Goal: Information Seeking & Learning: Learn about a topic

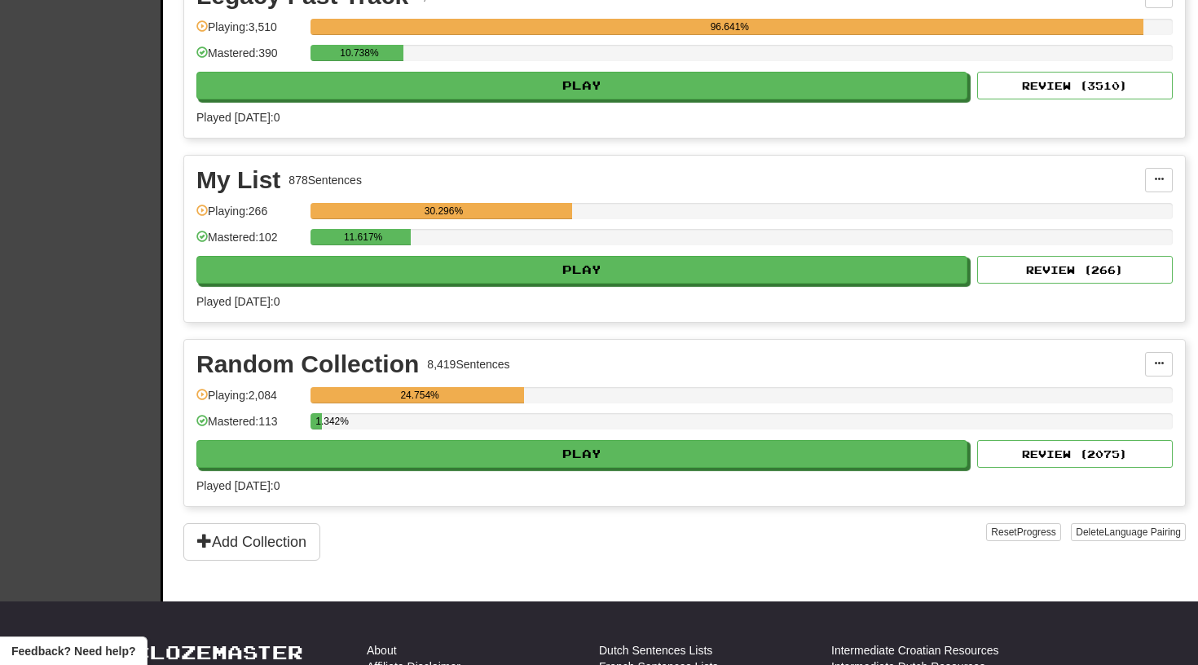
scroll to position [5009, 0]
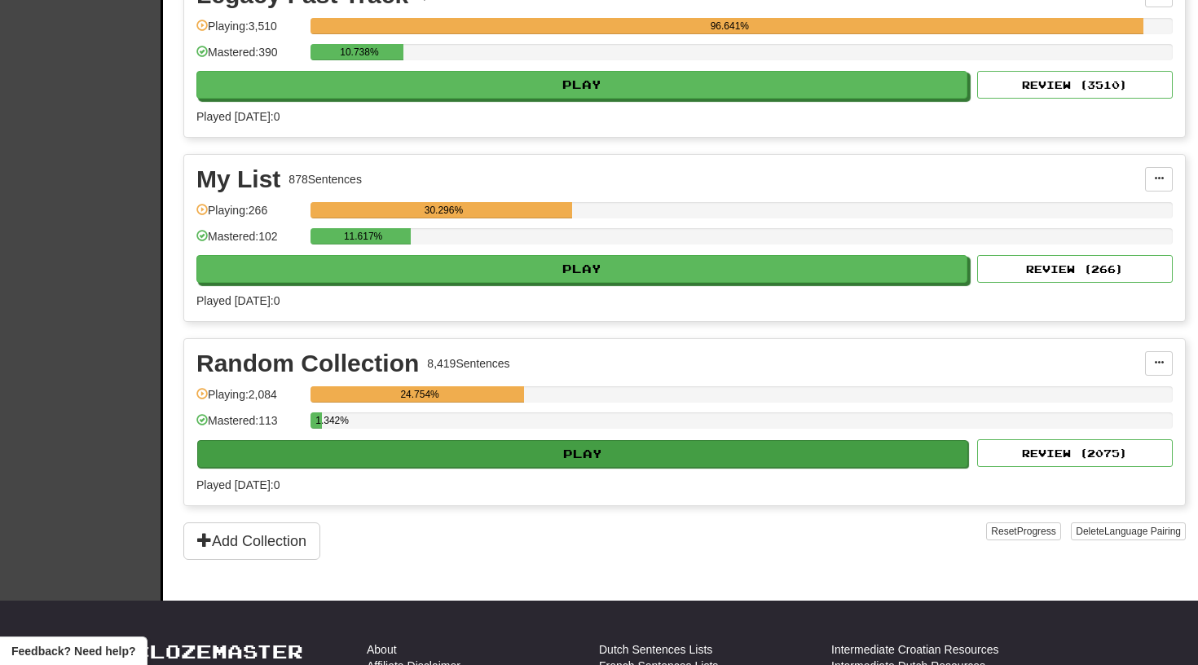
click at [514, 449] on button "Play" at bounding box center [582, 454] width 771 height 28
select select "**"
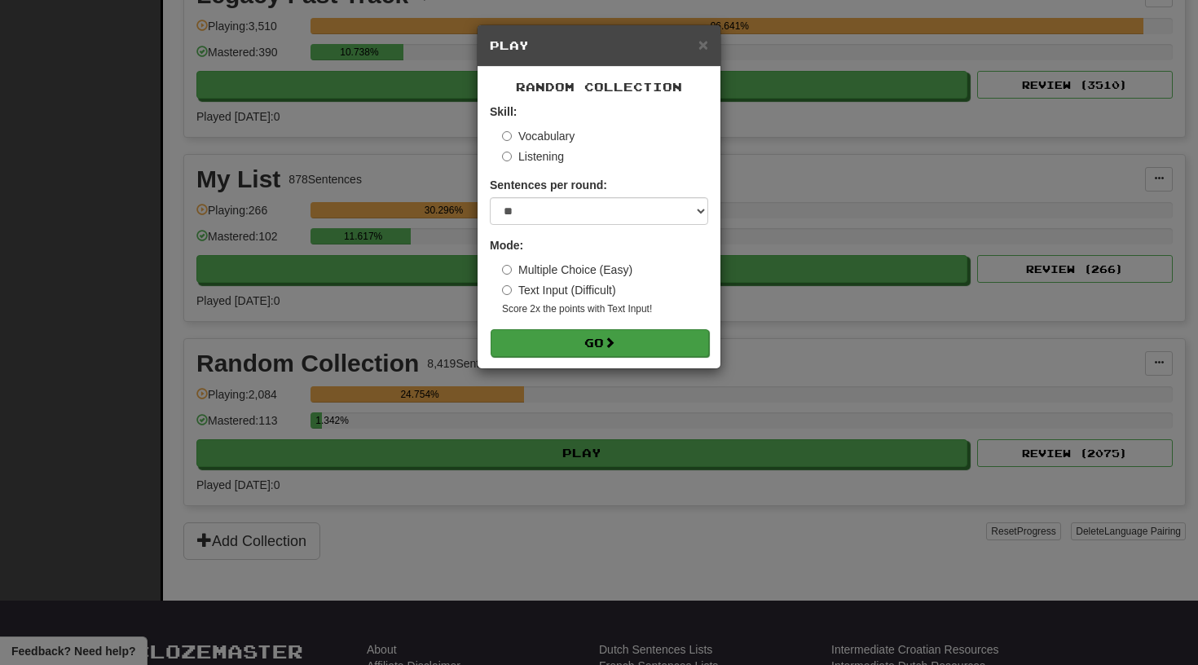
click at [528, 340] on button "Go" at bounding box center [600, 343] width 218 height 28
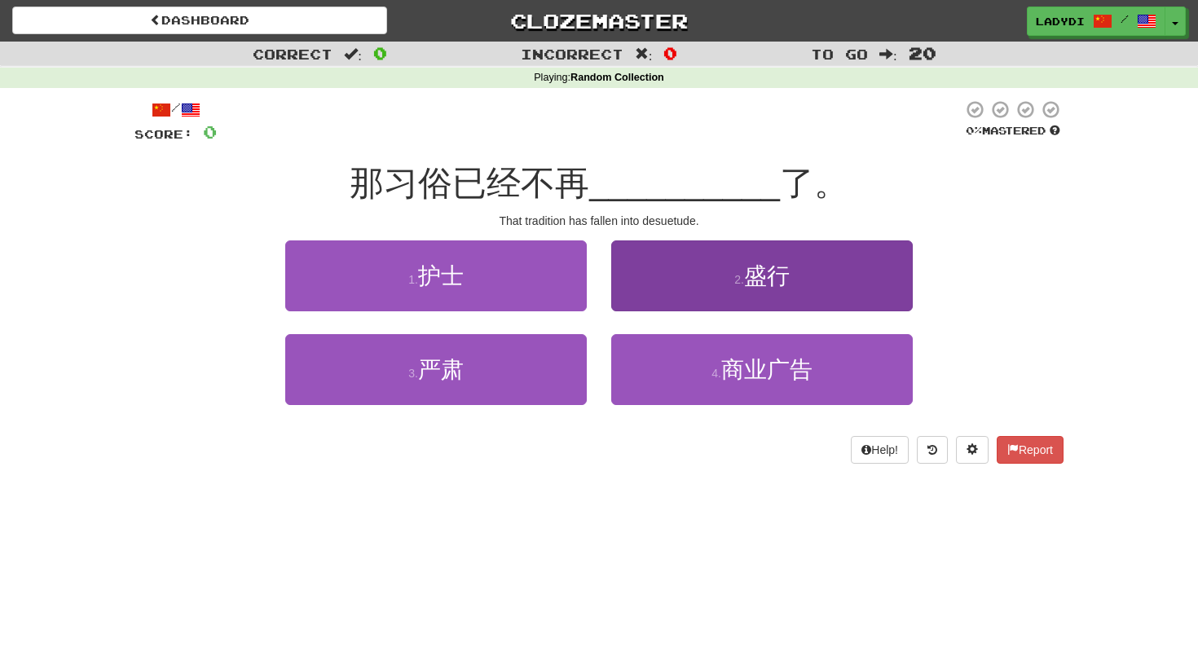
click at [694, 273] on button "2 . 盛行" at bounding box center [761, 275] width 301 height 71
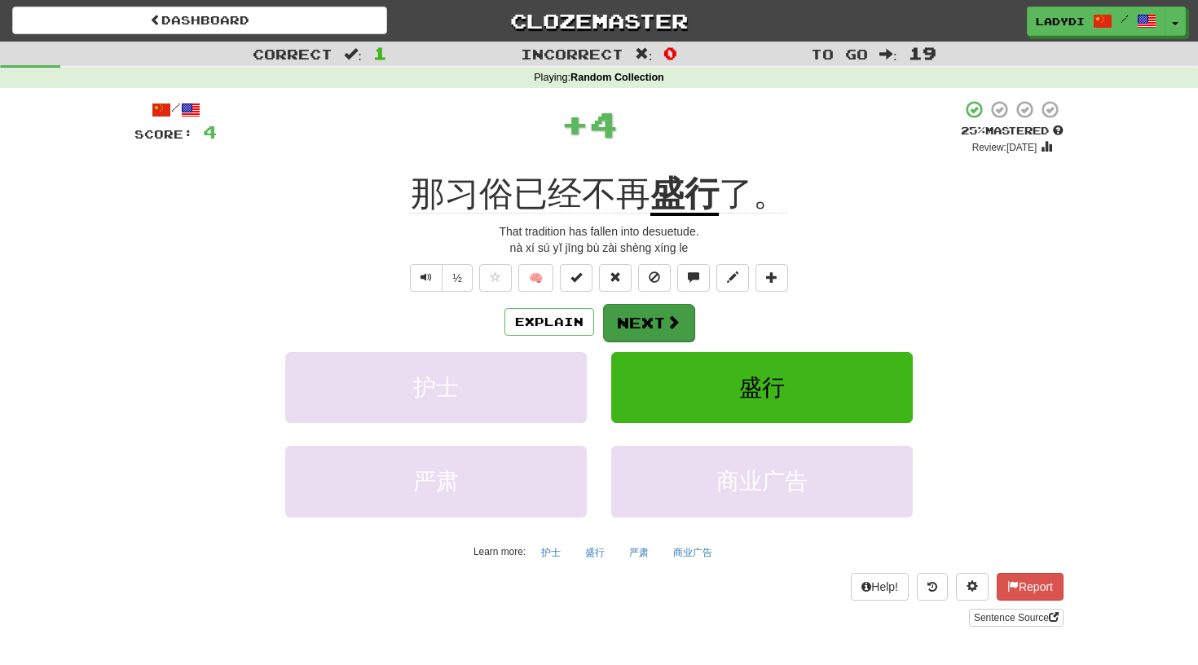
click at [631, 321] on button "Next" at bounding box center [648, 322] width 91 height 37
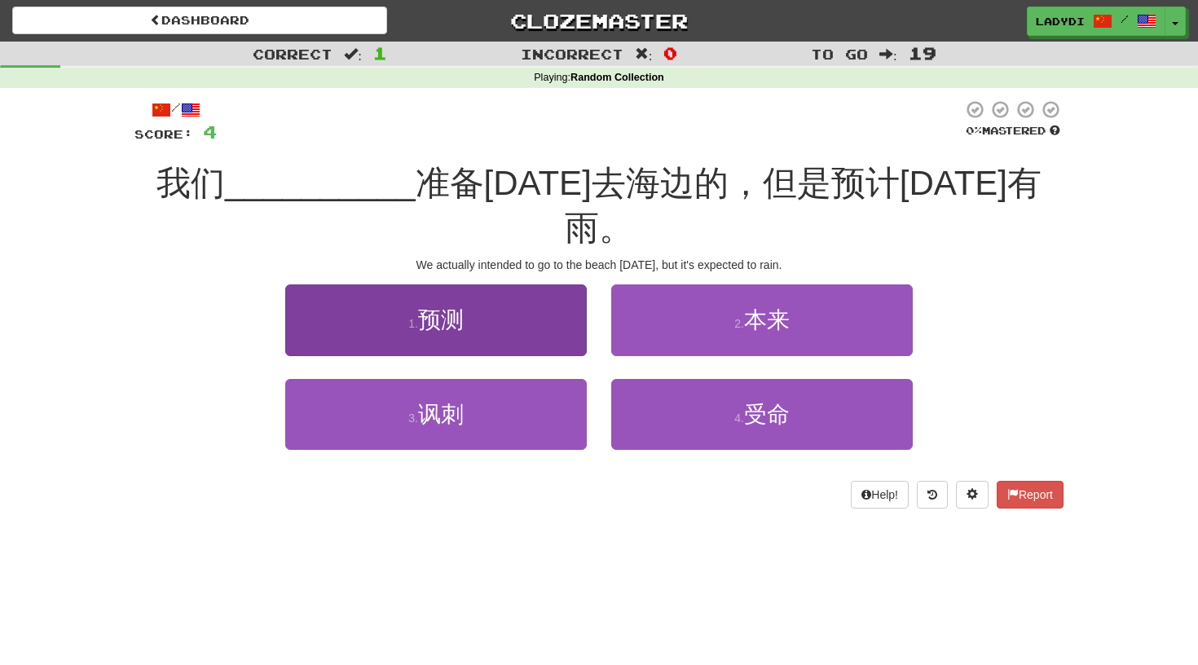
click at [549, 288] on button "1 . 预测" at bounding box center [435, 319] width 301 height 71
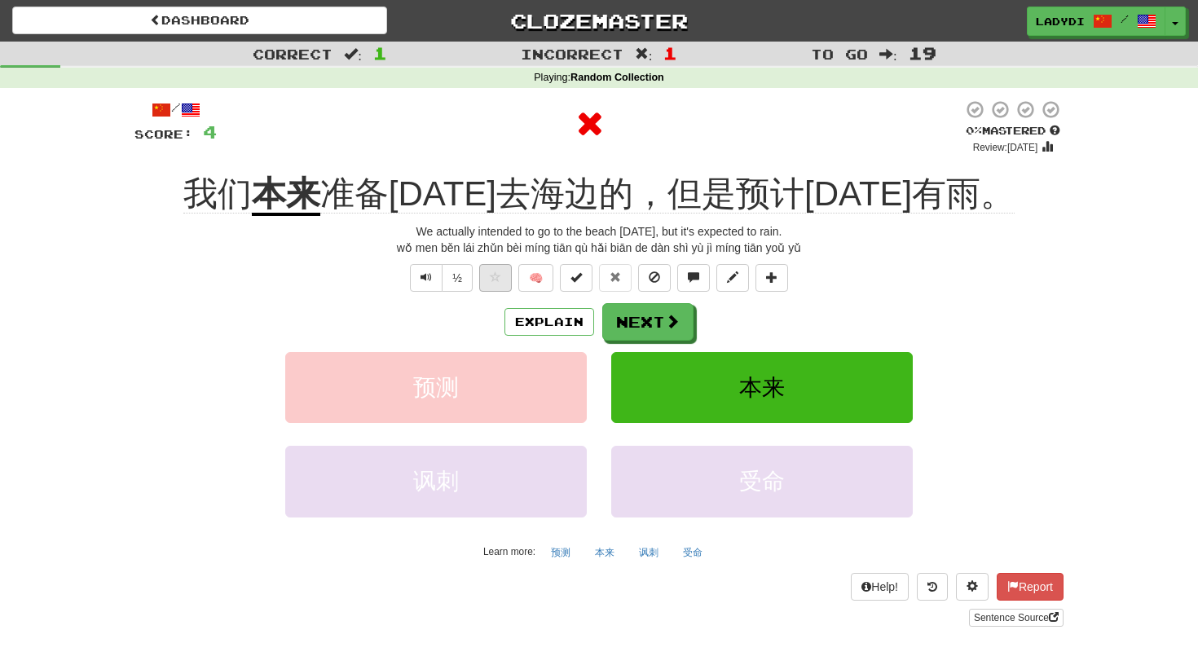
click at [492, 271] on span at bounding box center [495, 276] width 11 height 11
click at [649, 318] on button "Next" at bounding box center [648, 322] width 91 height 37
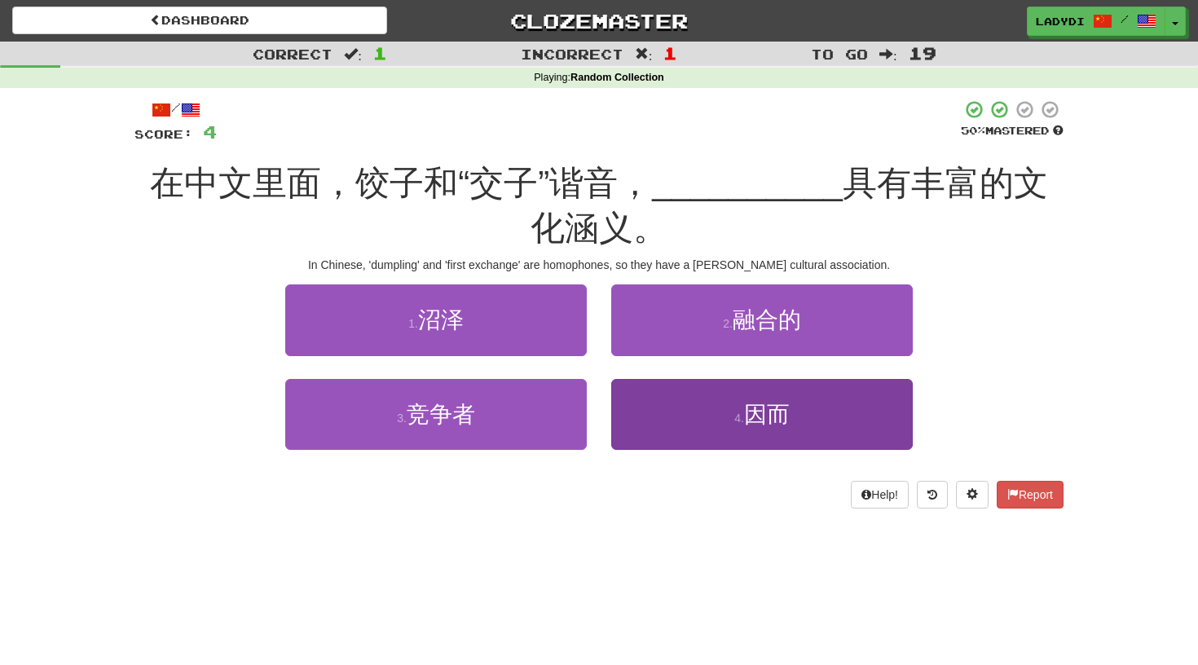
click at [657, 407] on button "4 . 因而" at bounding box center [761, 414] width 301 height 71
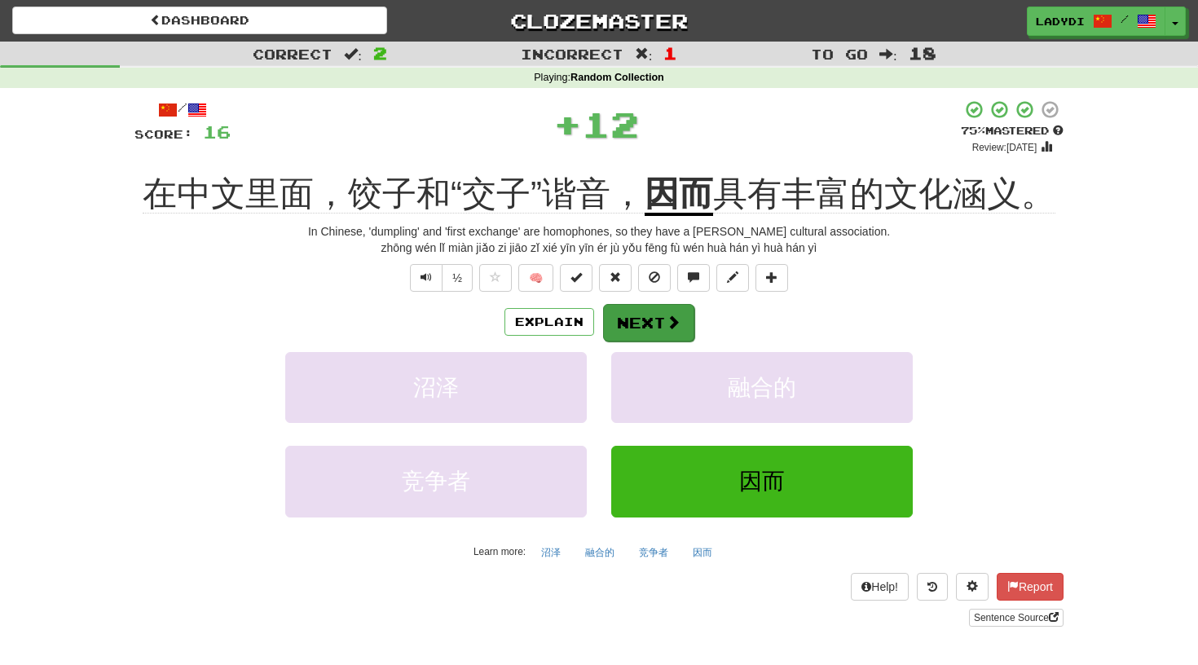
click at [660, 323] on button "Next" at bounding box center [648, 322] width 91 height 37
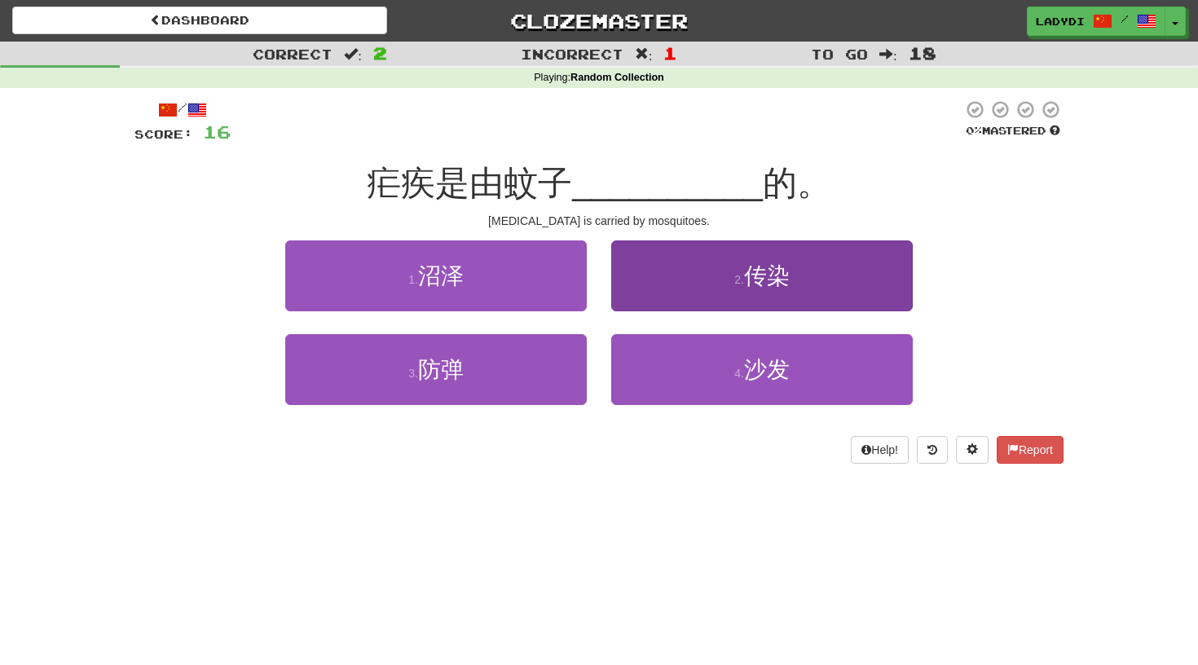
click at [701, 288] on button "2 . 传染" at bounding box center [761, 275] width 301 height 71
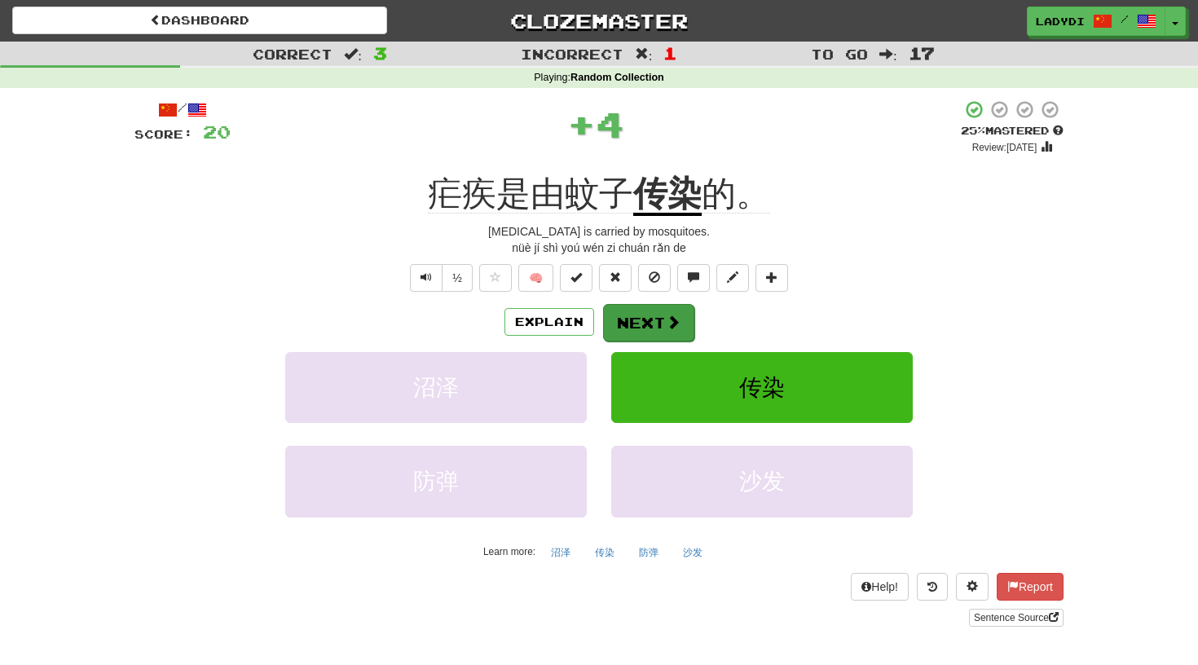
click at [659, 310] on button "Next" at bounding box center [648, 322] width 91 height 37
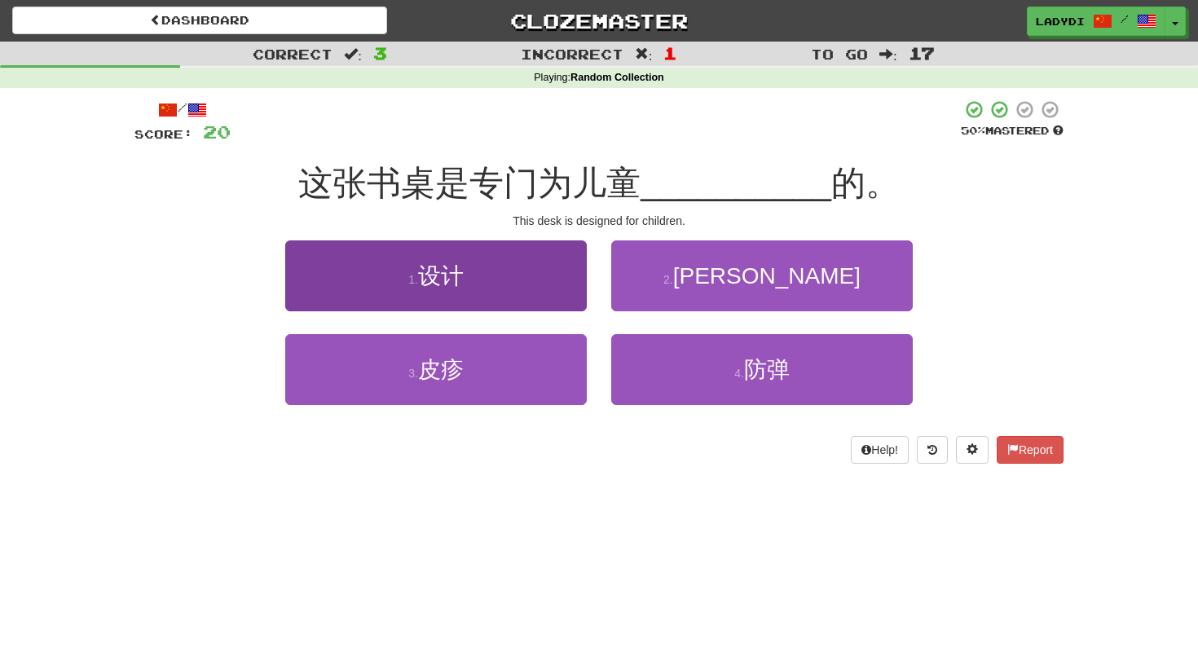
click at [539, 297] on button "1 . 设计" at bounding box center [435, 275] width 301 height 71
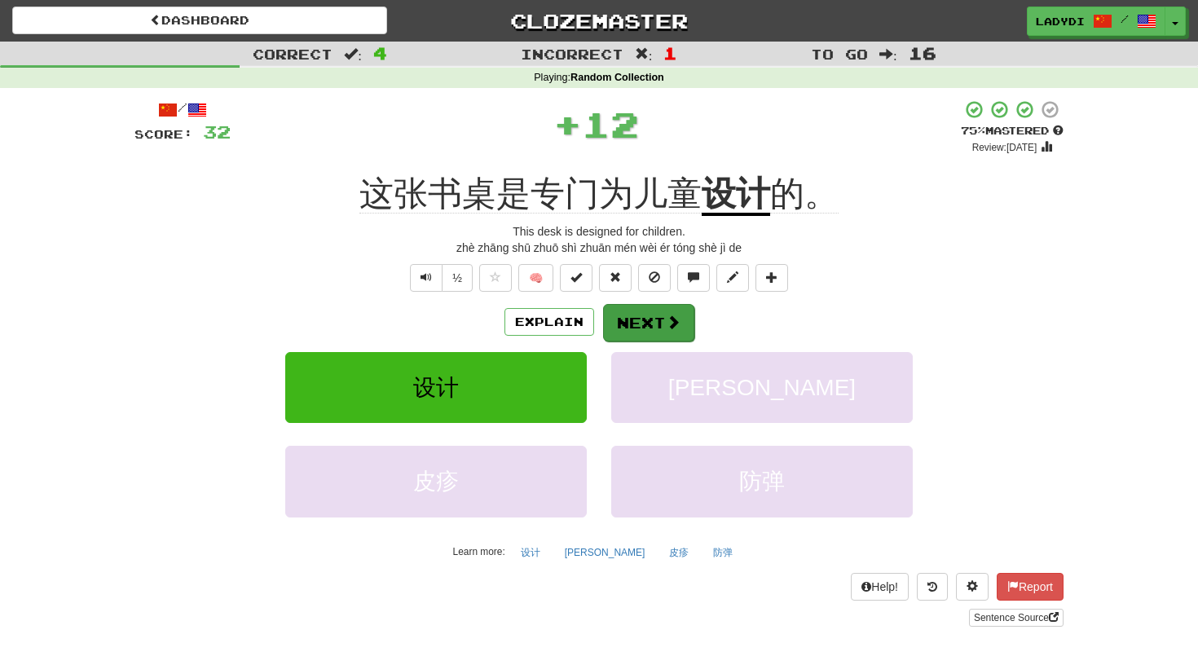
click at [639, 321] on button "Next" at bounding box center [648, 322] width 91 height 37
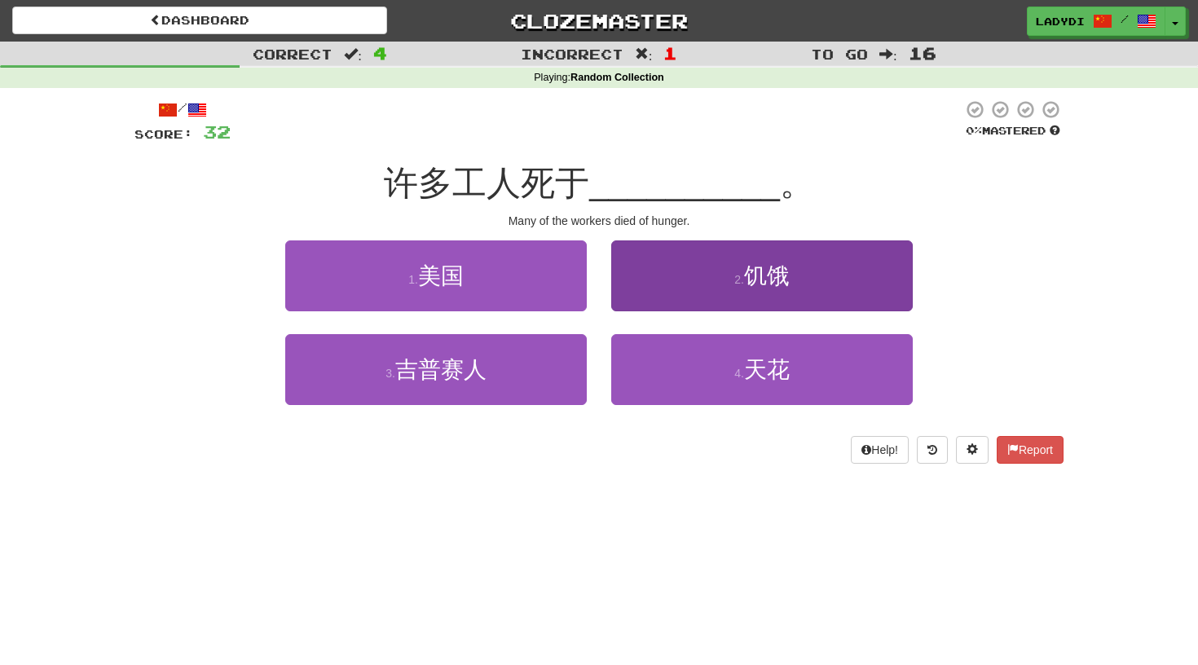
click at [636, 296] on button "2 . 饥饿" at bounding box center [761, 275] width 301 height 71
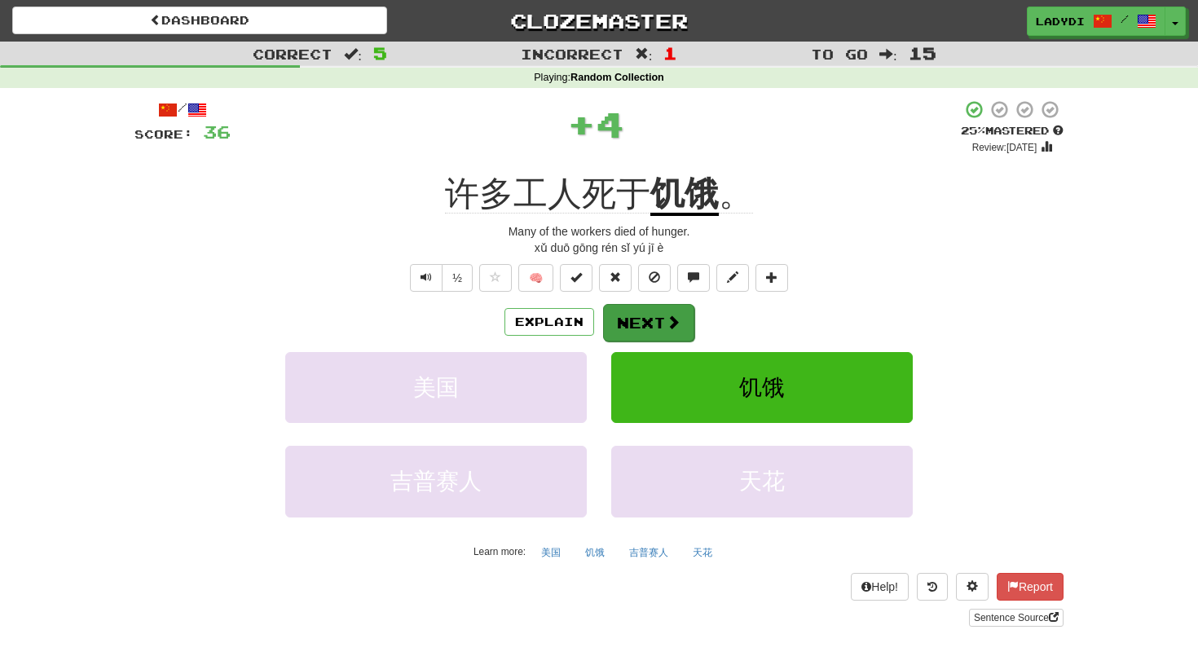
click at [624, 318] on button "Next" at bounding box center [648, 322] width 91 height 37
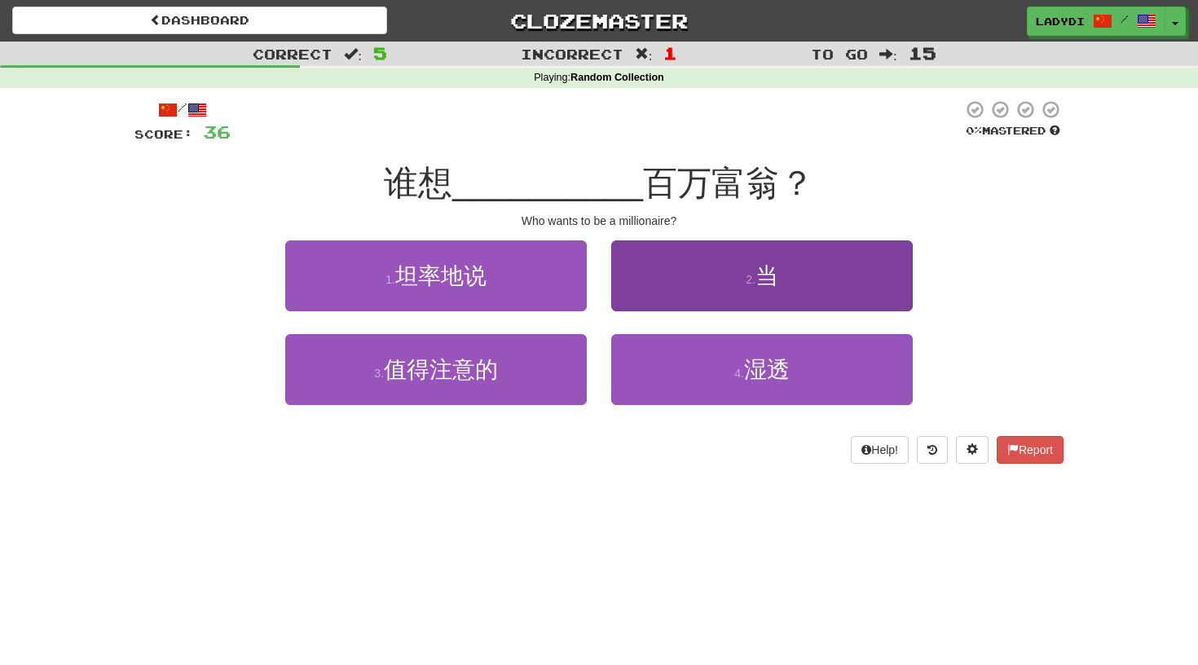
click at [662, 286] on button "2 . 当" at bounding box center [761, 275] width 301 height 71
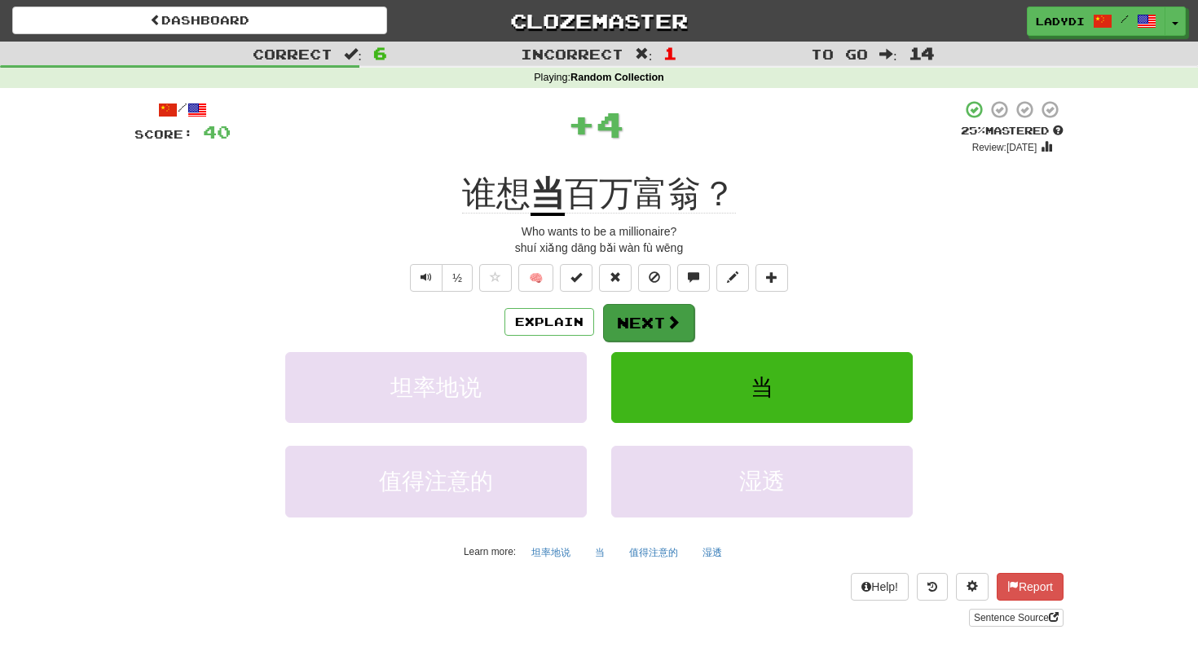
click at [644, 315] on button "Next" at bounding box center [648, 322] width 91 height 37
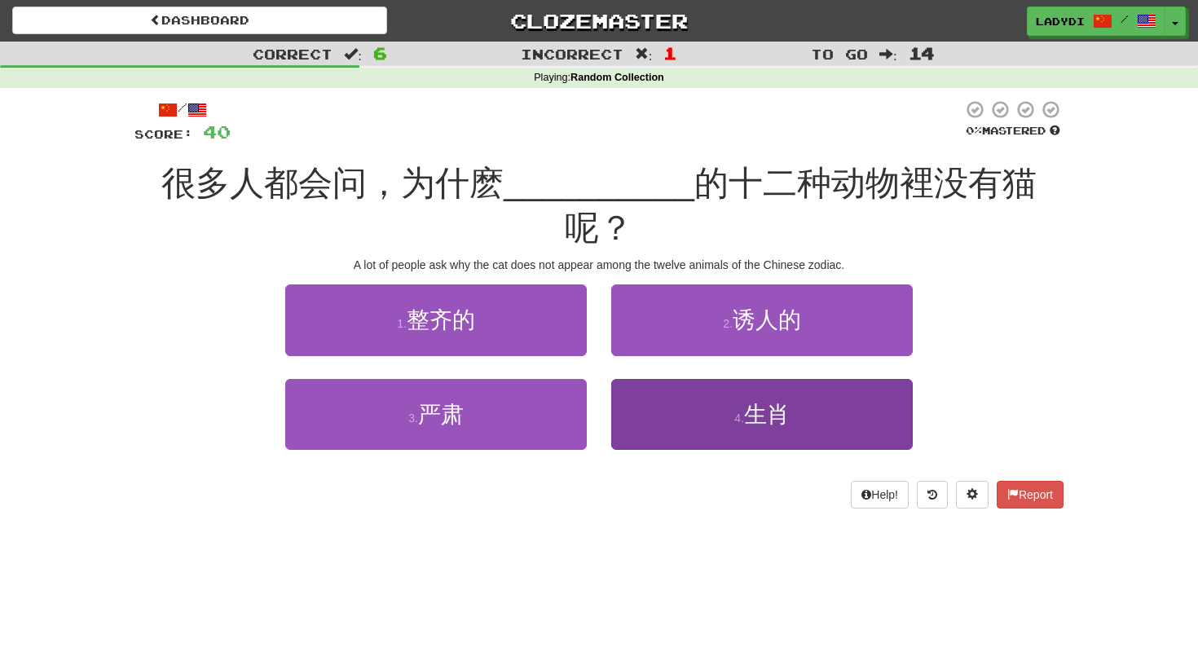
click at [640, 379] on button "4 . 生肖" at bounding box center [761, 414] width 301 height 71
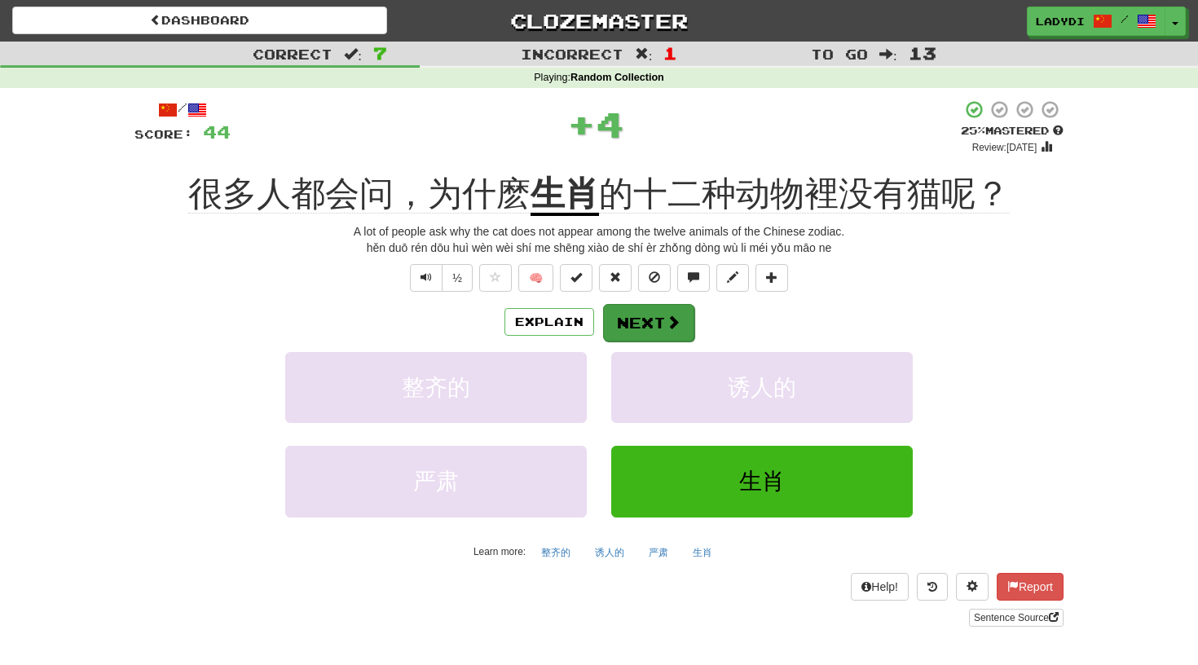
click at [626, 312] on button "Next" at bounding box center [648, 322] width 91 height 37
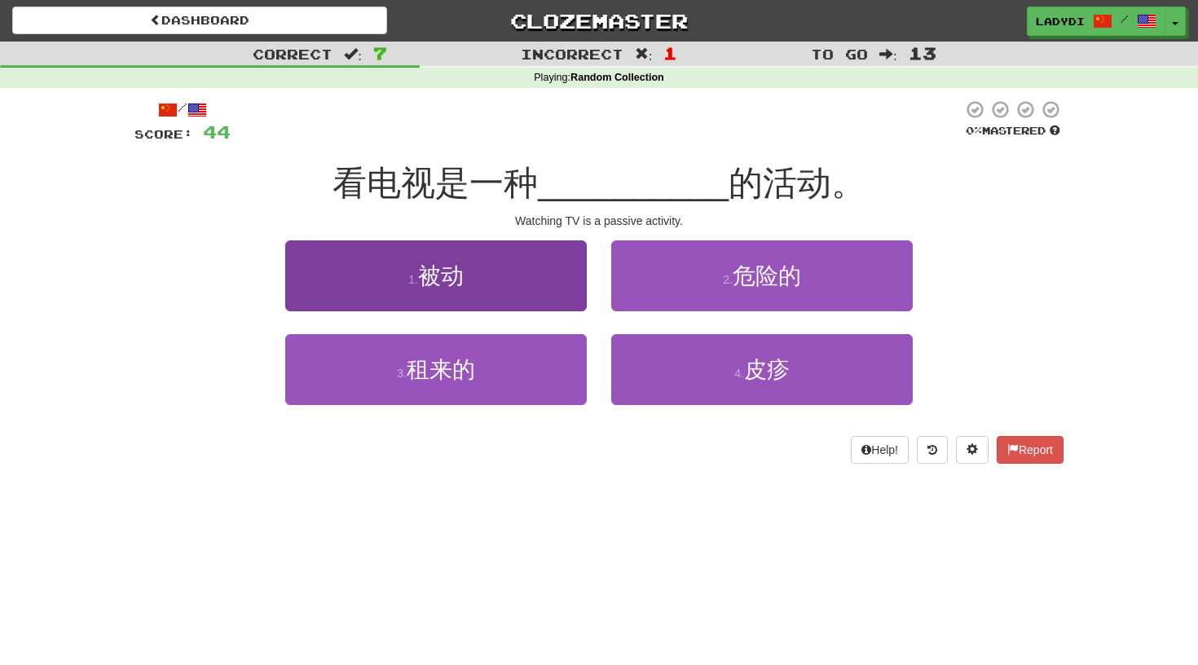
click at [521, 296] on button "1 . 被动" at bounding box center [435, 275] width 301 height 71
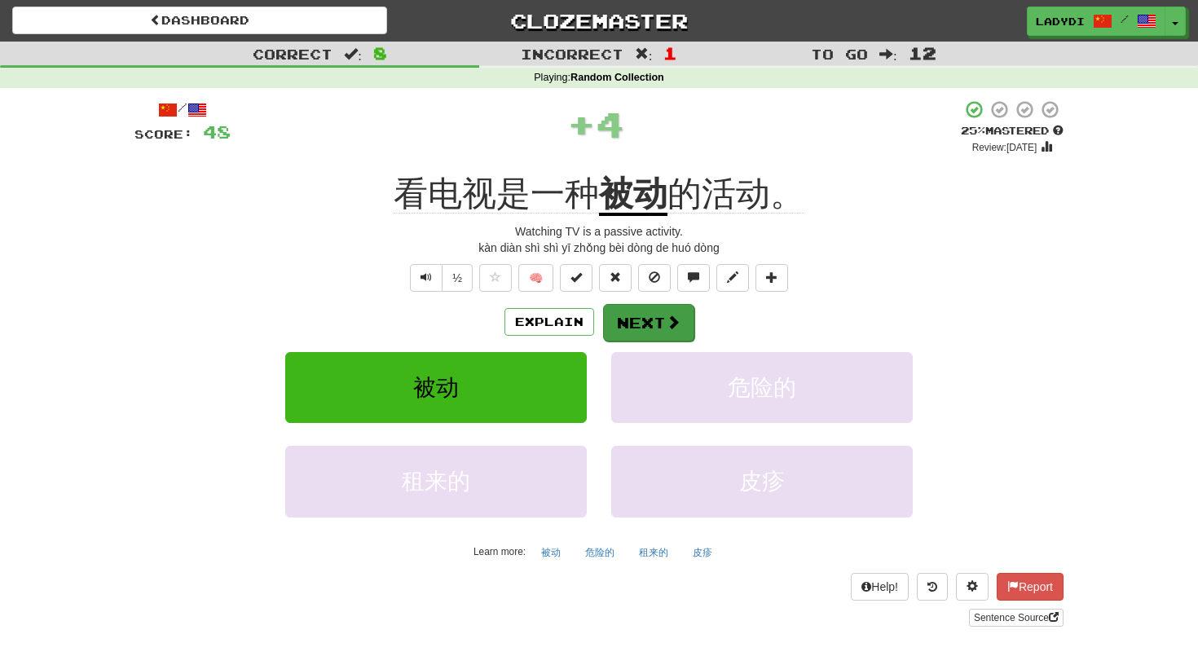
click at [633, 321] on button "Next" at bounding box center [648, 322] width 91 height 37
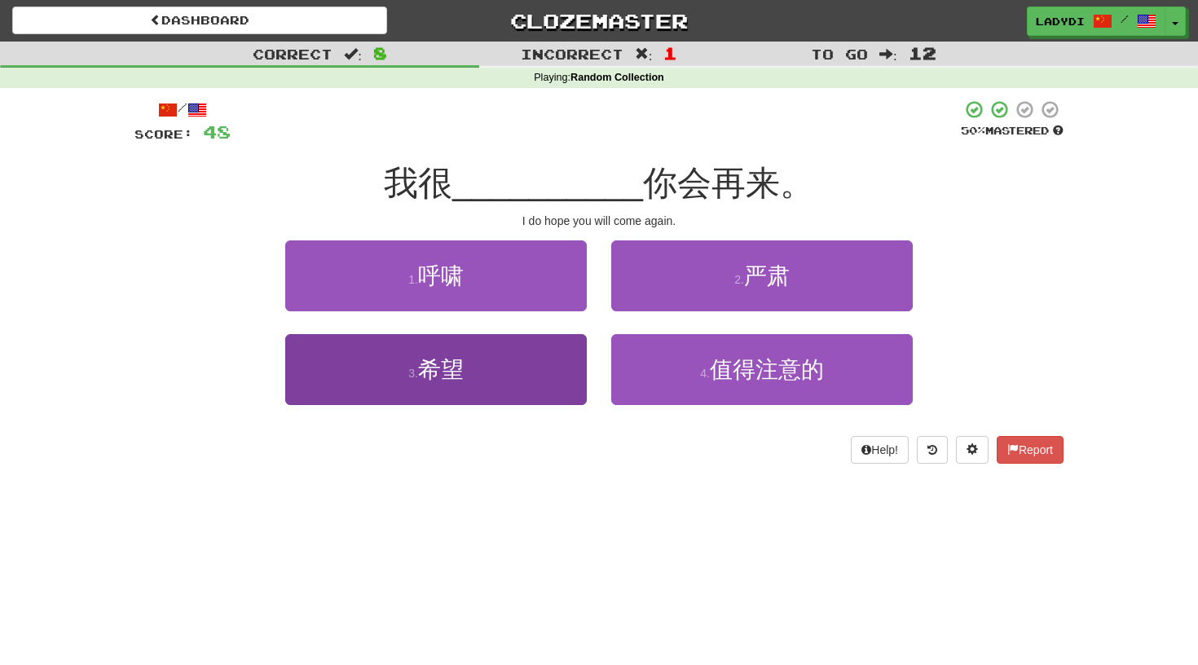
click at [530, 390] on button "3 . 希望" at bounding box center [435, 369] width 301 height 71
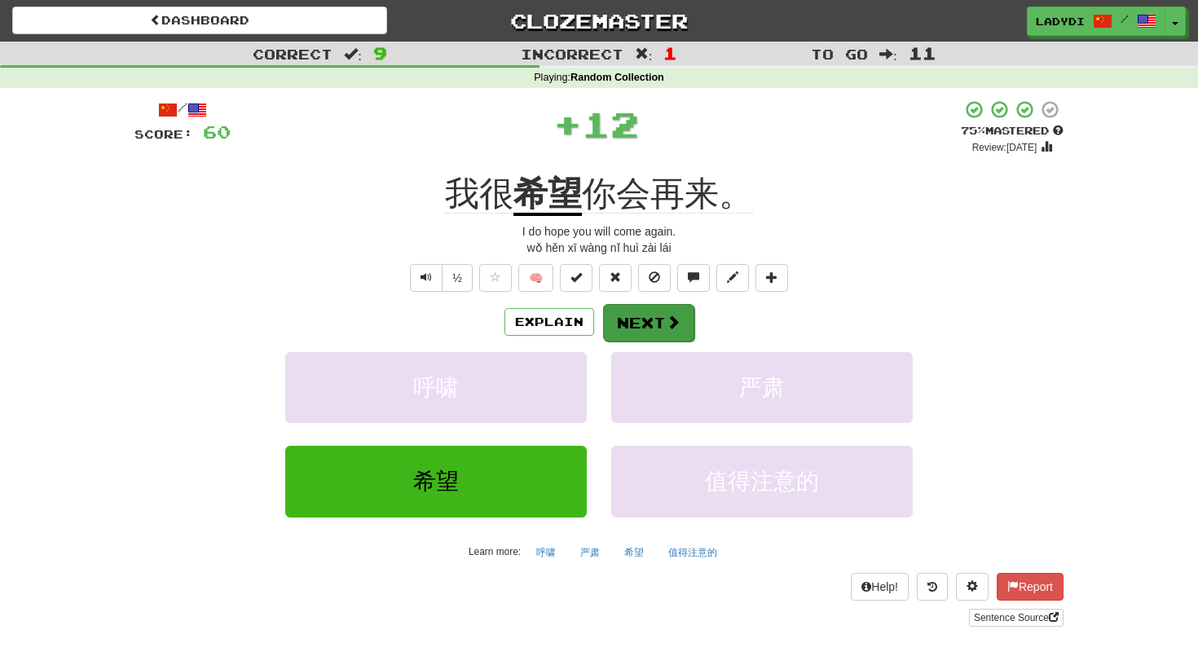
click at [653, 314] on button "Next" at bounding box center [648, 322] width 91 height 37
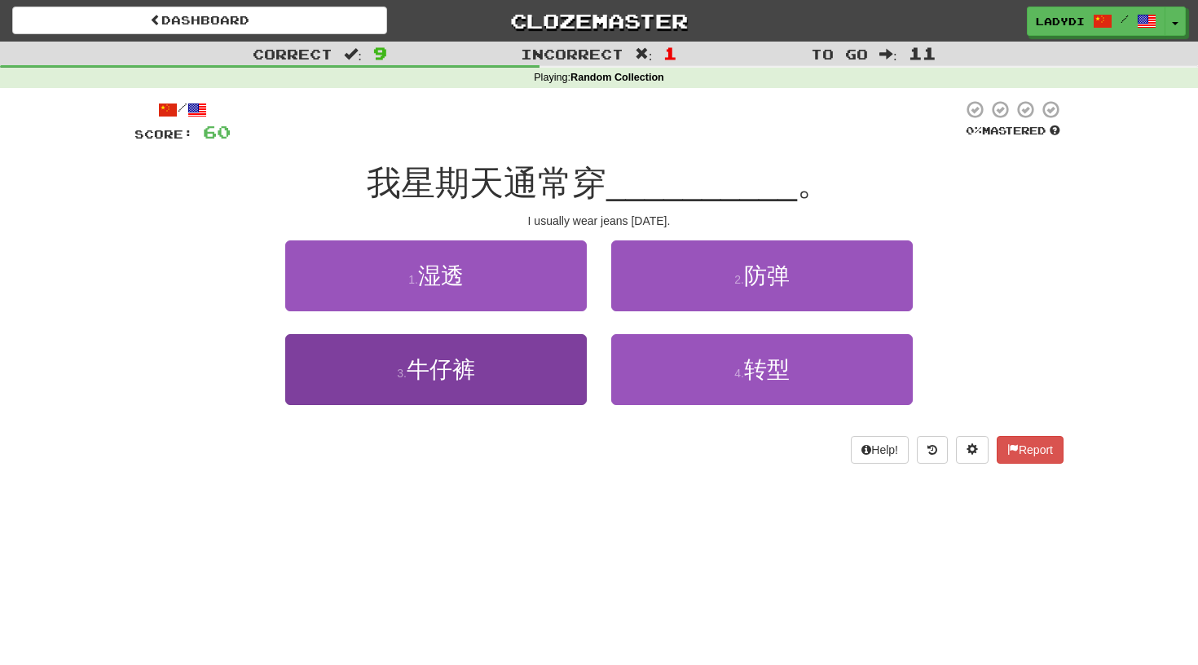
click at [567, 359] on button "3 . 牛仔裤" at bounding box center [435, 369] width 301 height 71
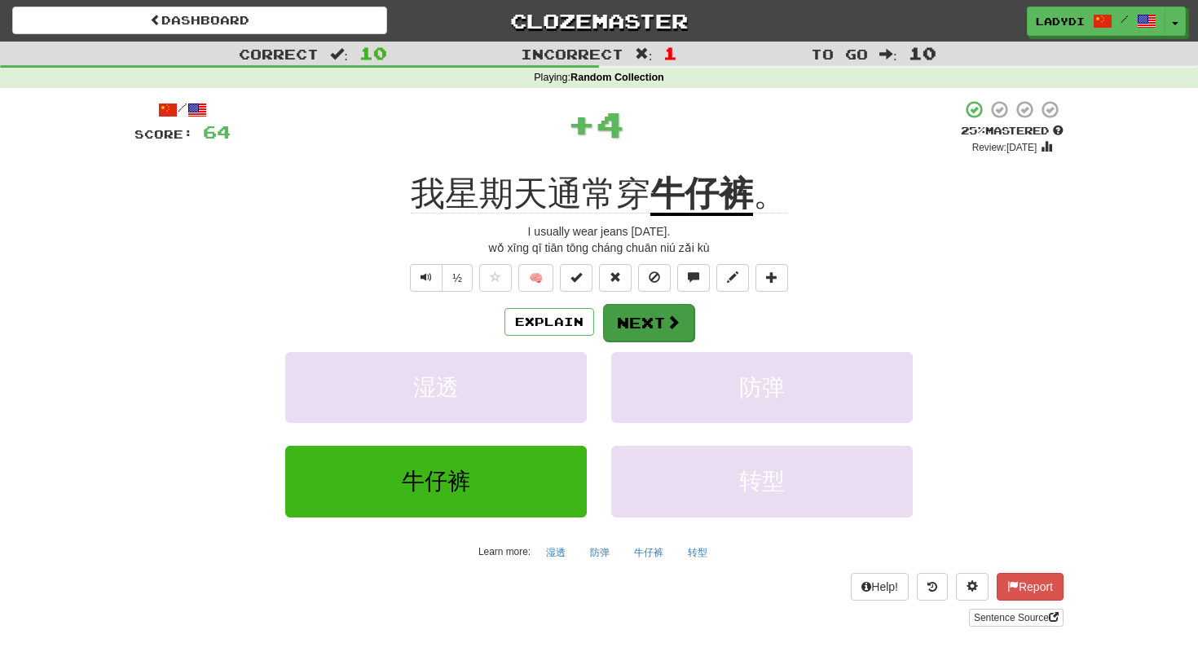
click at [638, 323] on button "Next" at bounding box center [648, 322] width 91 height 37
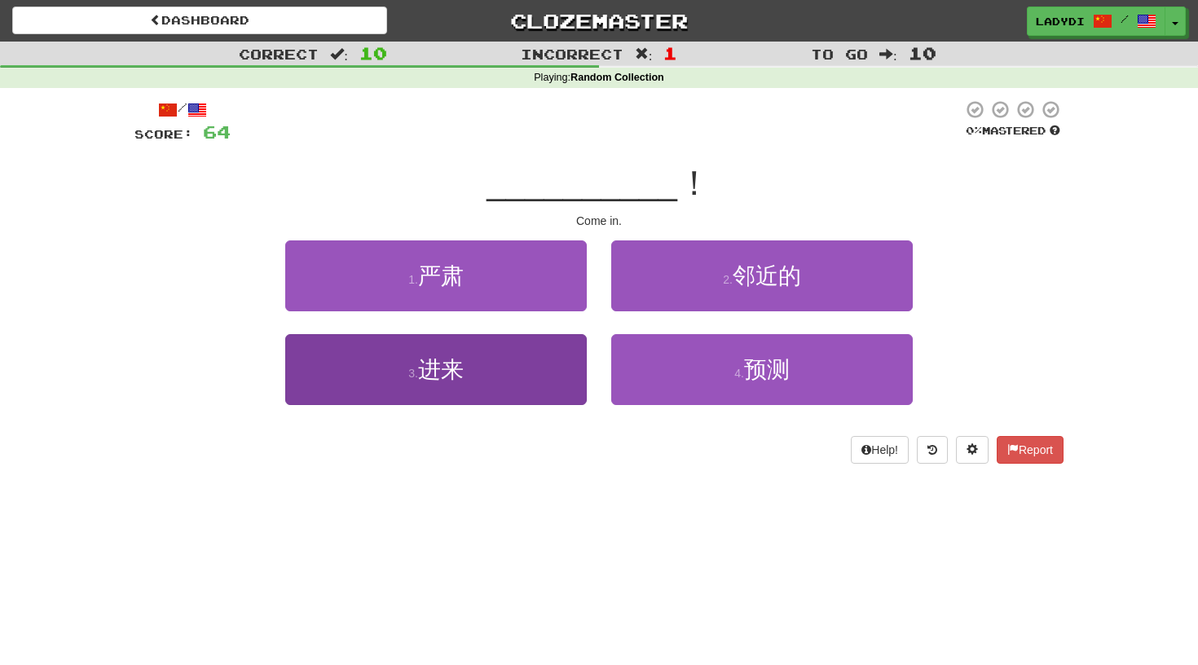
click at [545, 368] on button "3 . 进来" at bounding box center [435, 369] width 301 height 71
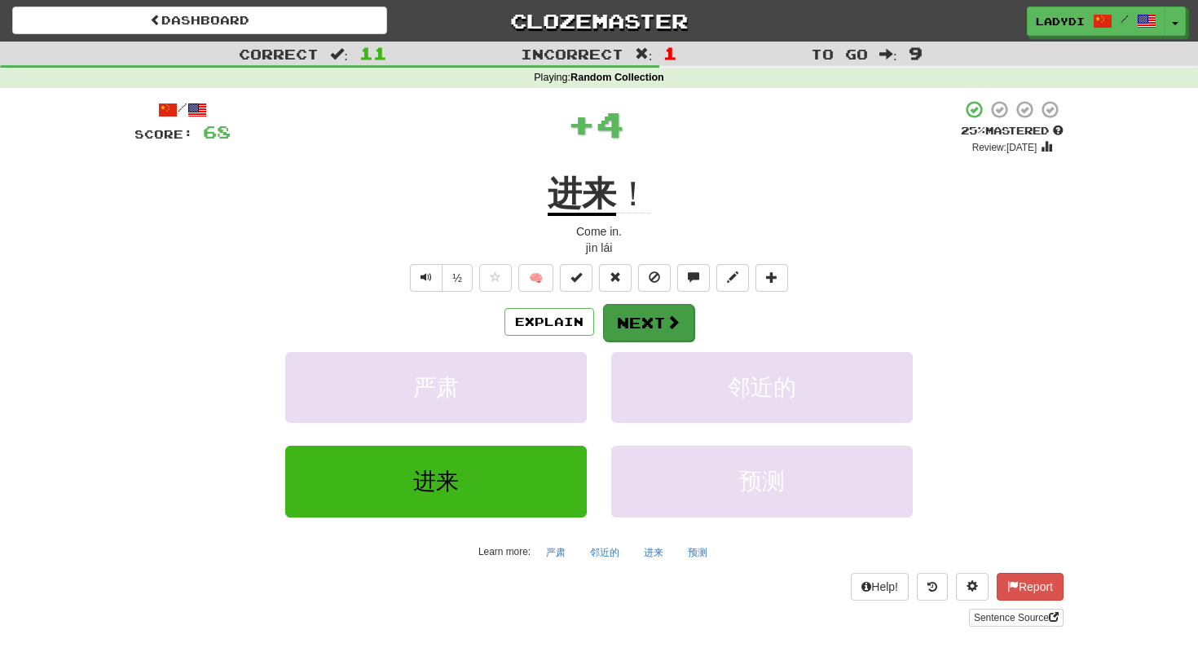
click at [634, 317] on button "Next" at bounding box center [648, 322] width 91 height 37
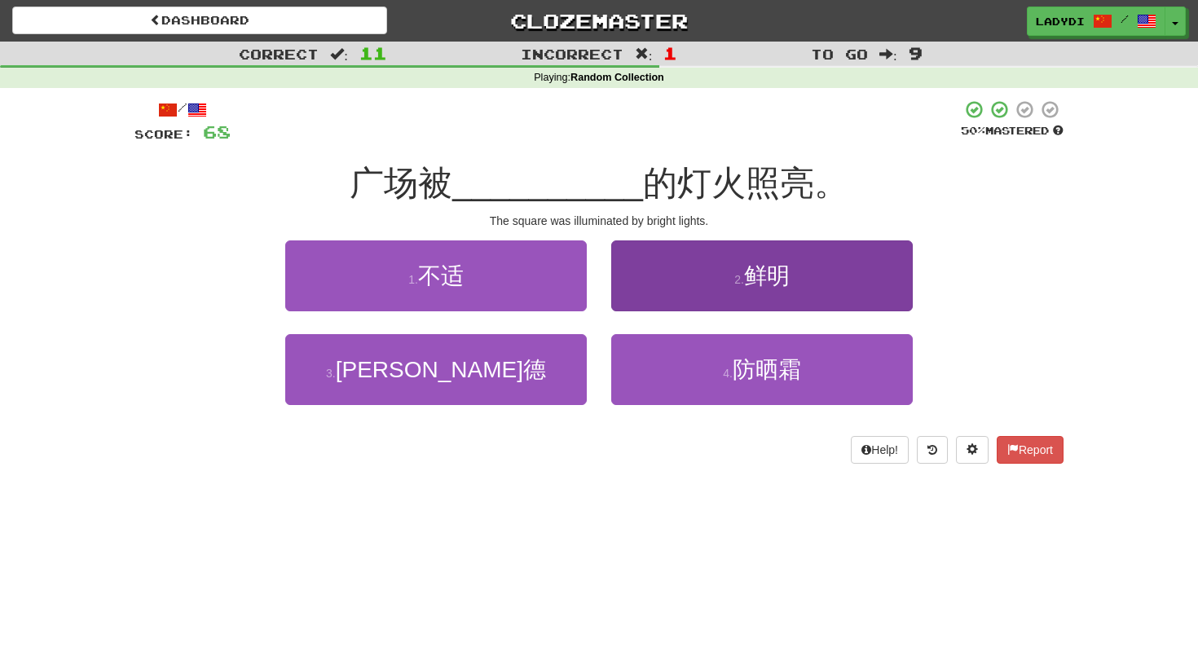
click at [660, 286] on button "2 . 鲜明" at bounding box center [761, 275] width 301 height 71
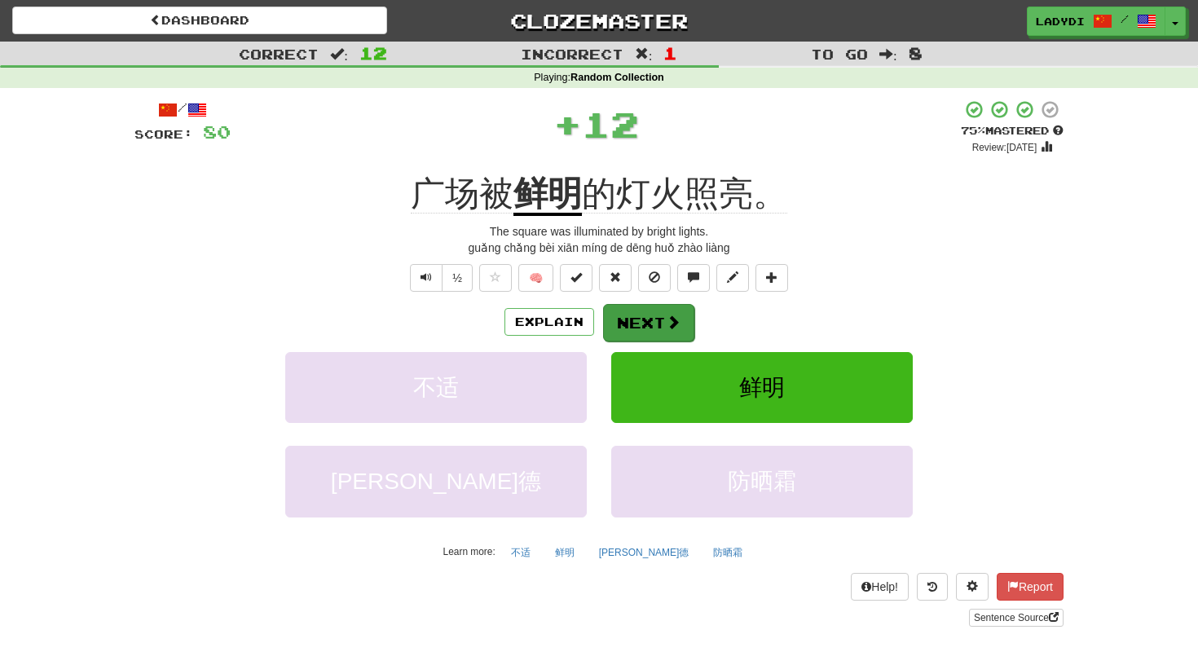
click at [640, 315] on button "Next" at bounding box center [648, 322] width 91 height 37
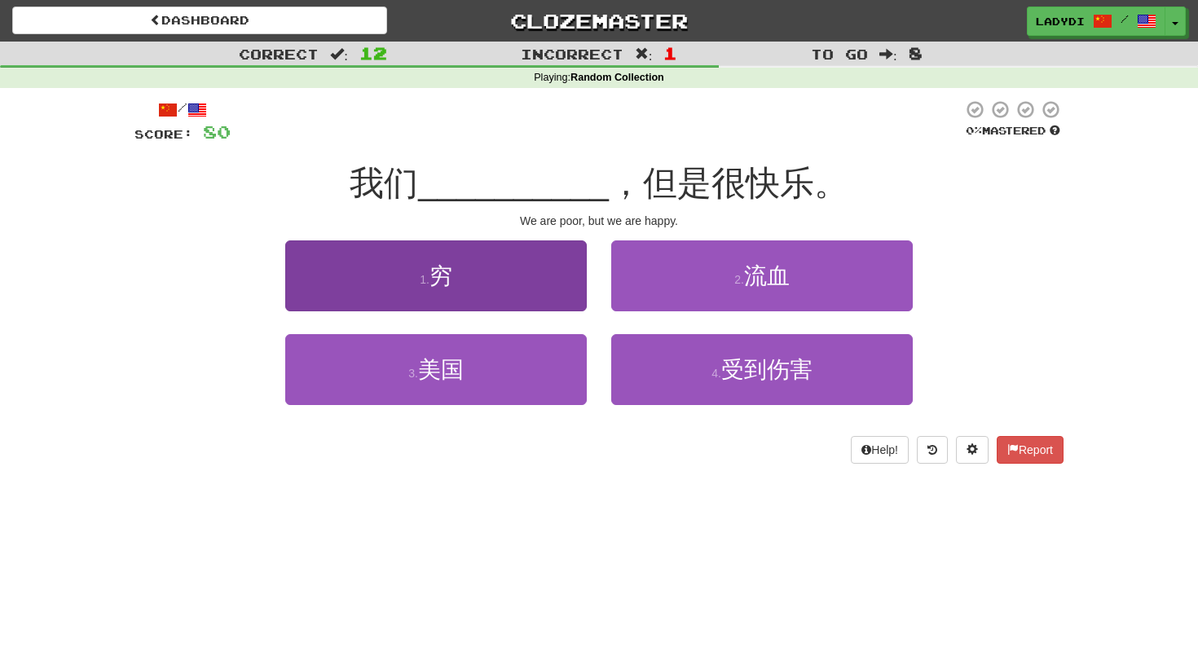
click at [530, 284] on button "1 . 穷" at bounding box center [435, 275] width 301 height 71
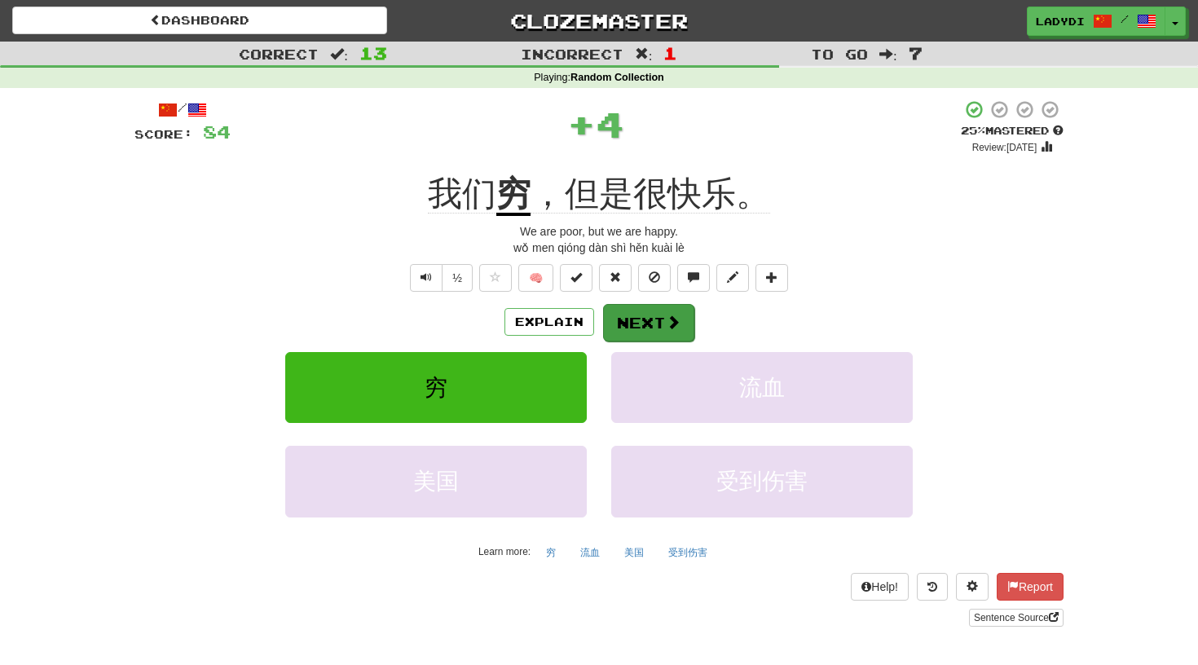
click at [641, 315] on button "Next" at bounding box center [648, 322] width 91 height 37
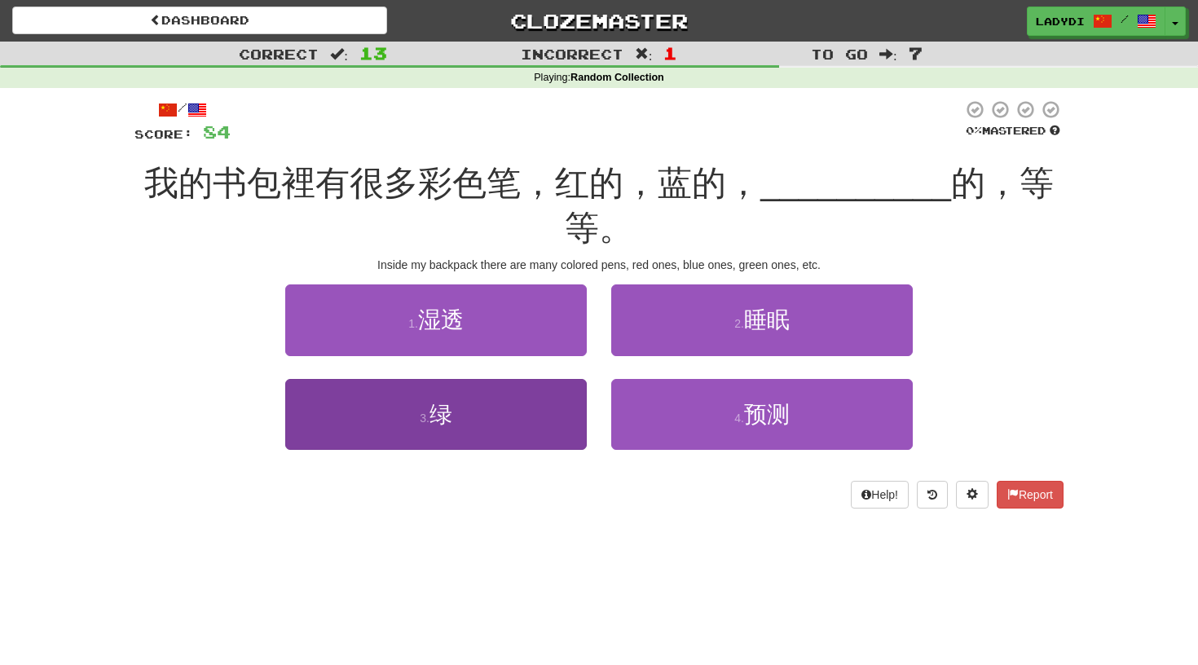
click at [545, 394] on button "3 . 绿" at bounding box center [435, 414] width 301 height 71
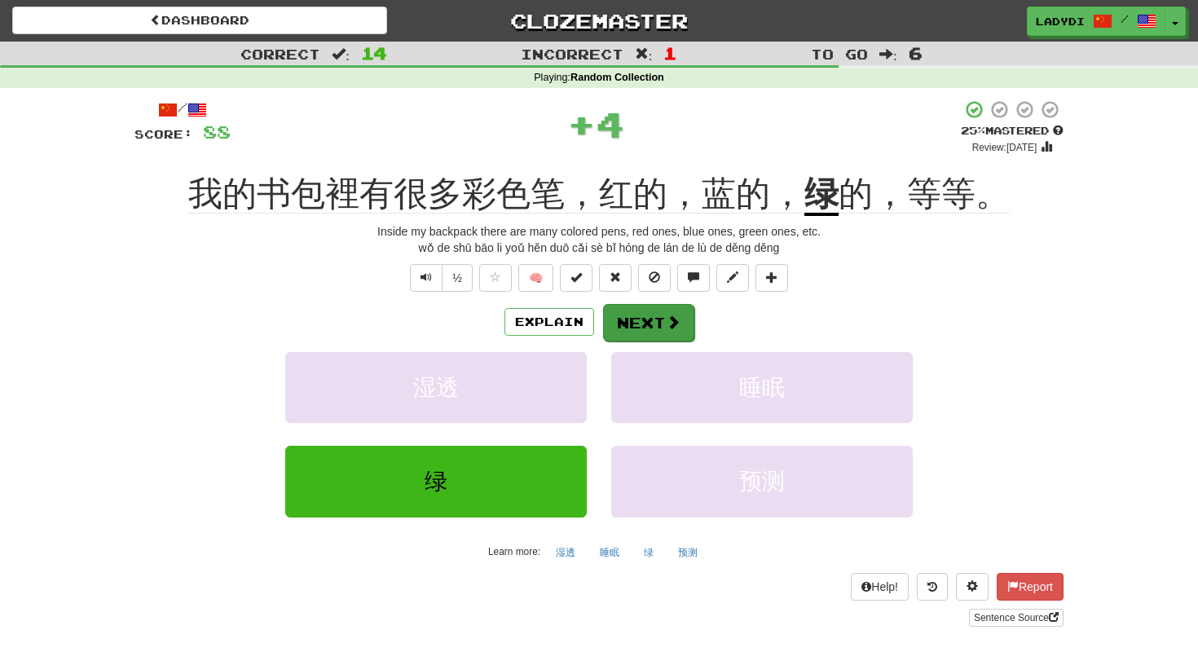
click at [651, 315] on button "Next" at bounding box center [648, 322] width 91 height 37
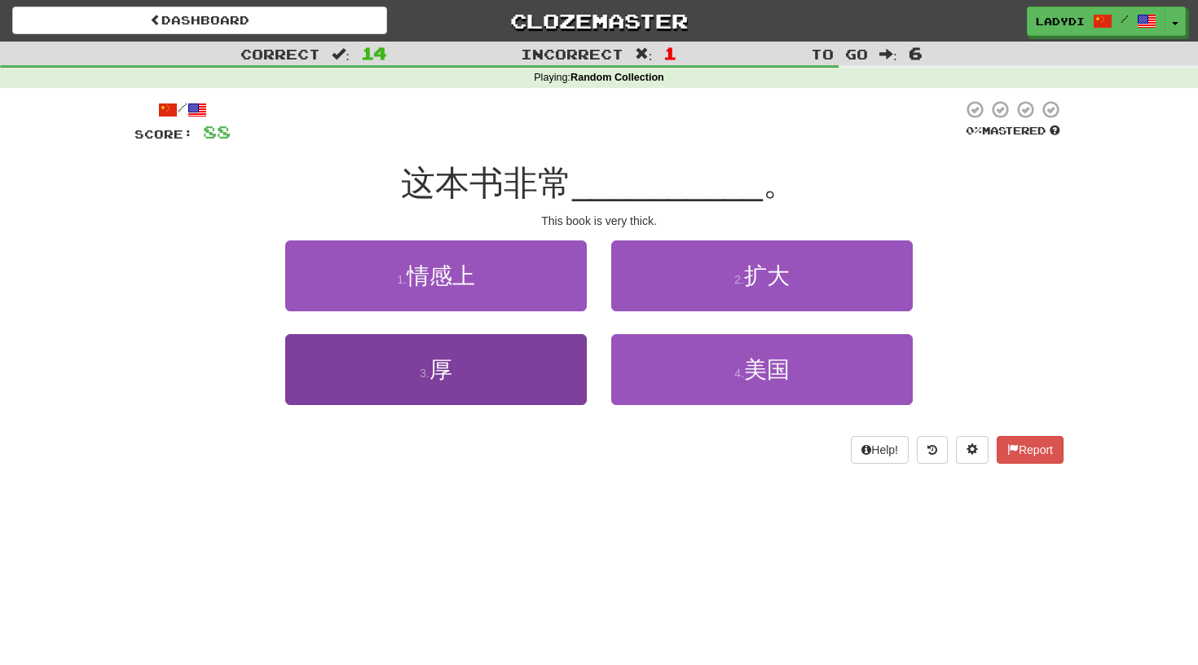
click at [540, 362] on button "3 . 厚" at bounding box center [435, 369] width 301 height 71
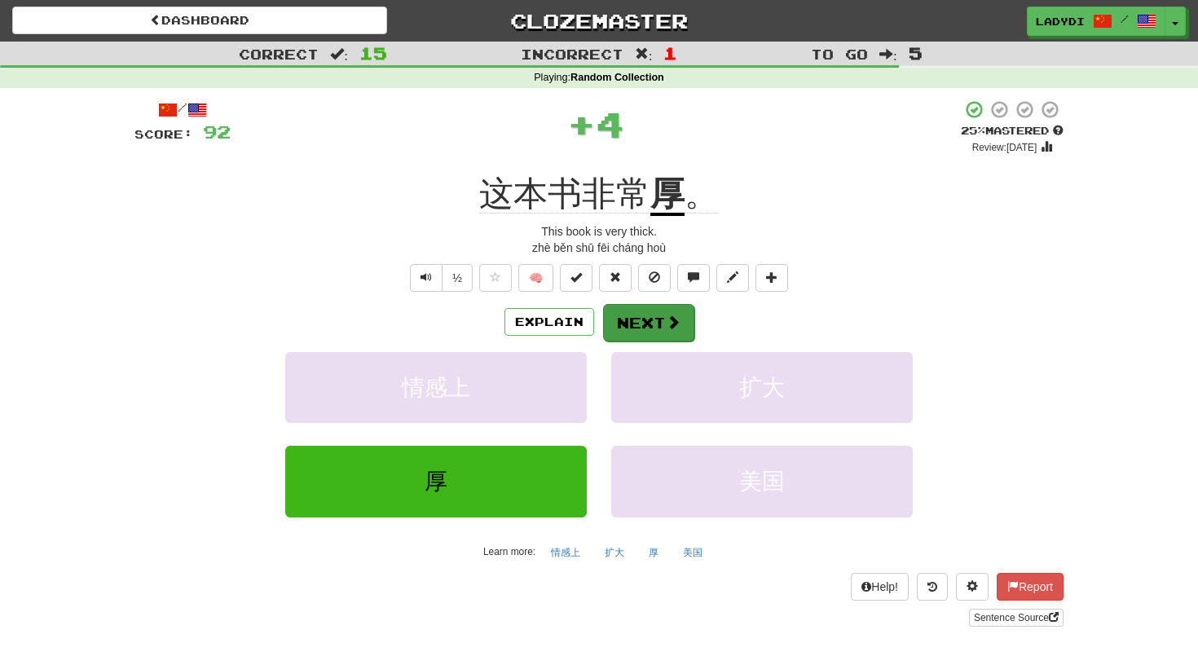
click at [636, 321] on button "Next" at bounding box center [648, 322] width 91 height 37
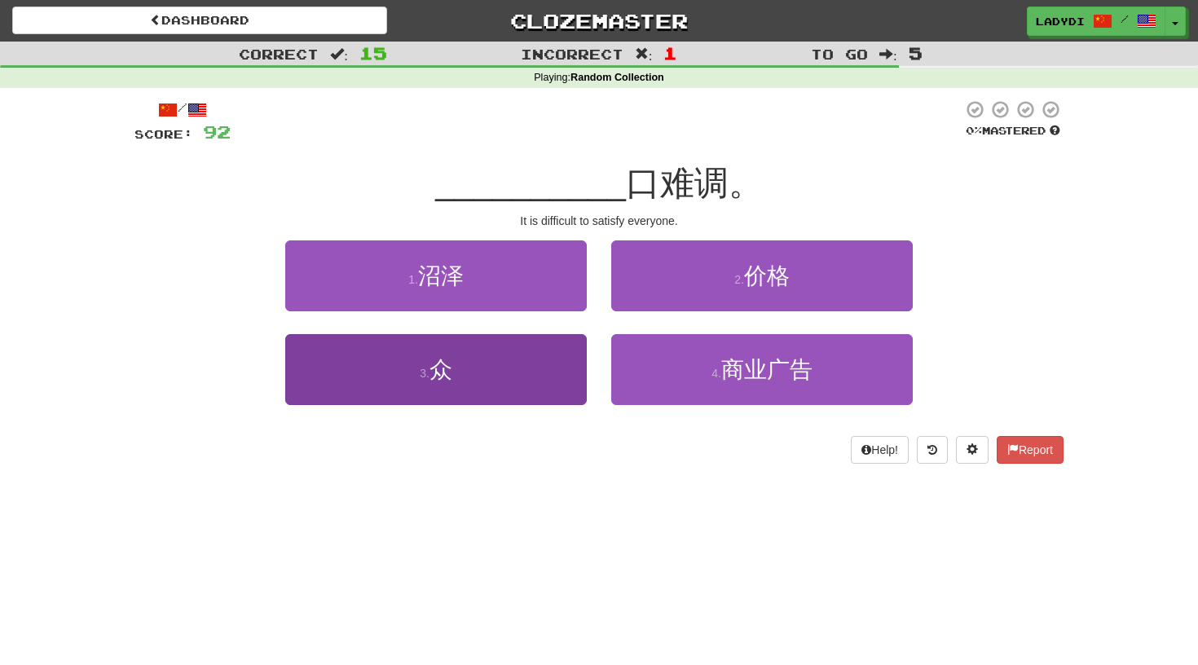
click at [561, 358] on button "3 . 众" at bounding box center [435, 369] width 301 height 71
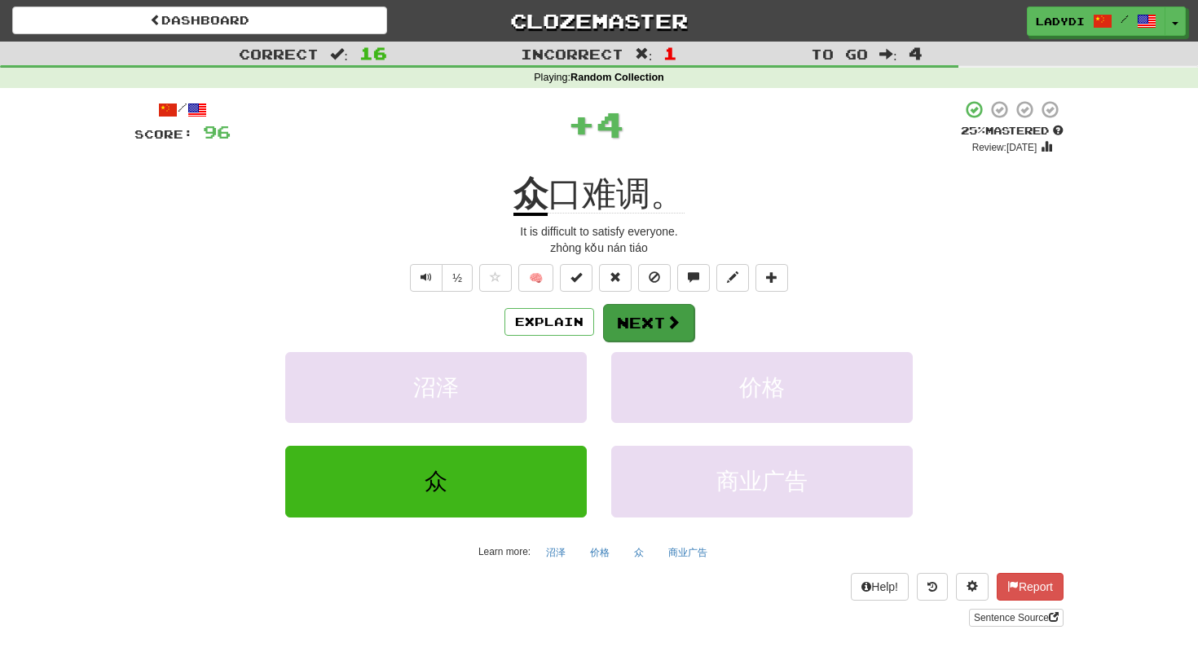
click at [632, 315] on button "Next" at bounding box center [648, 322] width 91 height 37
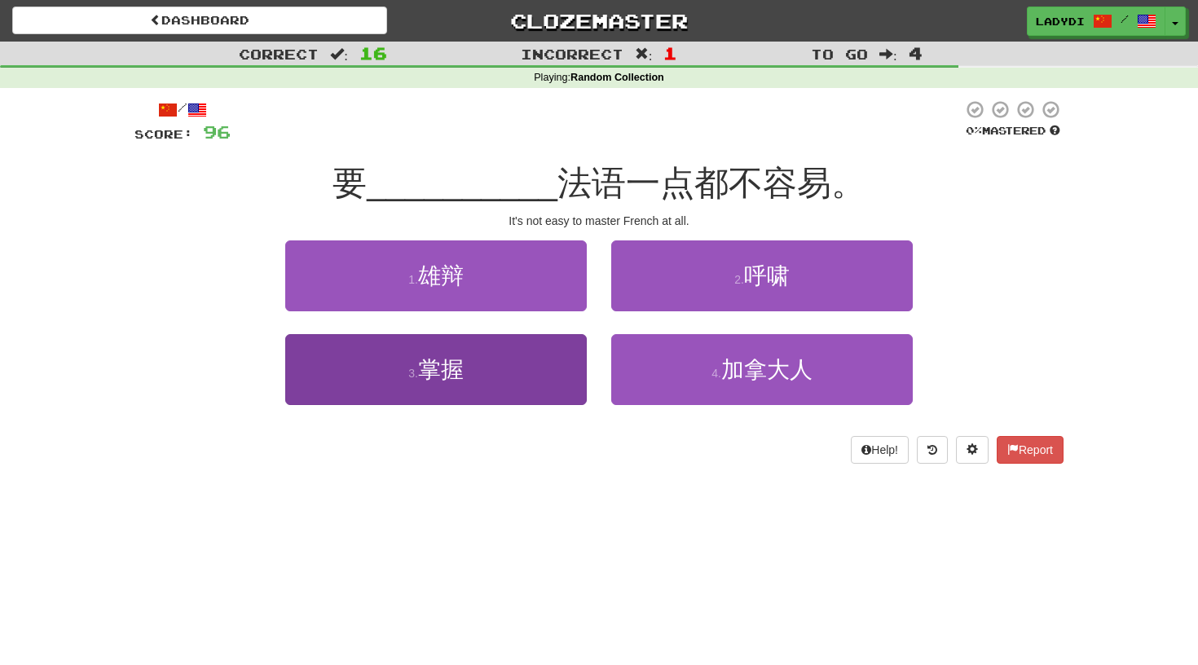
click at [543, 367] on button "3 . 掌握" at bounding box center [435, 369] width 301 height 71
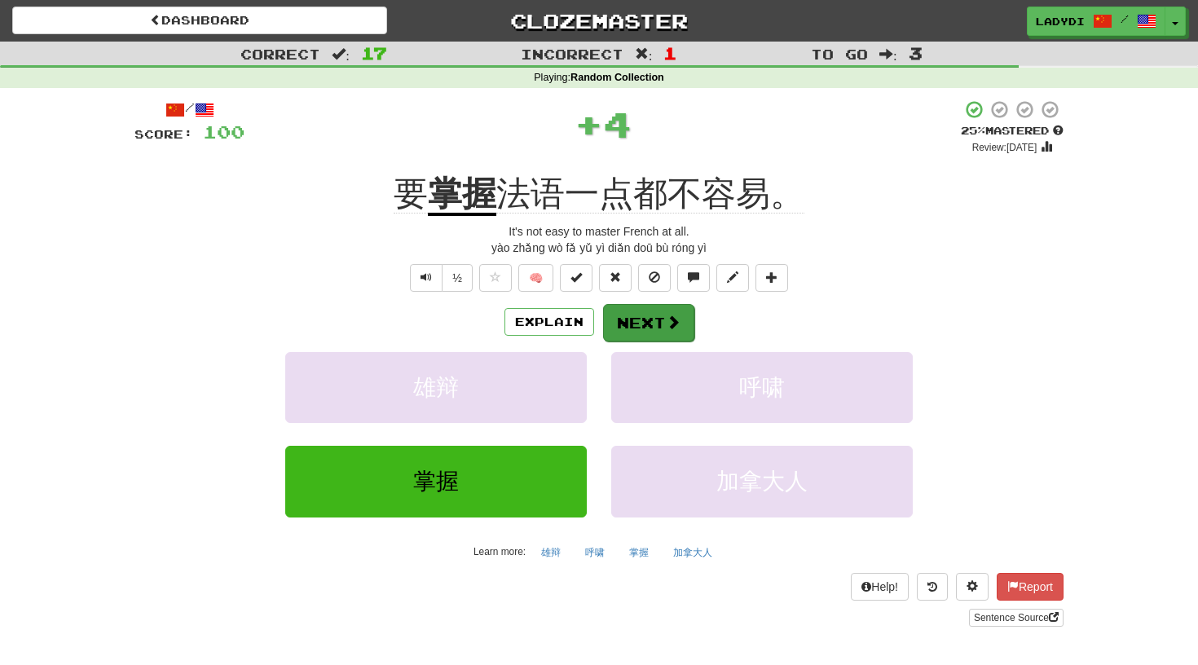
click at [645, 311] on button "Next" at bounding box center [648, 322] width 91 height 37
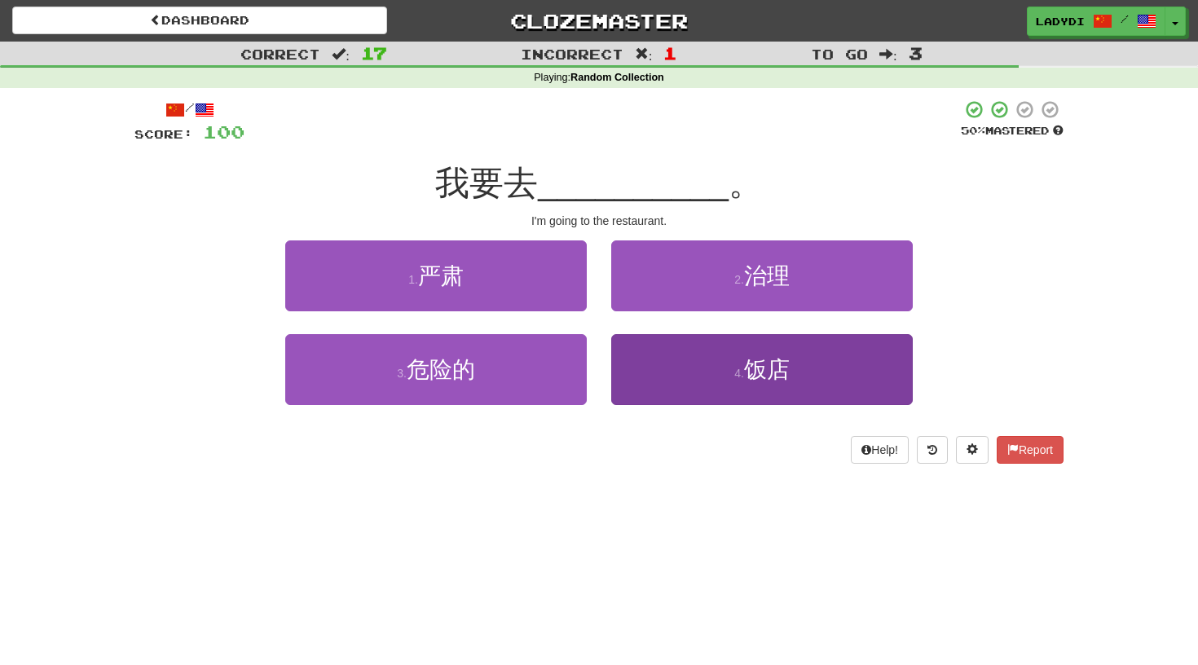
click at [700, 359] on button "4 . 饭店" at bounding box center [761, 369] width 301 height 71
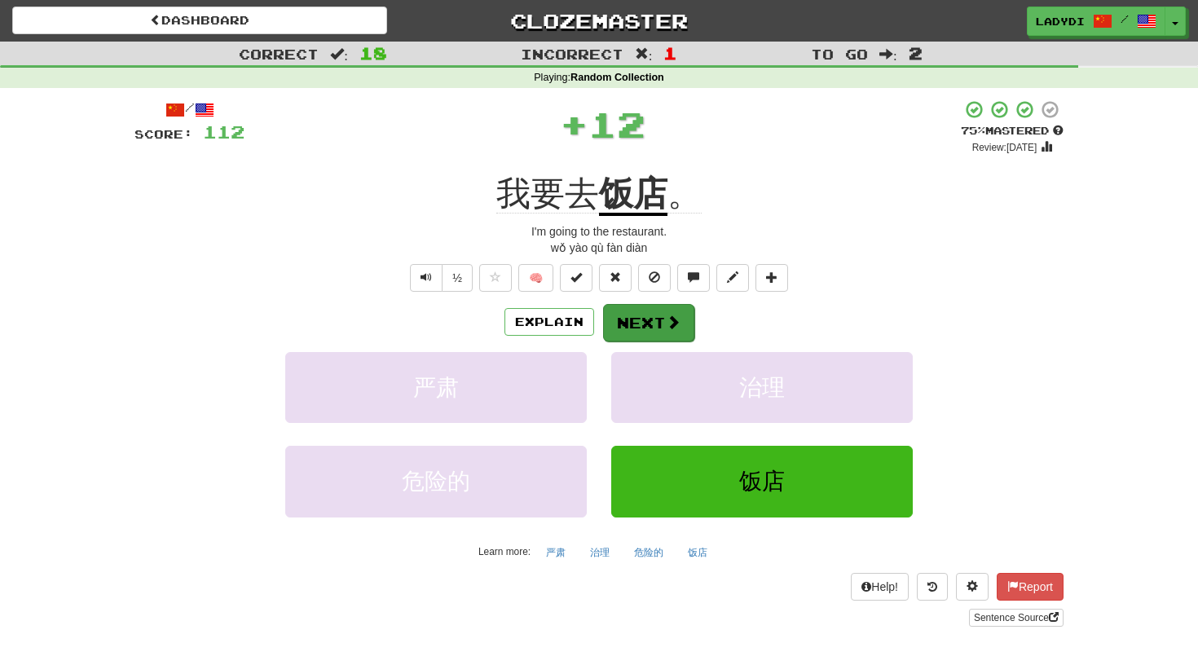
click at [656, 317] on button "Next" at bounding box center [648, 322] width 91 height 37
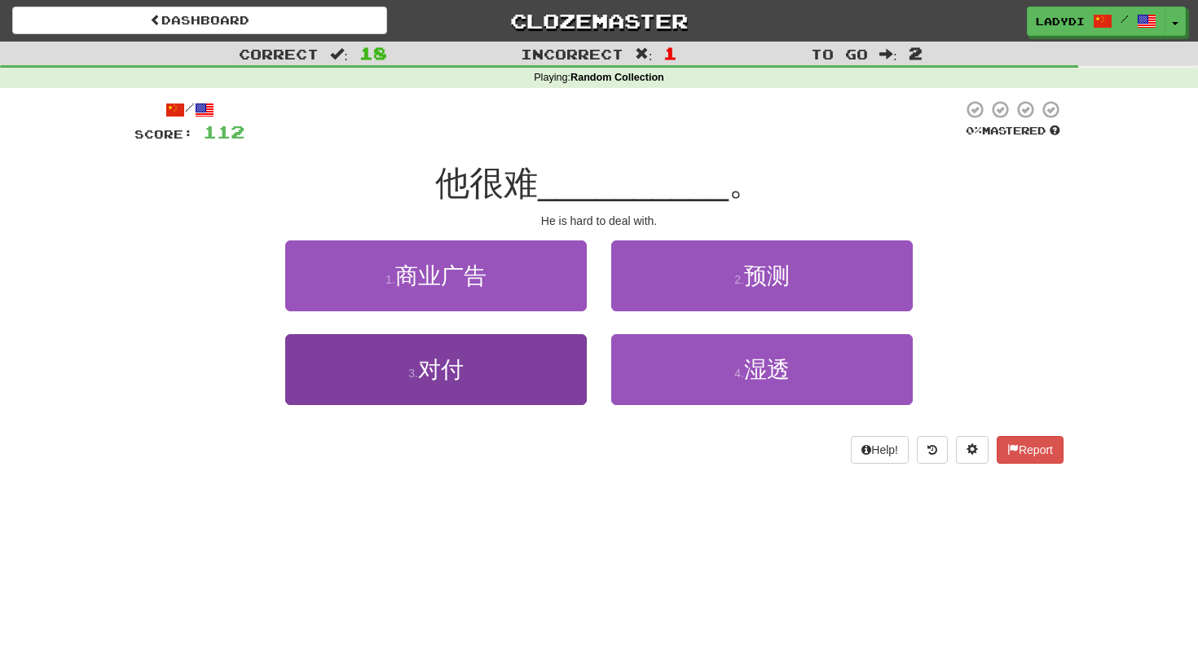
click at [549, 365] on button "3 . 对付" at bounding box center [435, 369] width 301 height 71
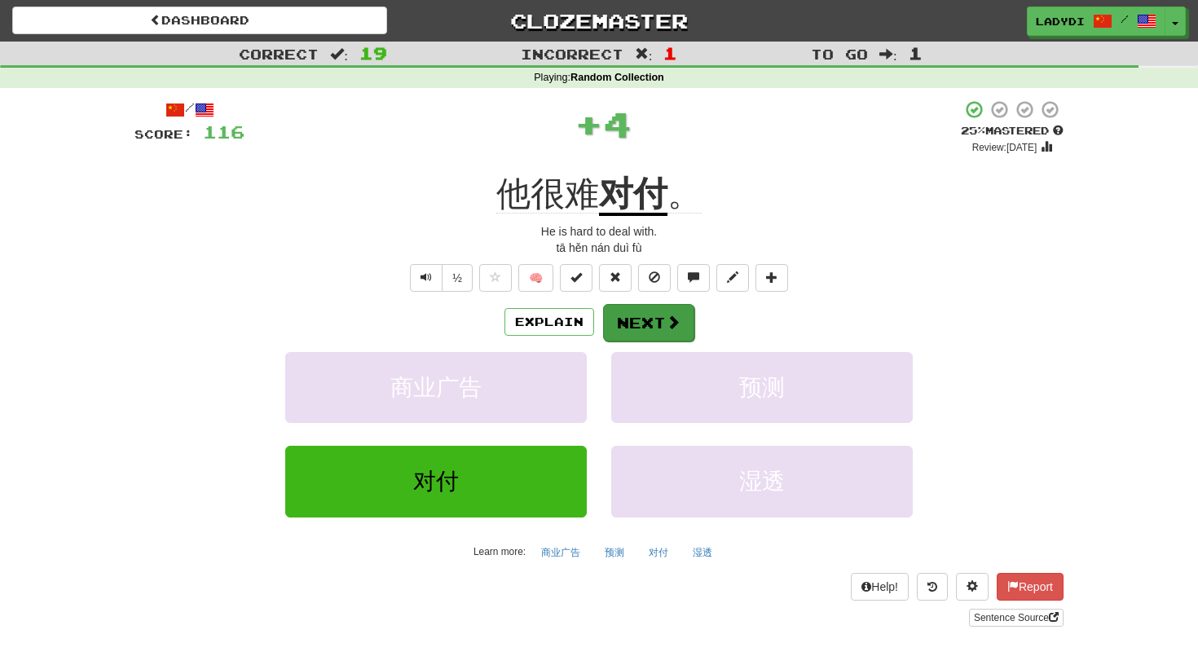
click at [642, 317] on button "Next" at bounding box center [648, 322] width 91 height 37
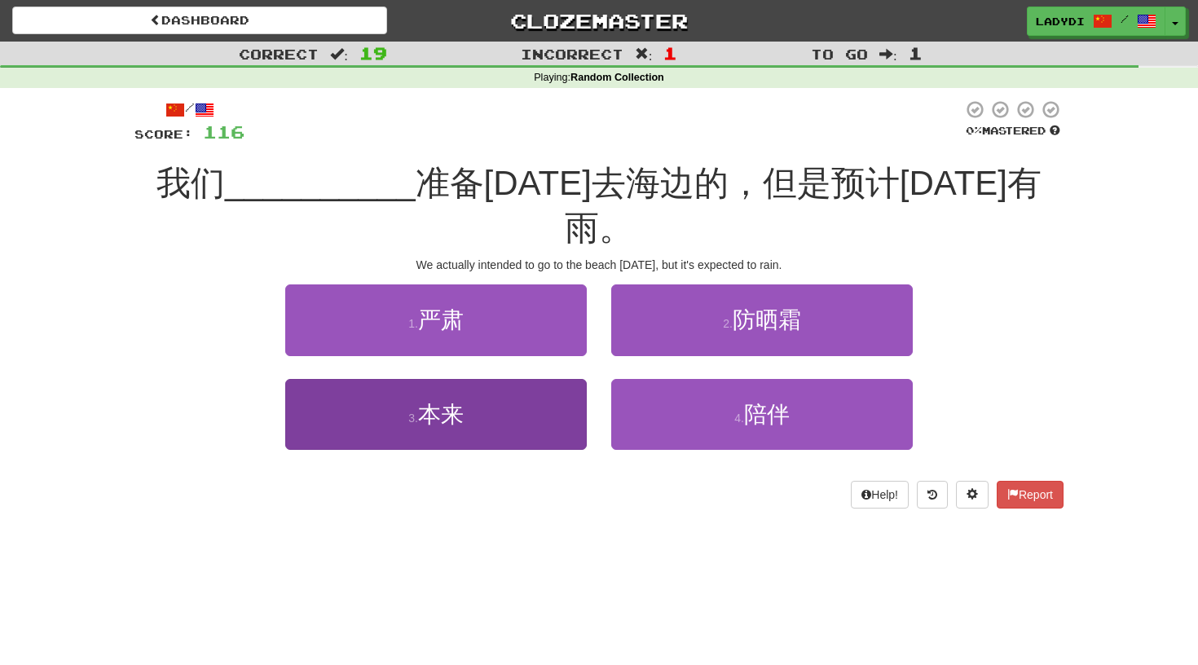
click at [553, 379] on button "3 . 本来" at bounding box center [435, 414] width 301 height 71
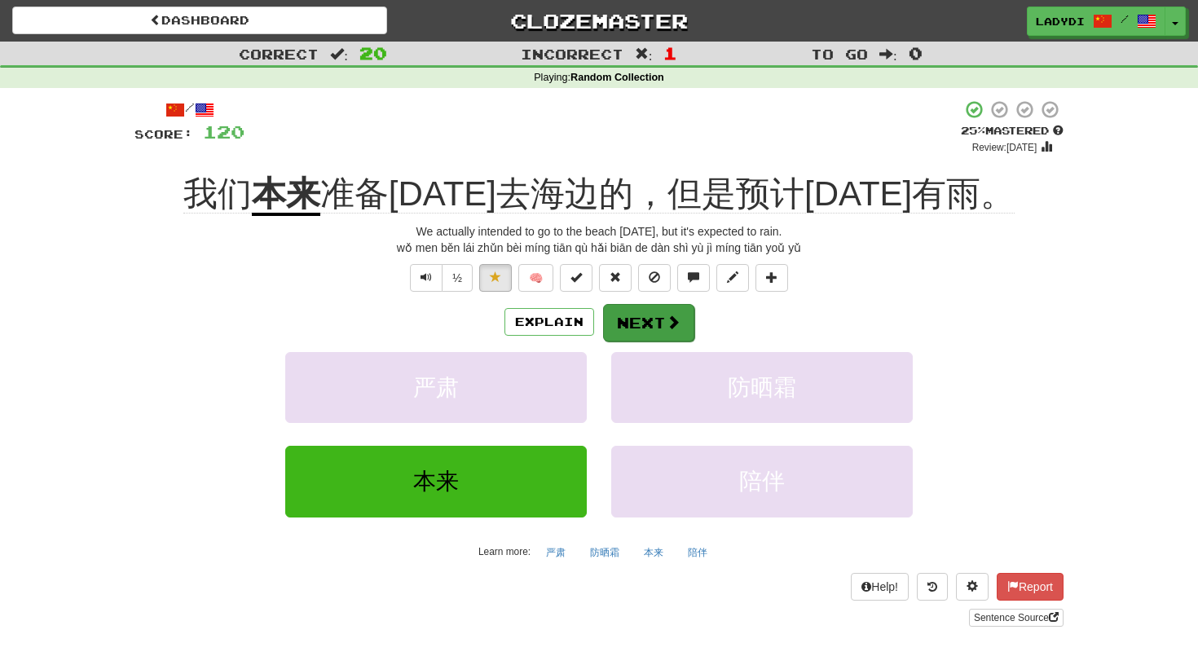
click at [651, 326] on button "Next" at bounding box center [648, 322] width 91 height 37
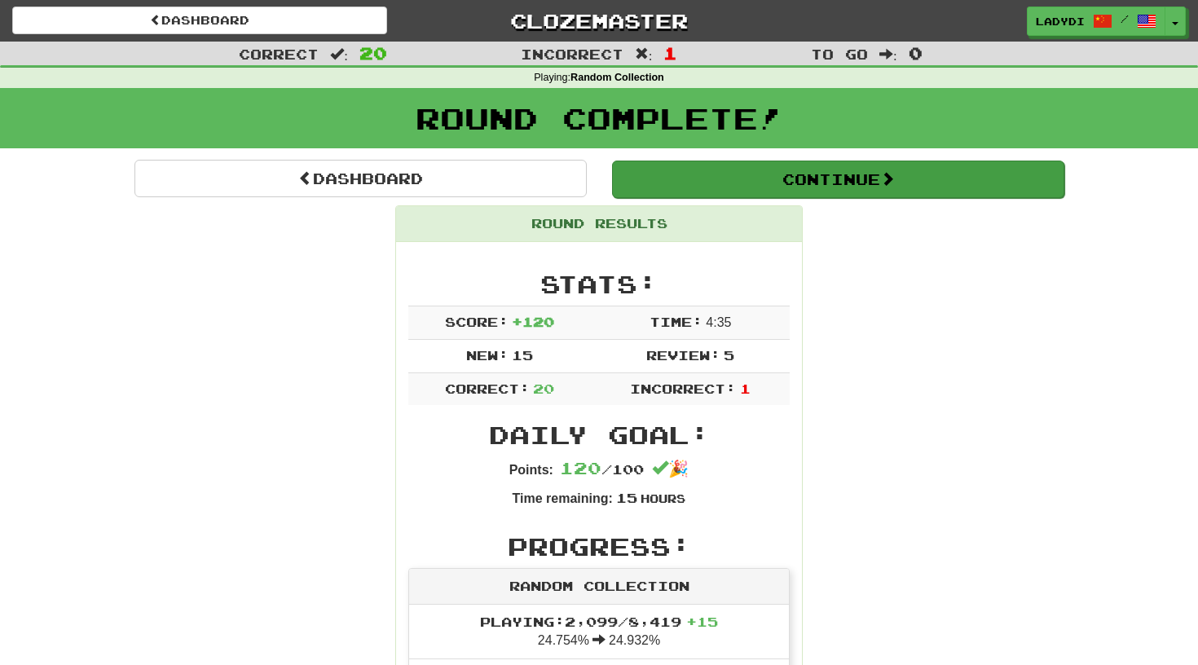
click at [827, 183] on button "Continue" at bounding box center [838, 179] width 452 height 37
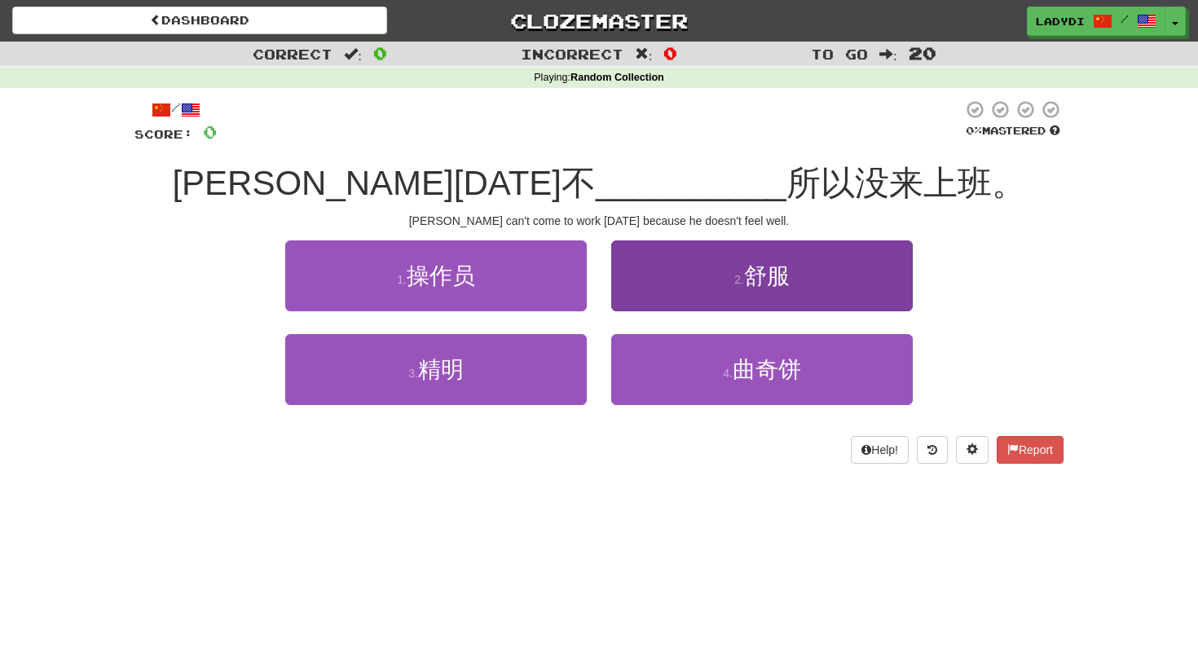
click at [707, 275] on button "2 . 舒服" at bounding box center [761, 275] width 301 height 71
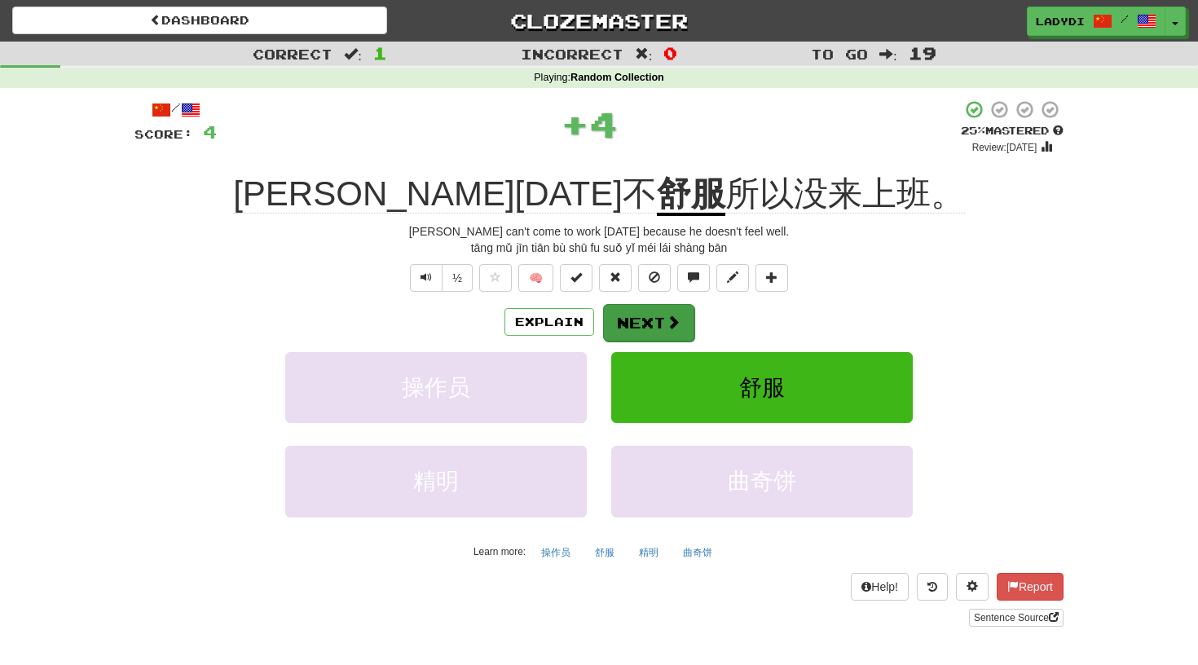
click at [638, 319] on button "Next" at bounding box center [648, 322] width 91 height 37
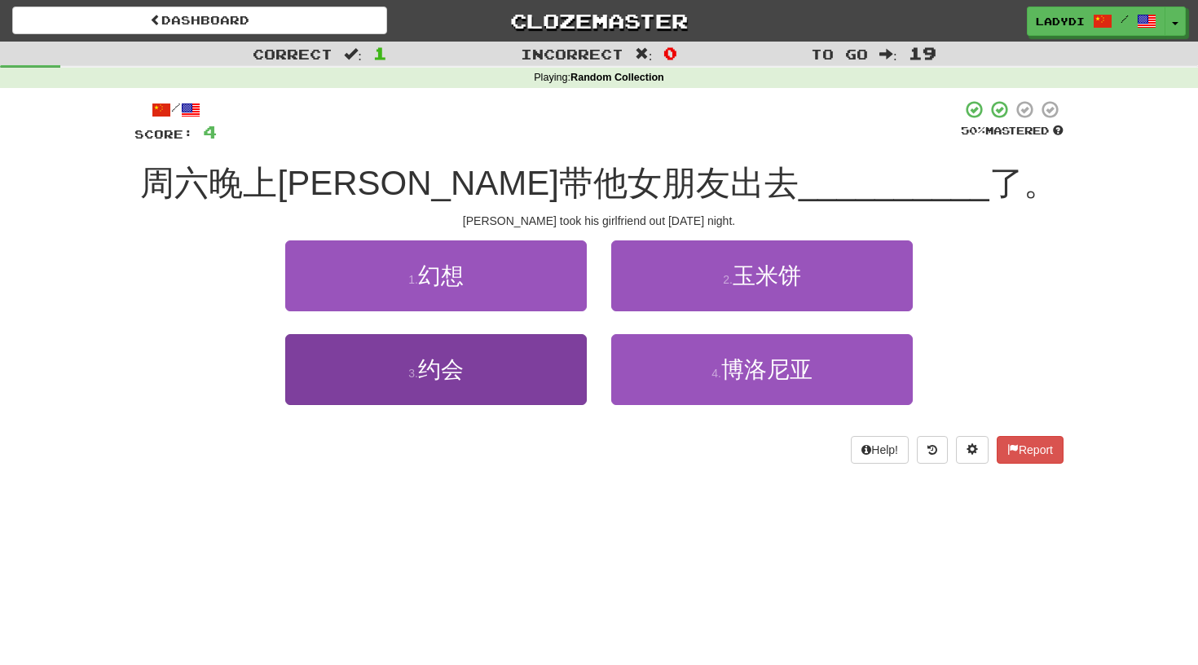
click at [545, 371] on button "3 . 约会" at bounding box center [435, 369] width 301 height 71
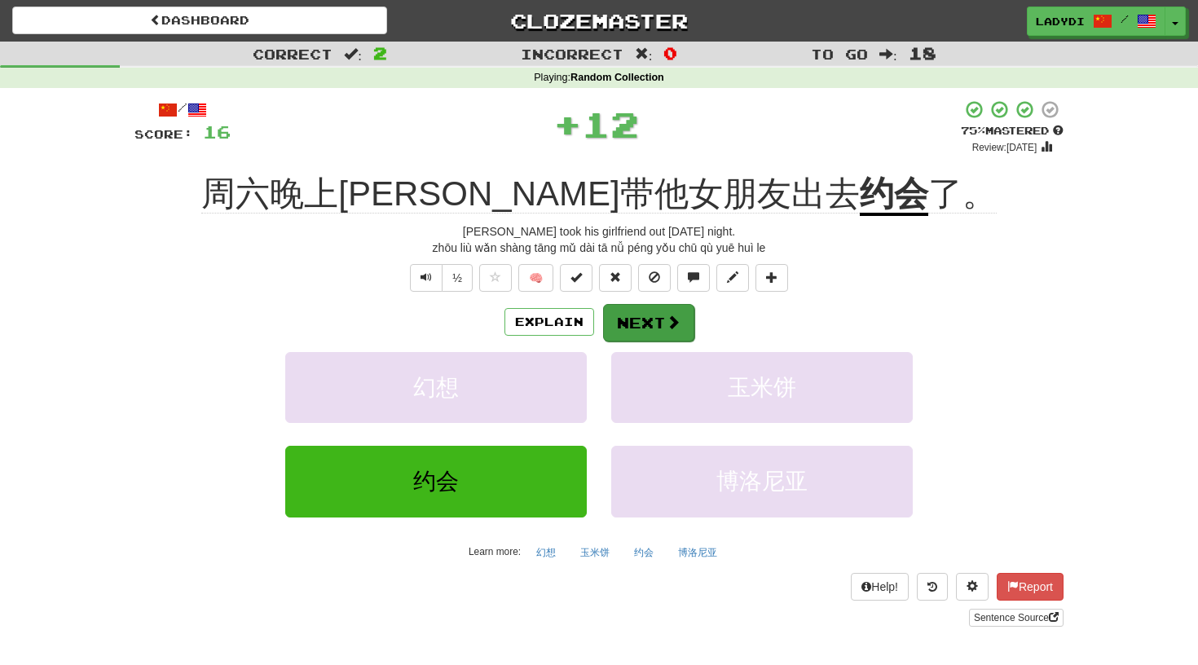
click at [637, 314] on button "Next" at bounding box center [648, 322] width 91 height 37
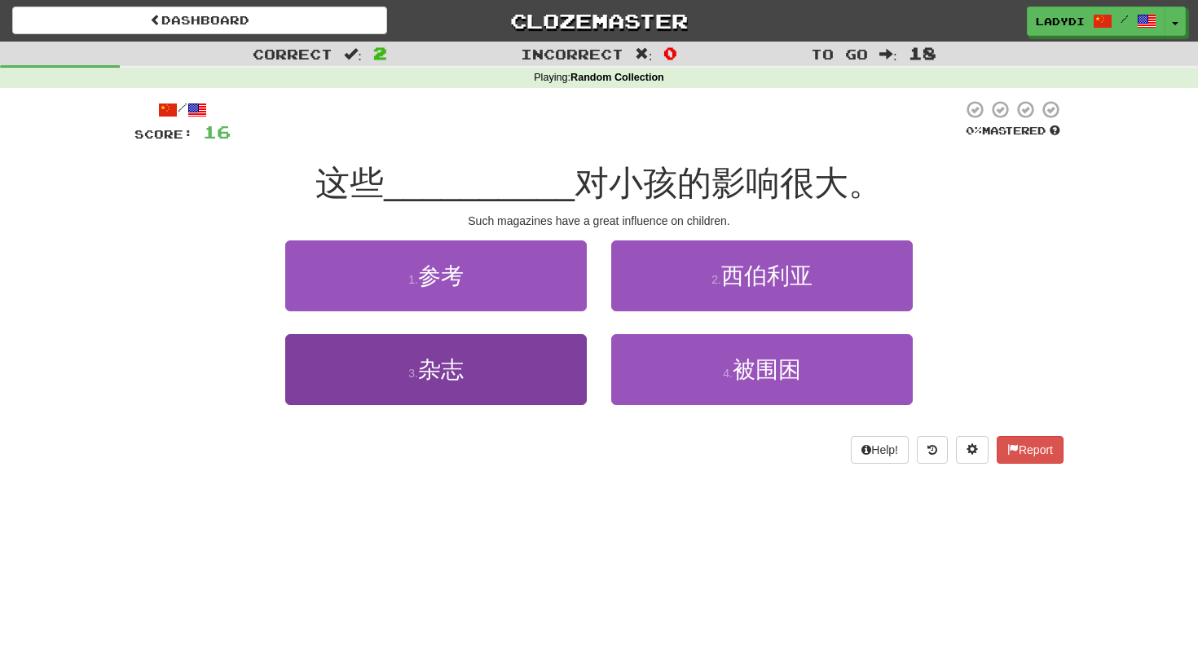
click at [517, 365] on button "3 . 杂志" at bounding box center [435, 369] width 301 height 71
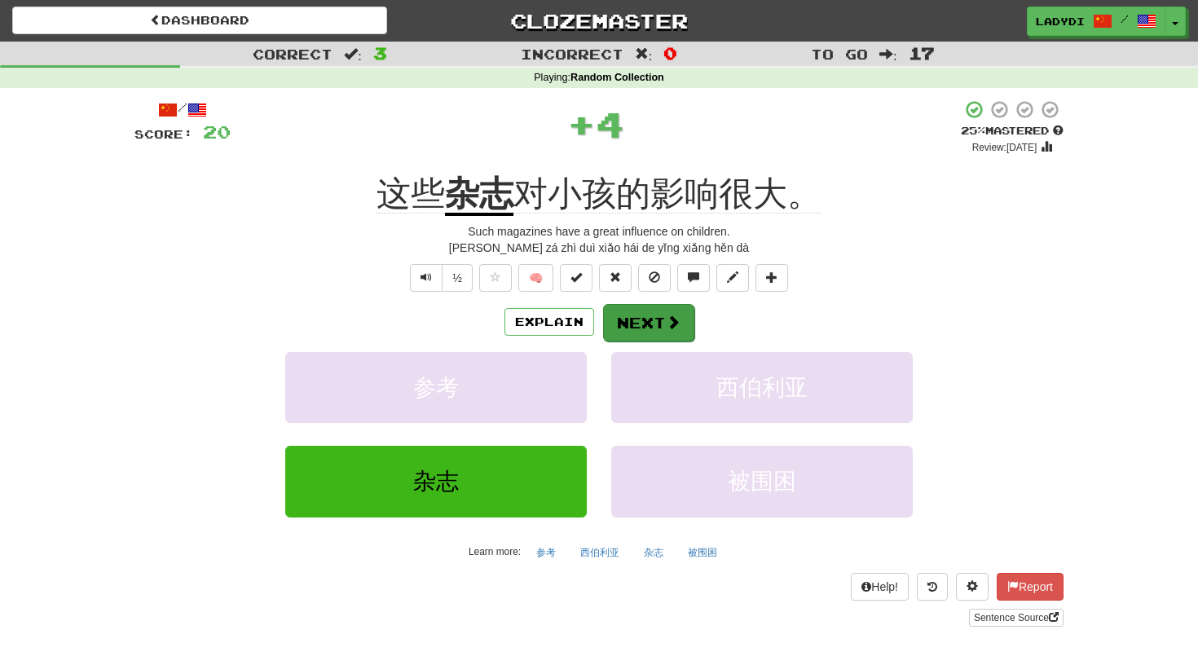
click at [648, 312] on button "Next" at bounding box center [648, 322] width 91 height 37
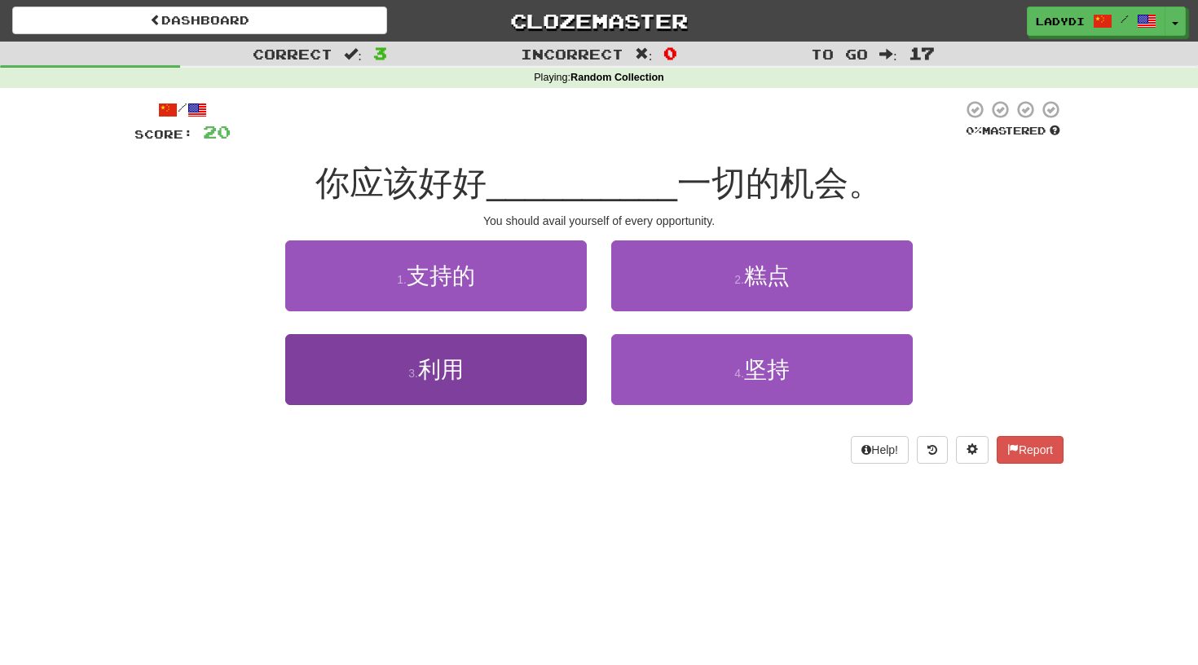
click at [516, 364] on button "3 . 利用" at bounding box center [435, 369] width 301 height 71
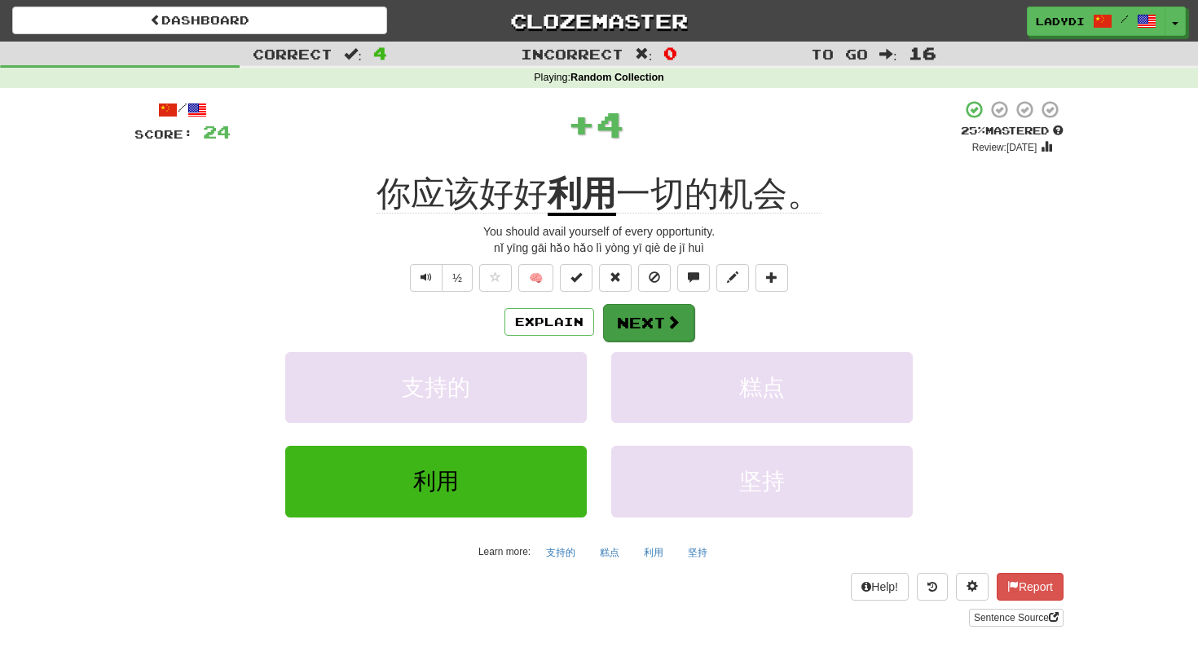
click at [645, 319] on button "Next" at bounding box center [648, 322] width 91 height 37
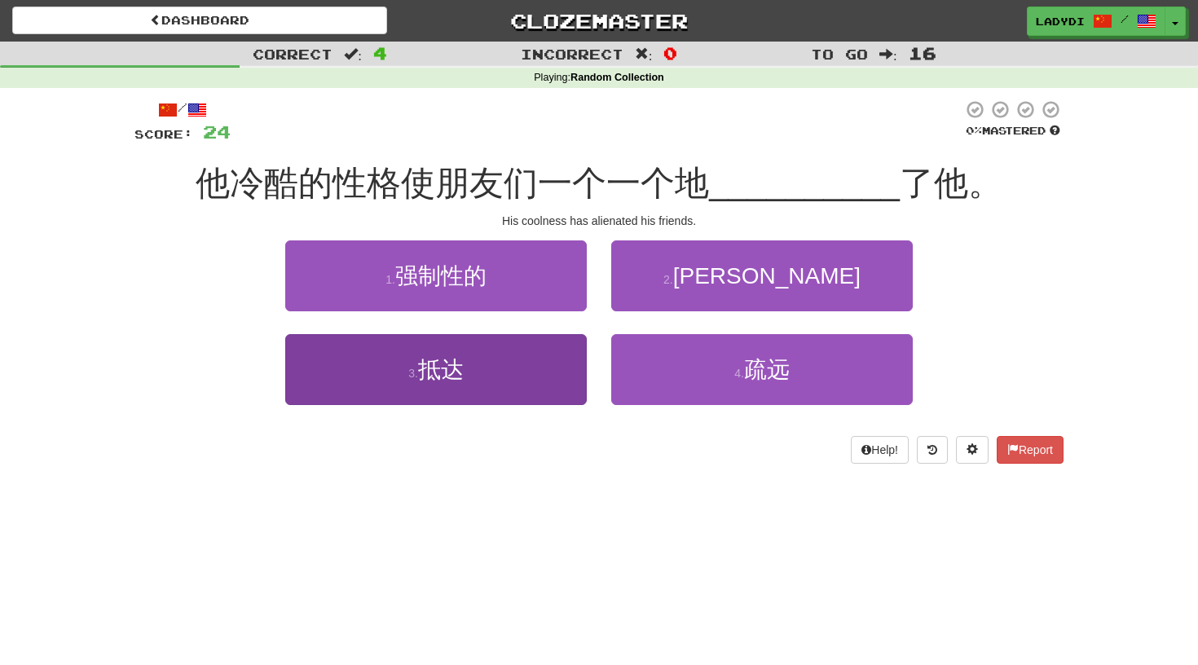
click at [540, 354] on button "3 . 抵达" at bounding box center [435, 369] width 301 height 71
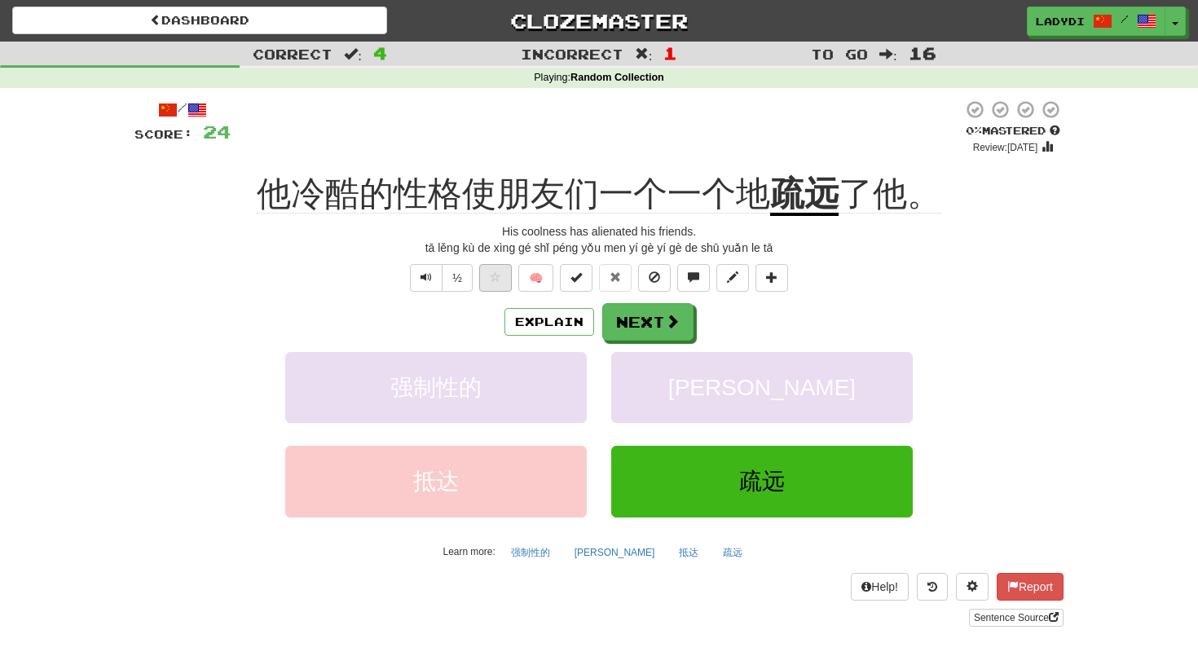
click at [496, 282] on button at bounding box center [495, 278] width 33 height 28
click at [643, 312] on button "Next" at bounding box center [648, 322] width 91 height 37
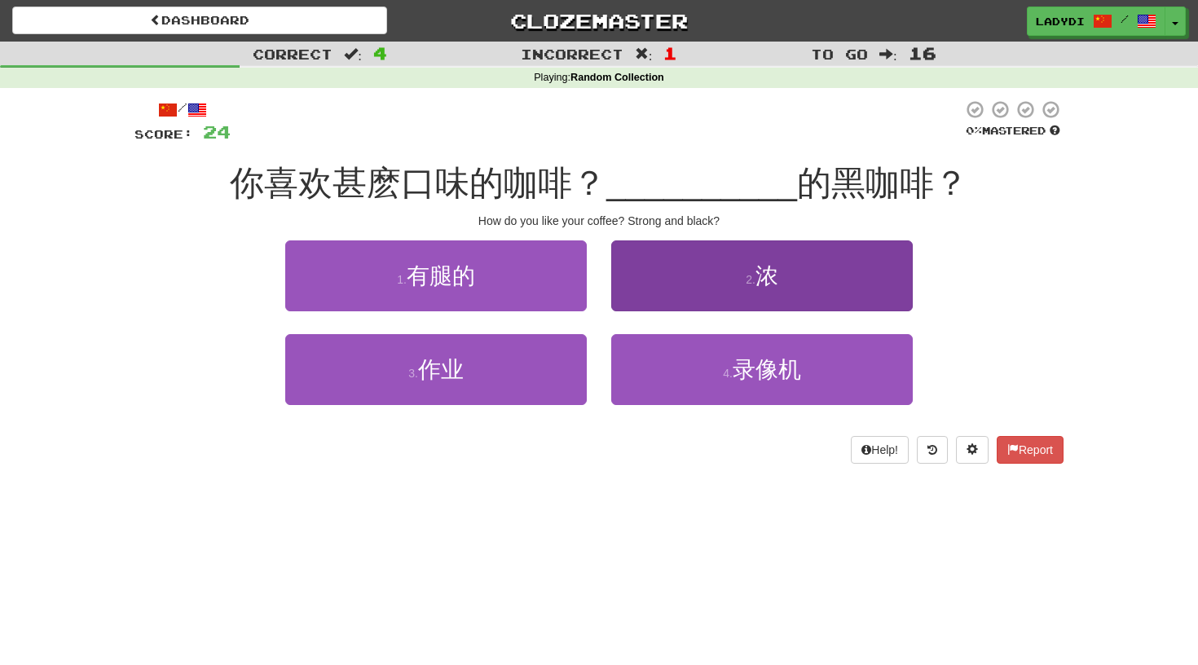
click at [682, 292] on button "2 . 浓" at bounding box center [761, 275] width 301 height 71
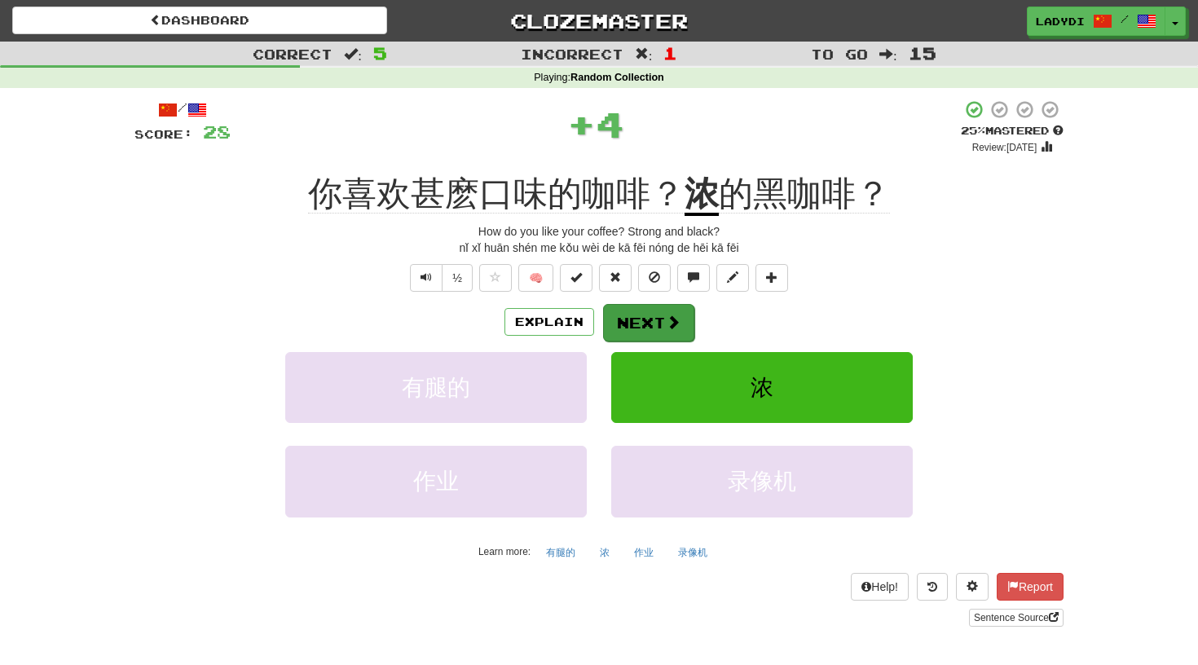
click at [639, 320] on button "Next" at bounding box center [648, 322] width 91 height 37
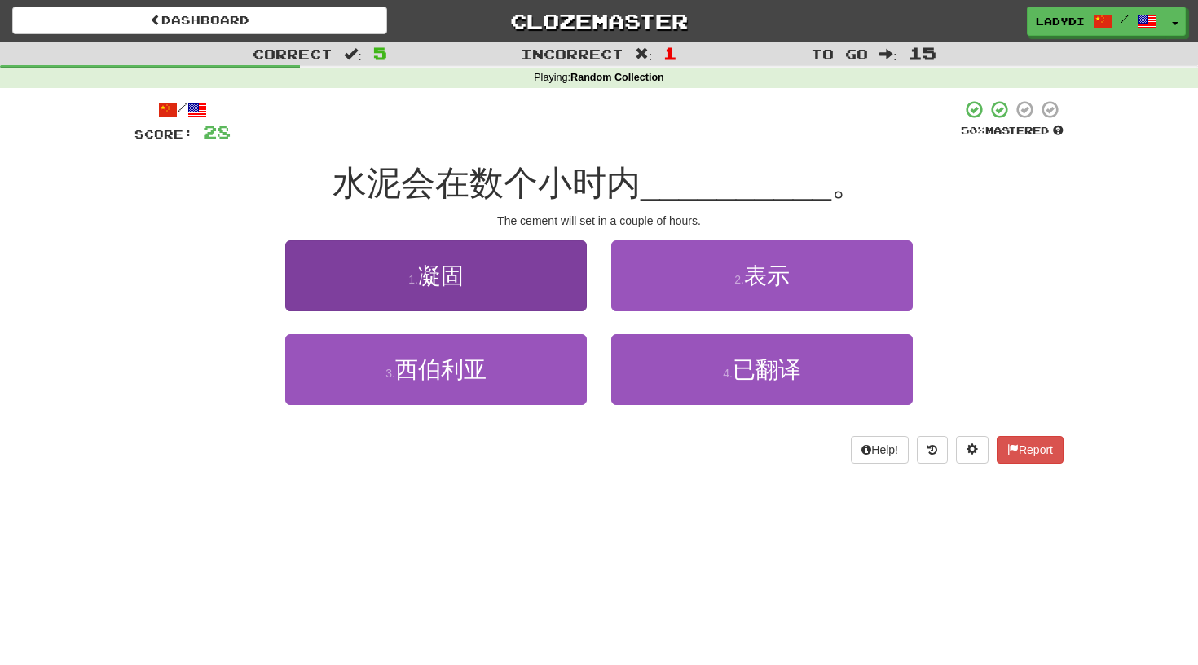
click at [538, 288] on button "1 . 凝固" at bounding box center [435, 275] width 301 height 71
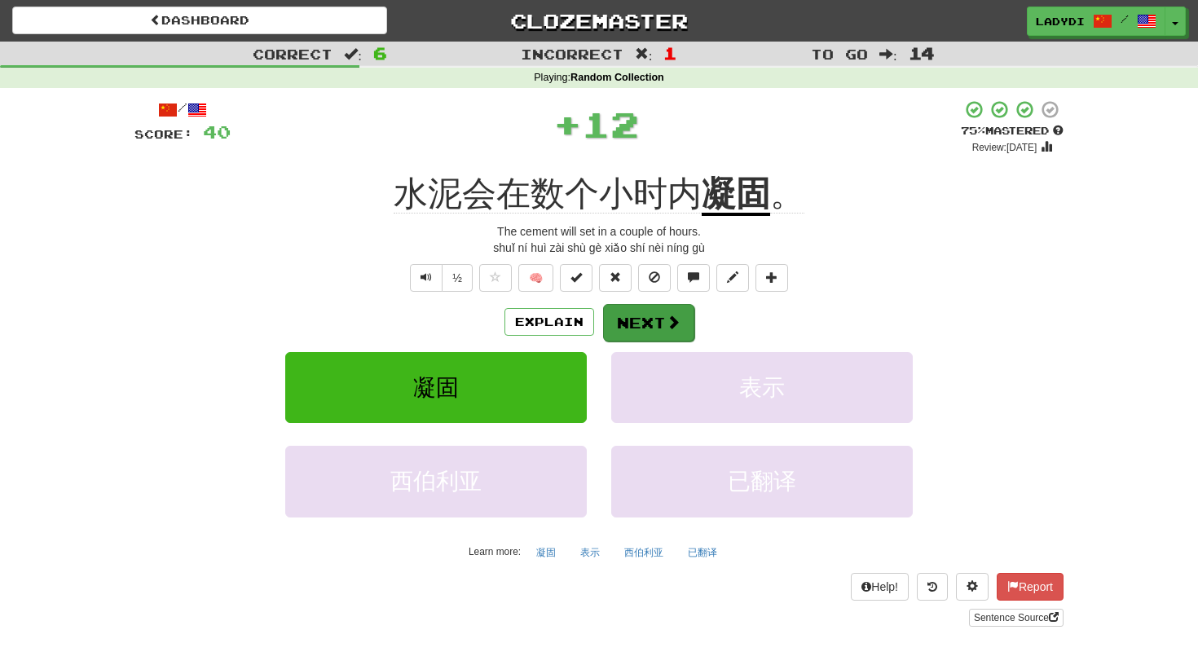
click at [636, 315] on button "Next" at bounding box center [648, 322] width 91 height 37
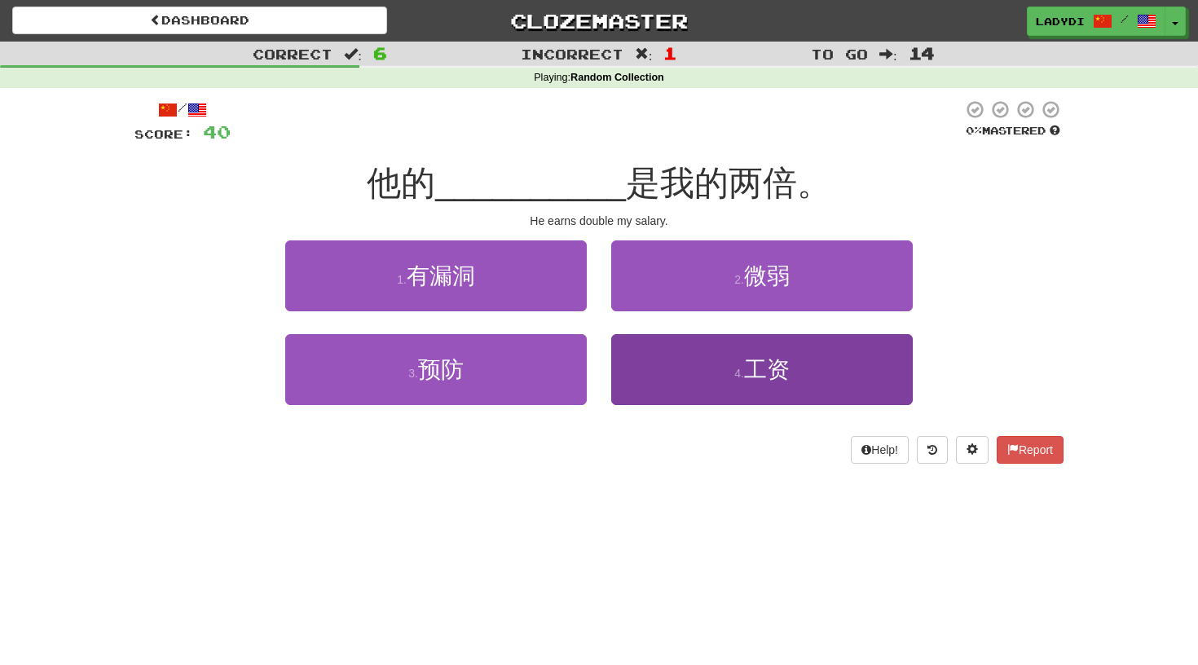
click at [671, 370] on button "4 . 工资" at bounding box center [761, 369] width 301 height 71
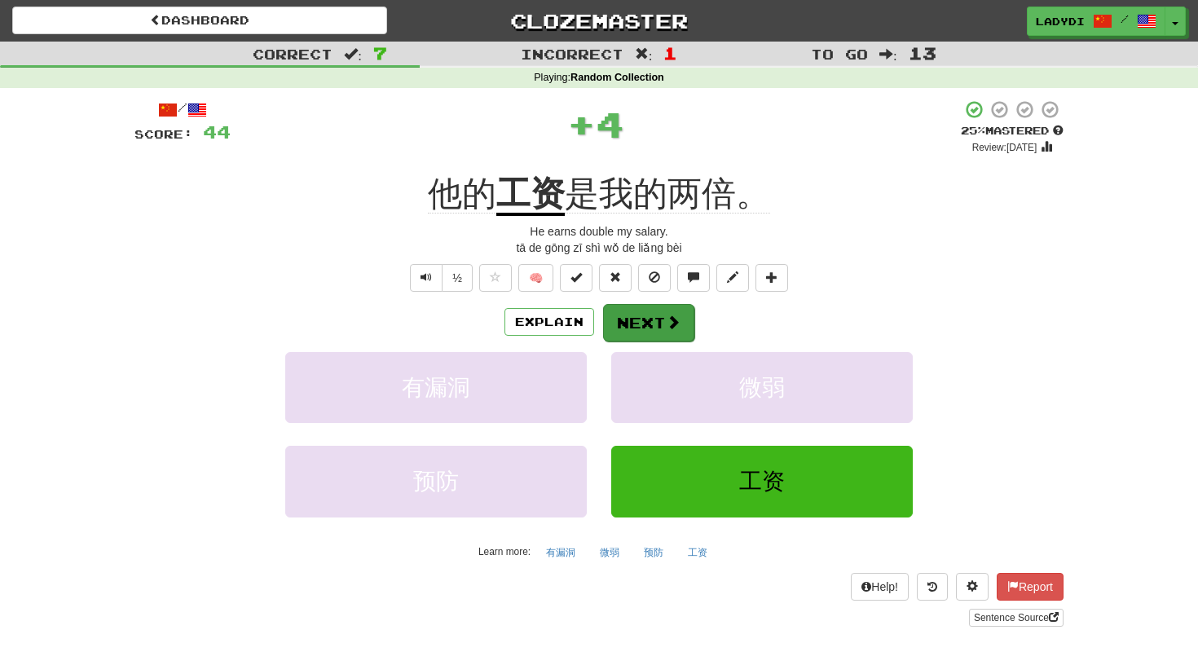
click at [631, 323] on button "Next" at bounding box center [648, 322] width 91 height 37
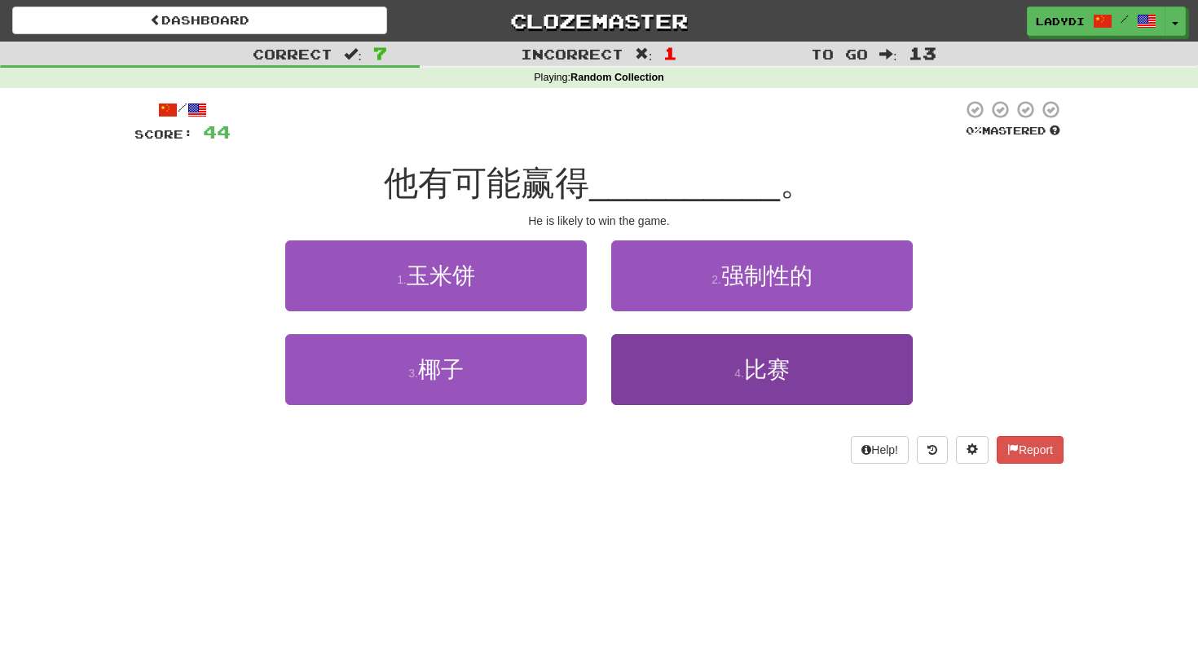
click at [649, 366] on button "4 . 比赛" at bounding box center [761, 369] width 301 height 71
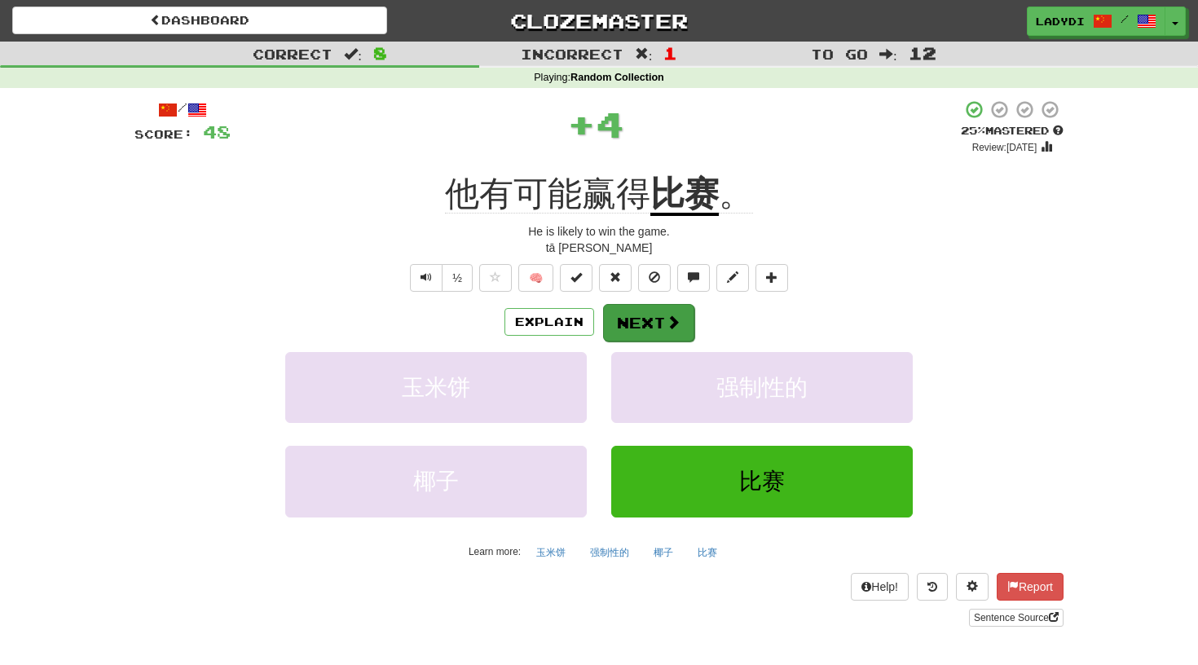
click at [646, 304] on button "Next" at bounding box center [648, 322] width 91 height 37
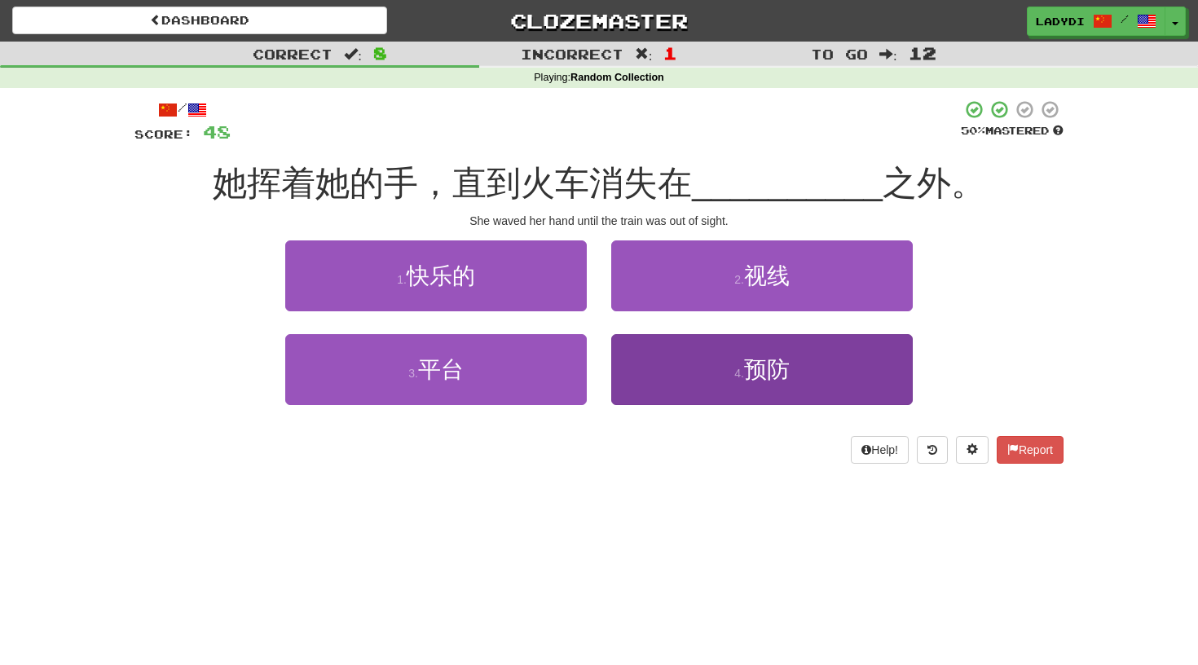
click at [649, 367] on button "4 . 预防" at bounding box center [761, 369] width 301 height 71
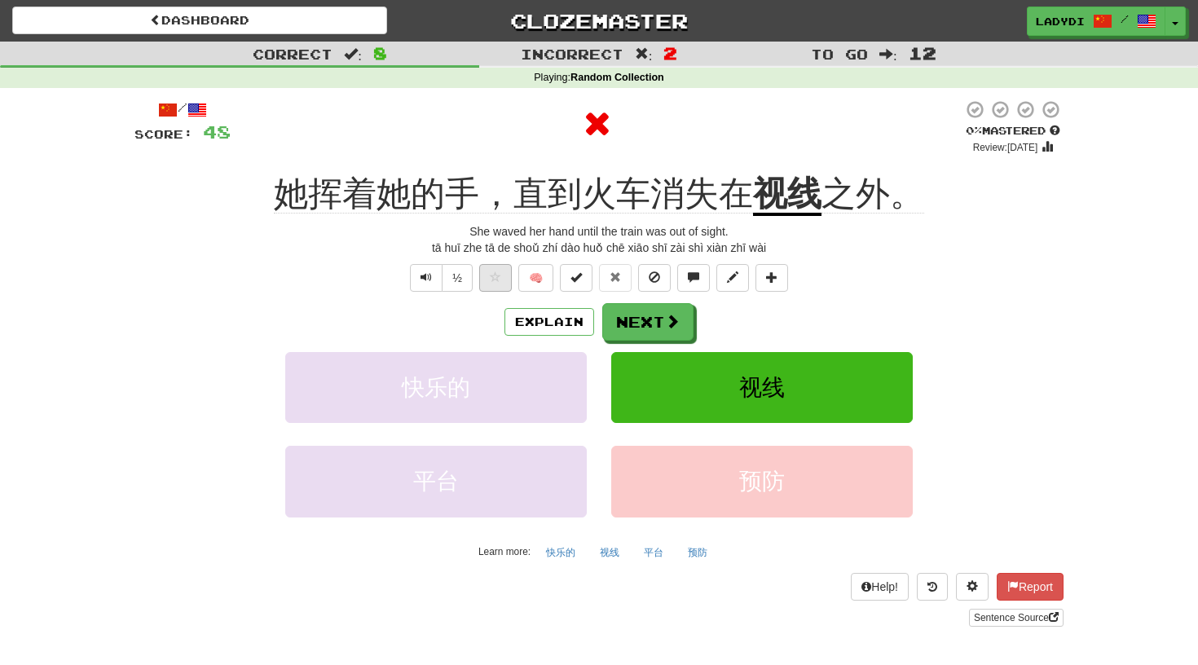
click at [495, 278] on span at bounding box center [495, 276] width 11 height 11
click at [644, 323] on button "Next" at bounding box center [648, 322] width 91 height 37
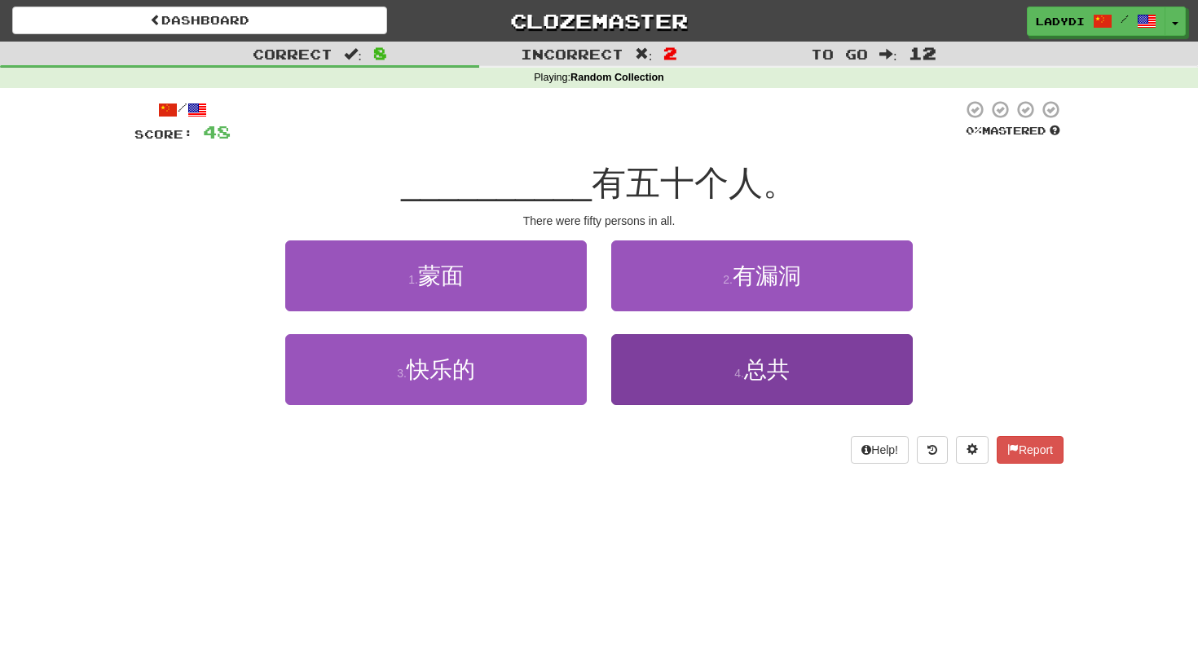
click at [653, 372] on button "4 . 总共" at bounding box center [761, 369] width 301 height 71
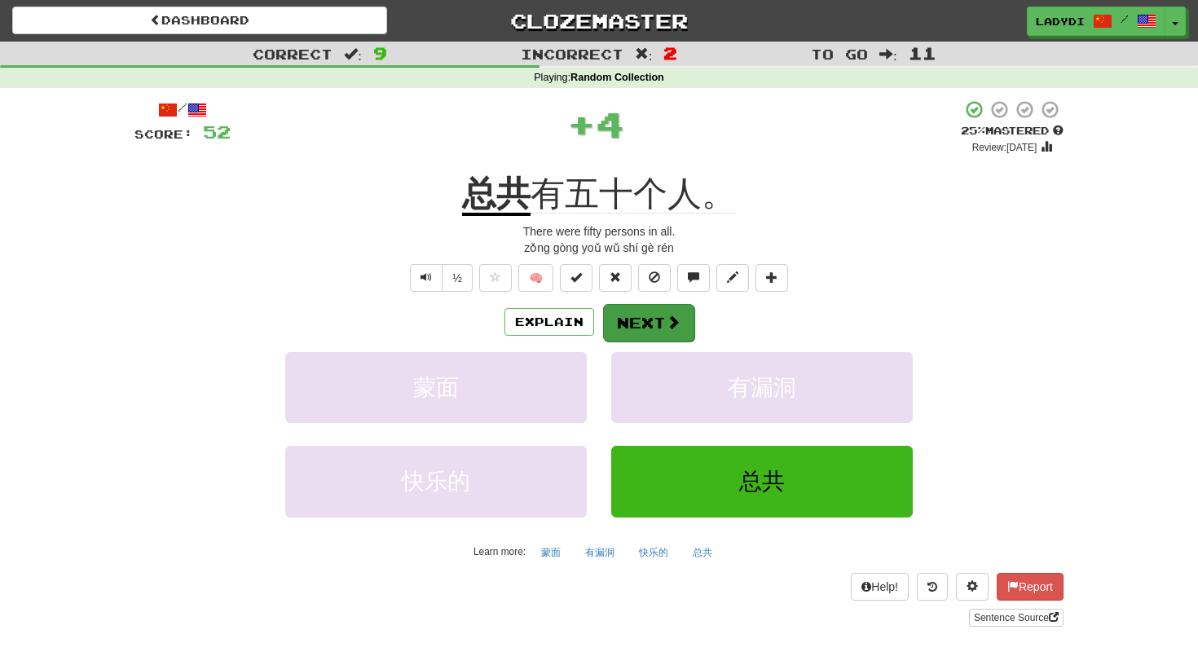
click at [643, 310] on button "Next" at bounding box center [648, 322] width 91 height 37
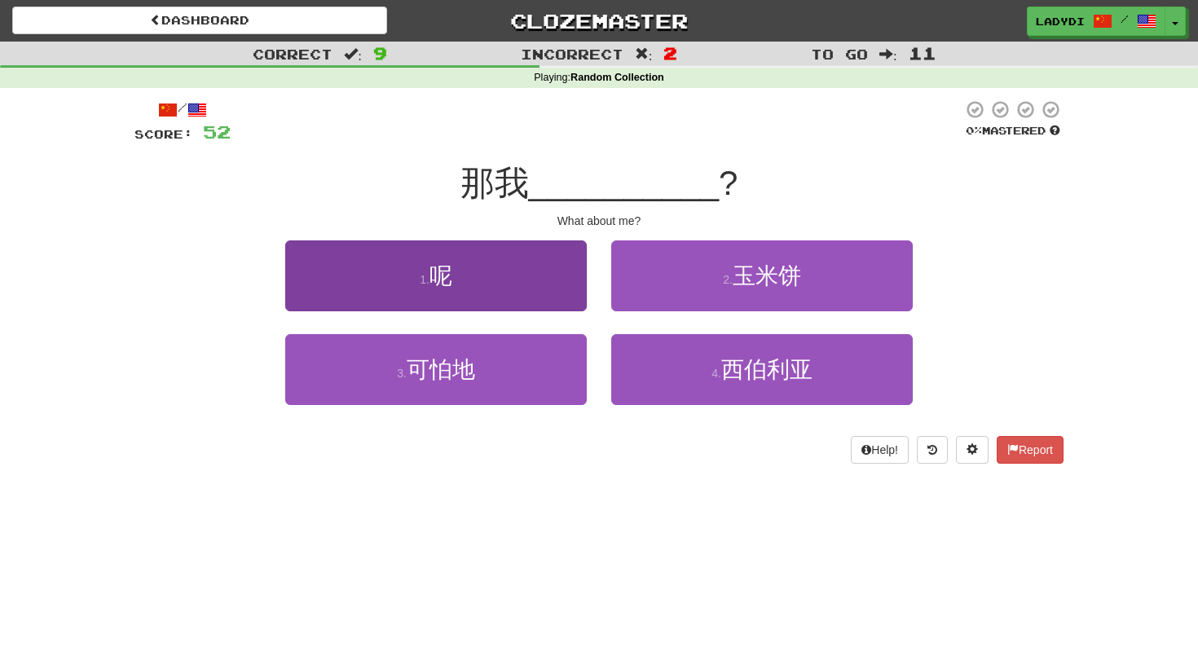
click at [538, 285] on button "1 . 呢" at bounding box center [435, 275] width 301 height 71
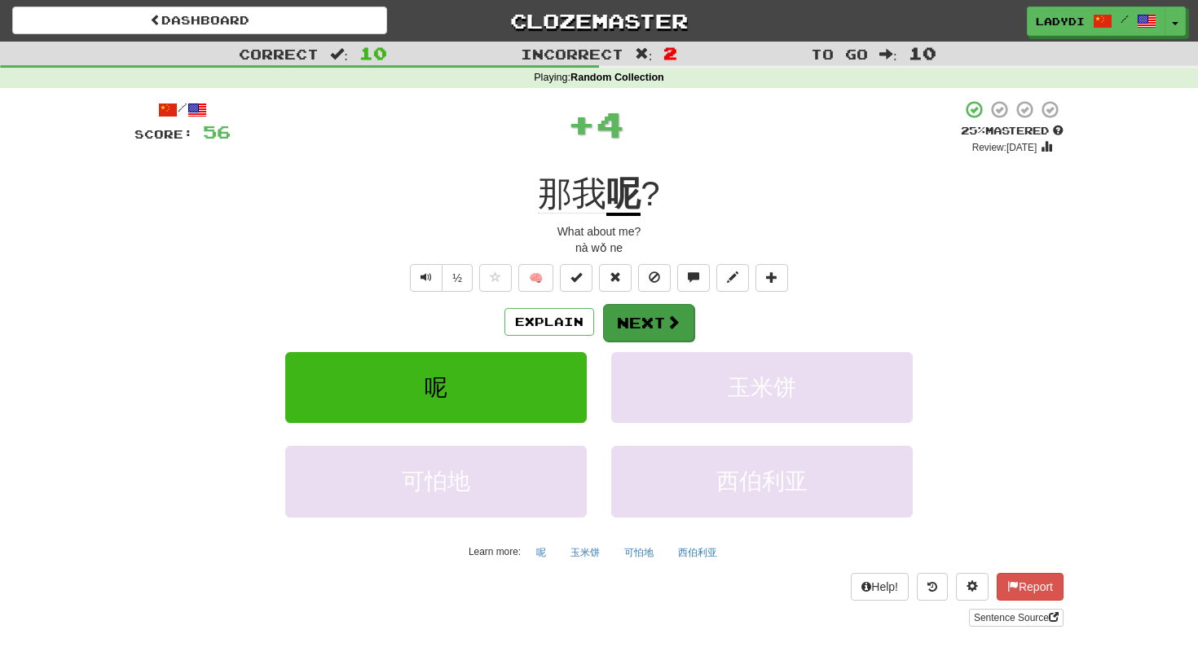
click at [635, 315] on button "Next" at bounding box center [648, 322] width 91 height 37
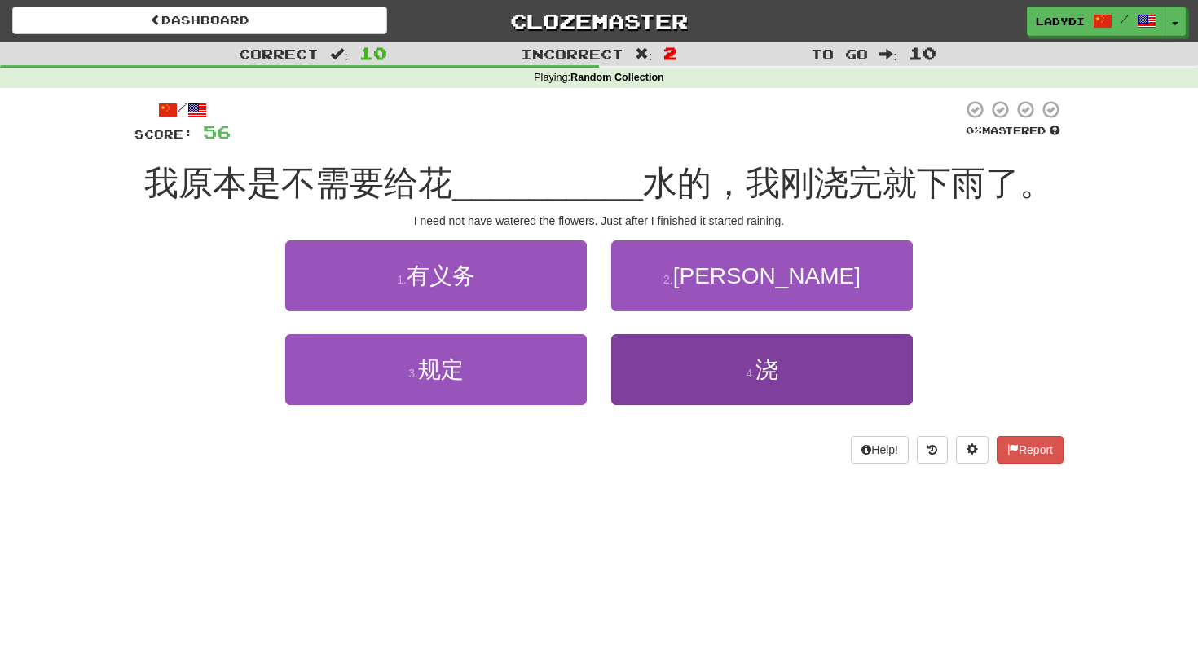
click at [666, 381] on button "4 . 浇" at bounding box center [761, 369] width 301 height 71
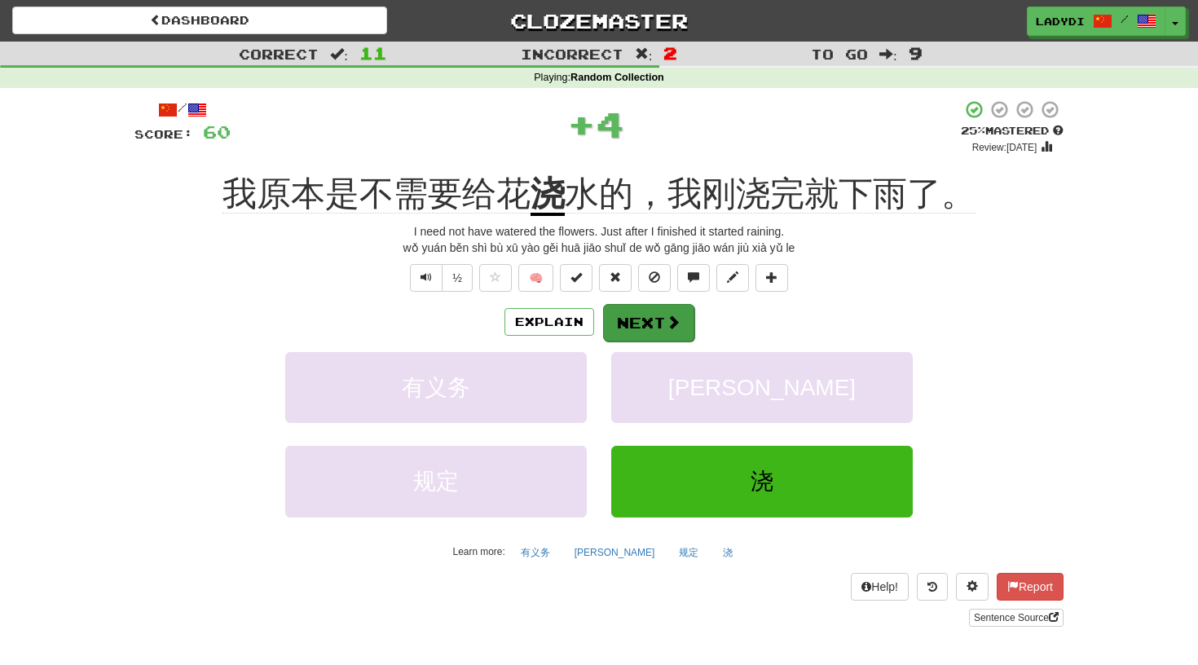
click at [636, 321] on button "Next" at bounding box center [648, 322] width 91 height 37
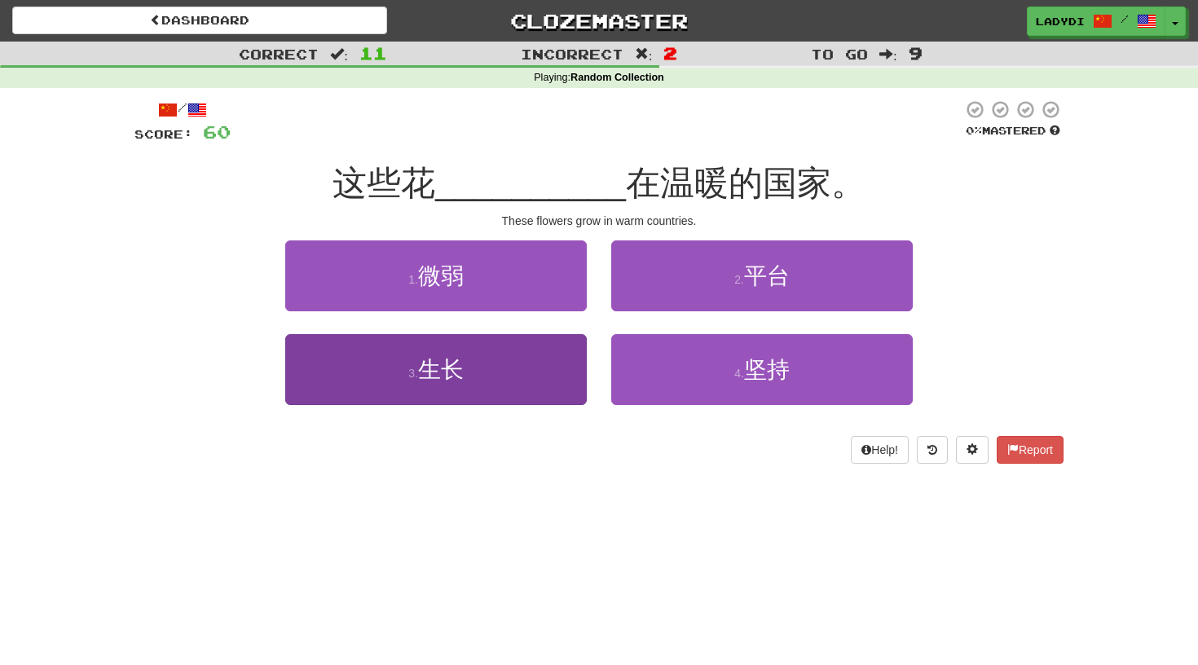
click at [539, 366] on button "3 . 生长" at bounding box center [435, 369] width 301 height 71
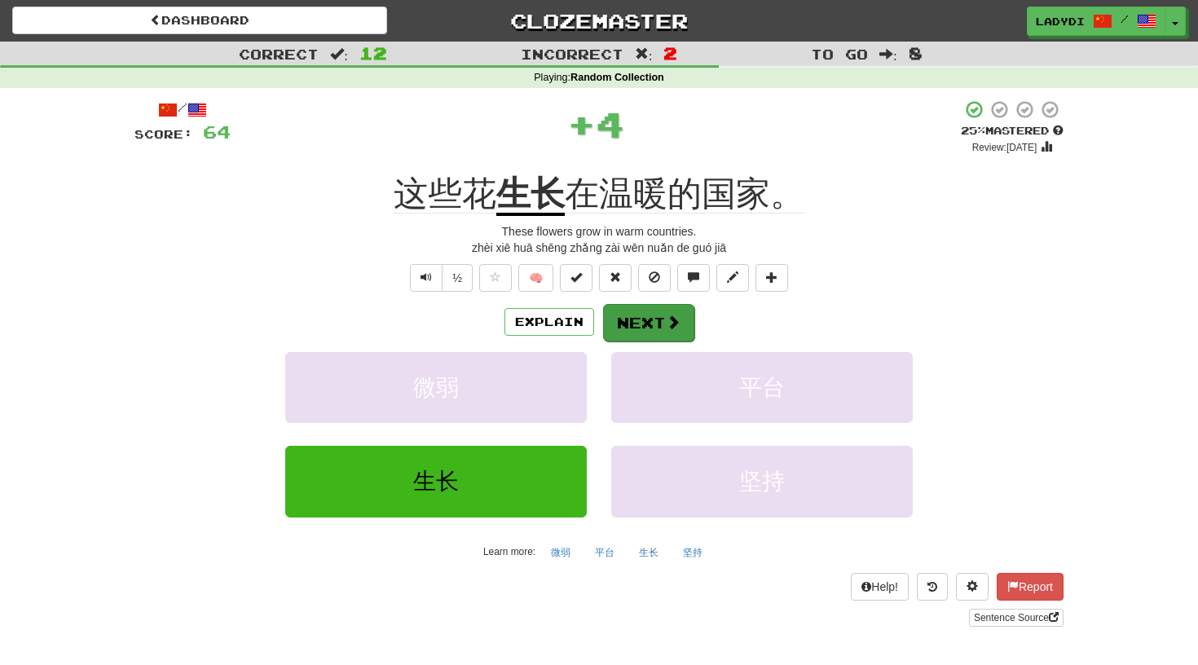
click at [641, 320] on button "Next" at bounding box center [648, 322] width 91 height 37
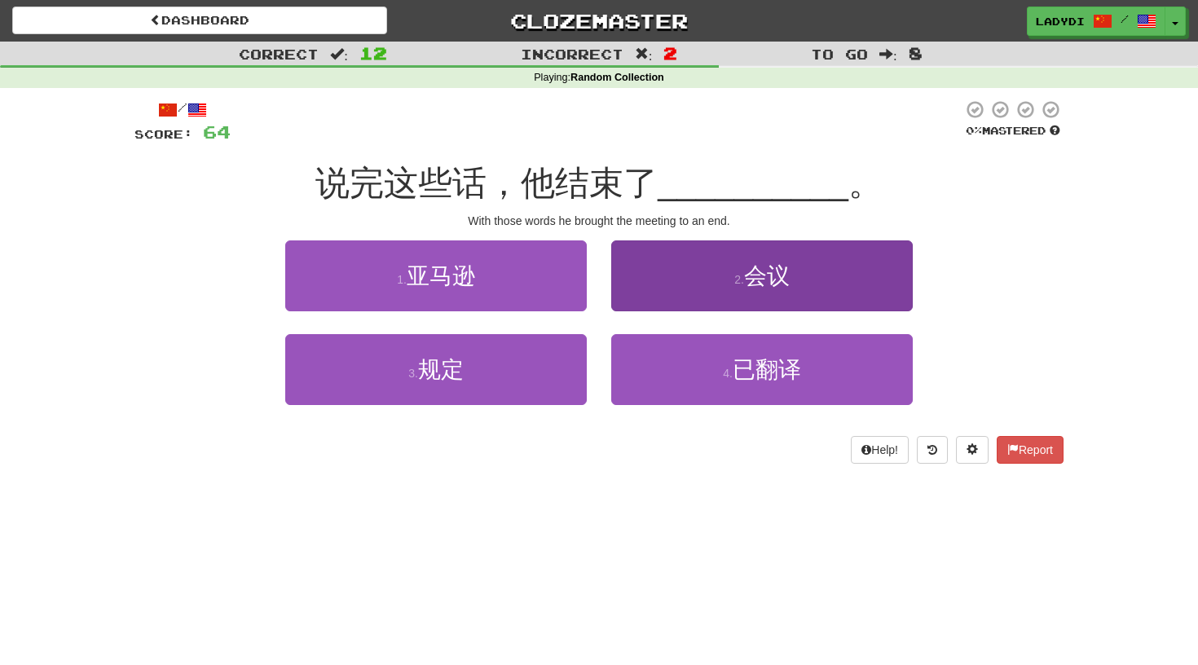
click at [645, 286] on button "2 . 会议" at bounding box center [761, 275] width 301 height 71
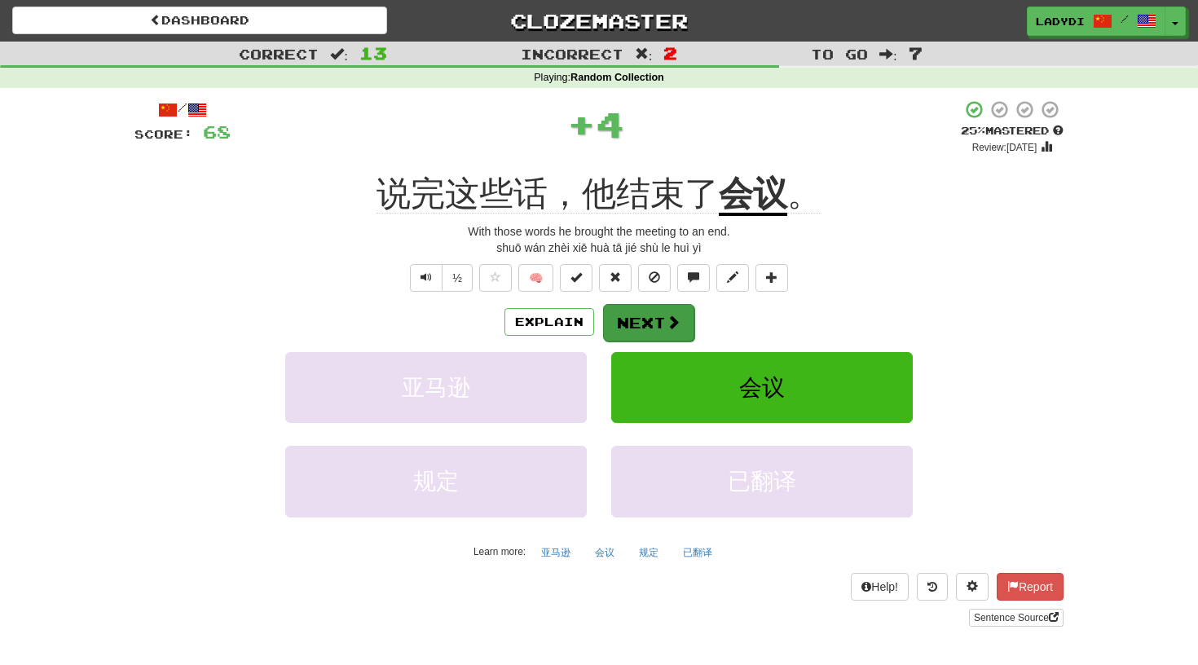
click at [635, 315] on button "Next" at bounding box center [648, 322] width 91 height 37
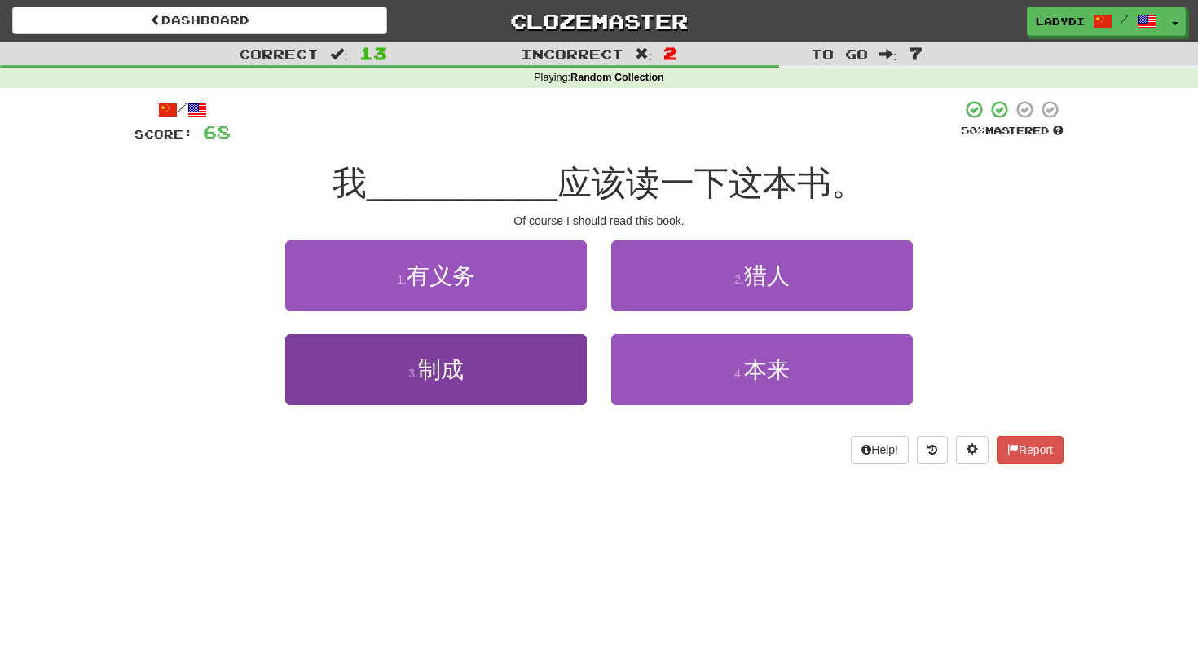
click at [530, 368] on button "3 . 制成" at bounding box center [435, 369] width 301 height 71
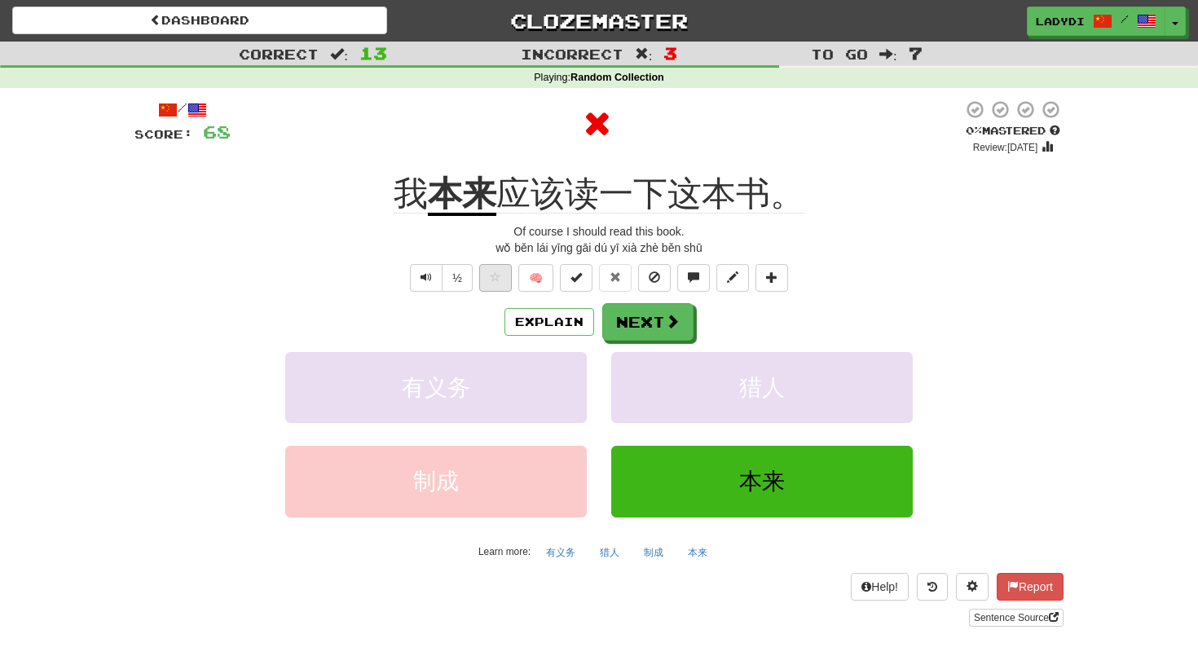
click at [494, 274] on span at bounding box center [495, 276] width 11 height 11
click at [648, 317] on button "Next" at bounding box center [648, 322] width 91 height 37
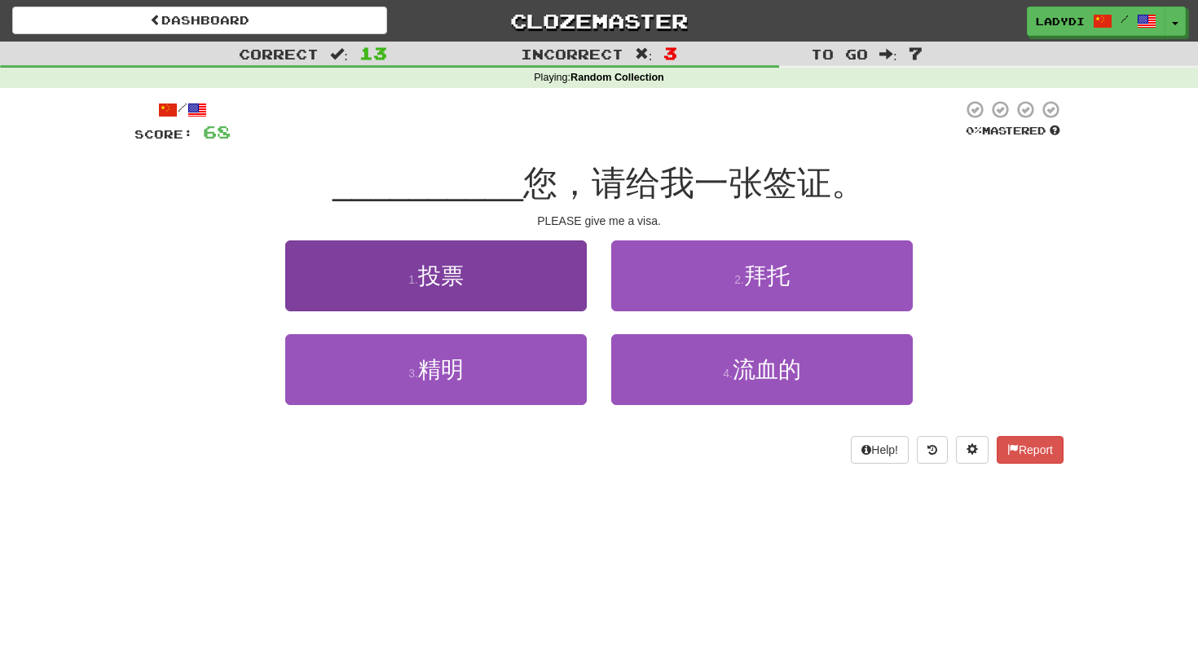
click at [521, 289] on button "1 . 投票" at bounding box center [435, 275] width 301 height 71
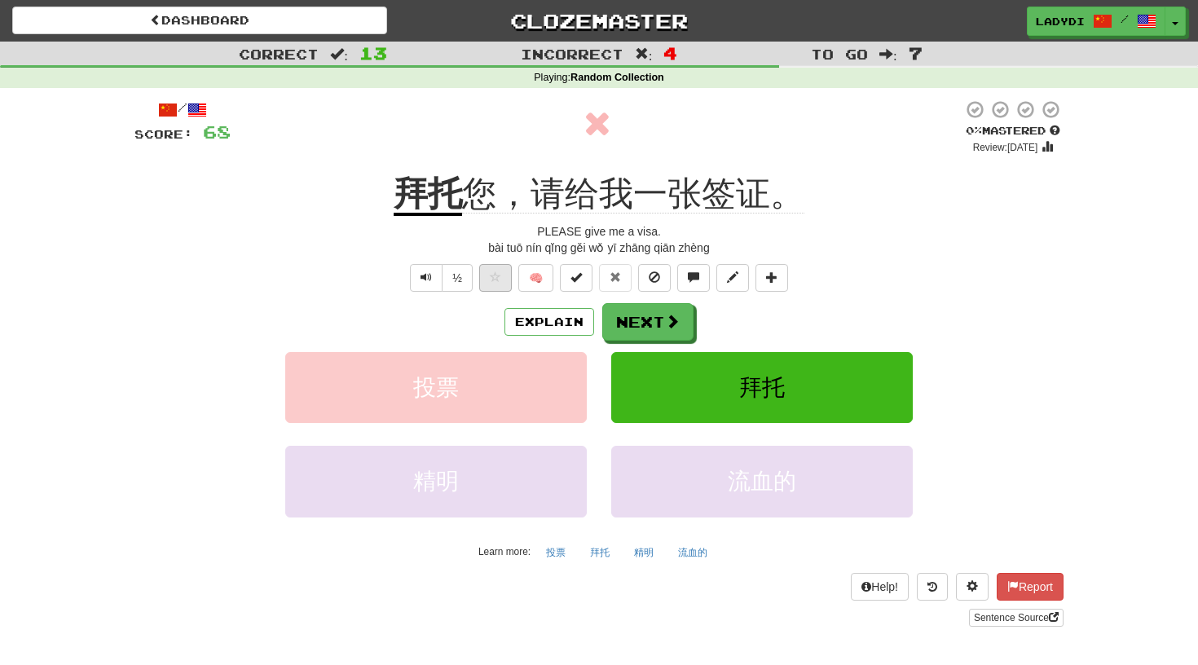
click at [492, 275] on span at bounding box center [495, 276] width 11 height 11
click at [629, 315] on button "Next" at bounding box center [648, 322] width 91 height 37
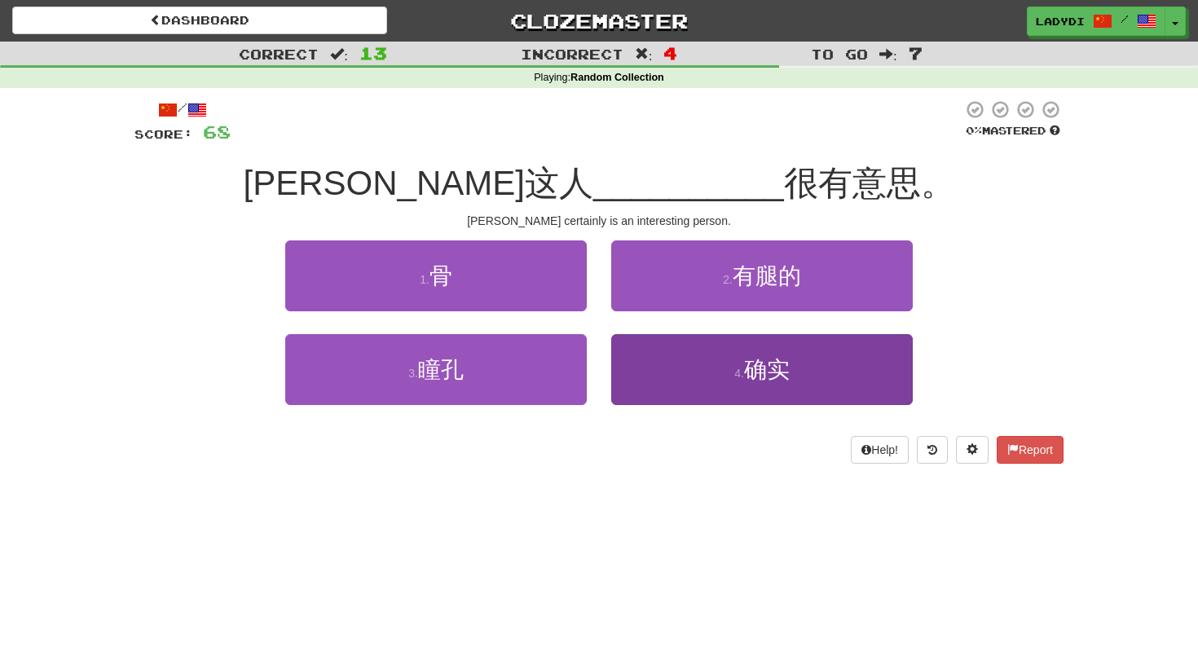
click at [674, 386] on button "4 . 确实" at bounding box center [761, 369] width 301 height 71
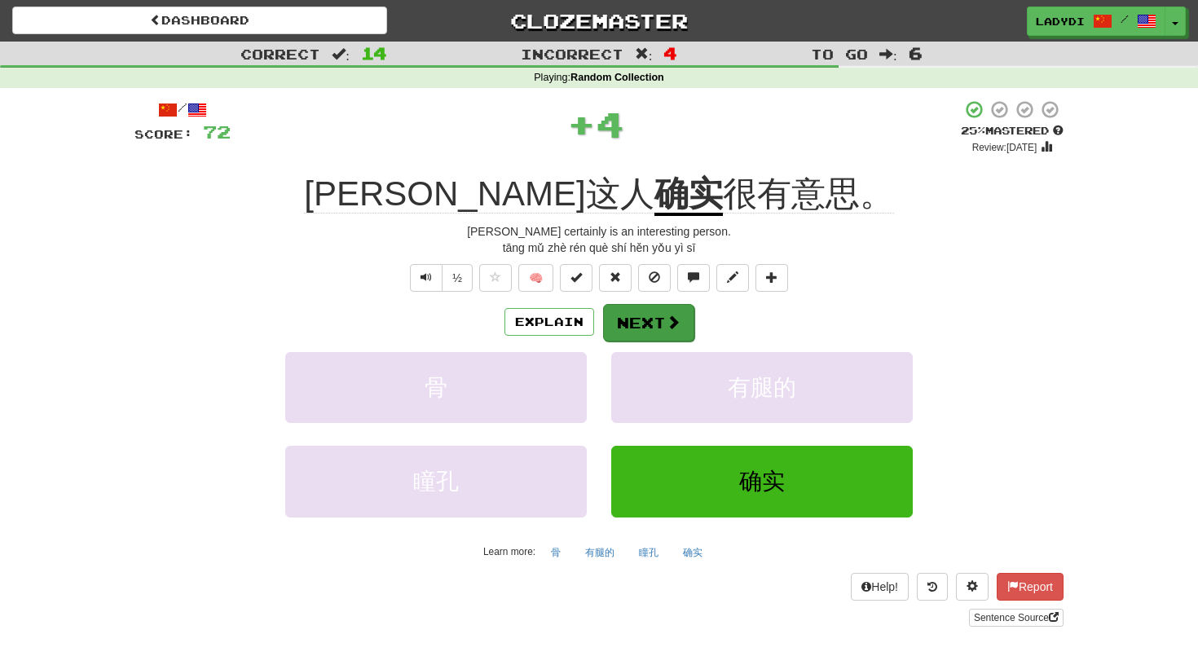
click at [648, 316] on button "Next" at bounding box center [648, 322] width 91 height 37
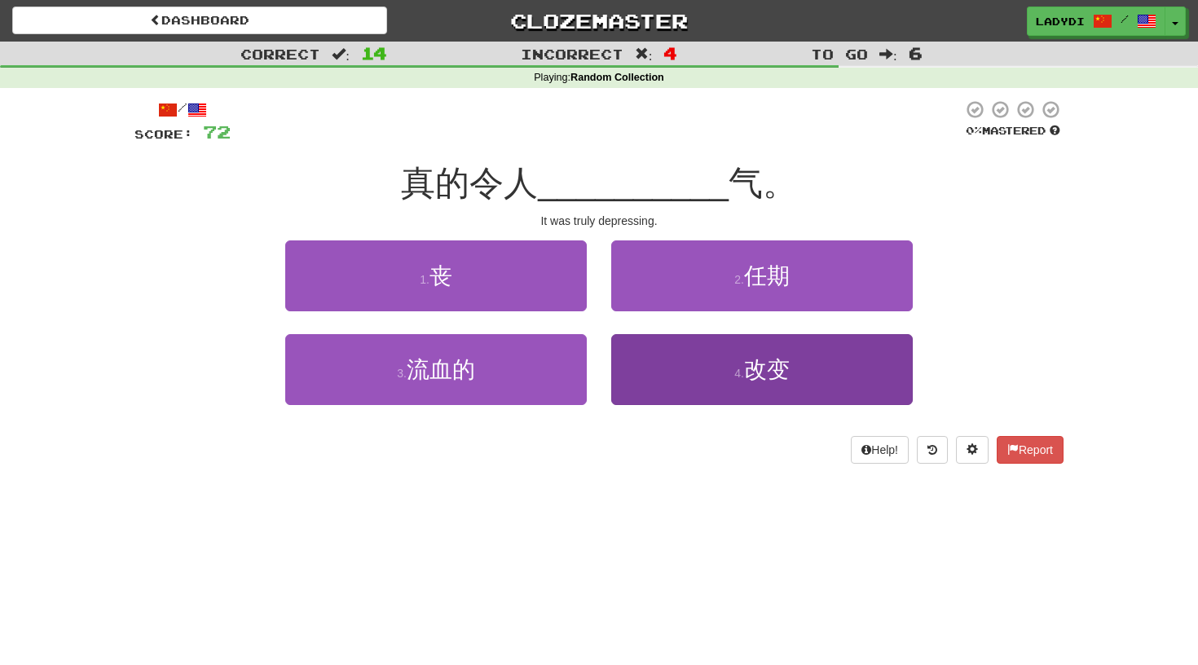
click at [690, 363] on button "4 . 改变" at bounding box center [761, 369] width 301 height 71
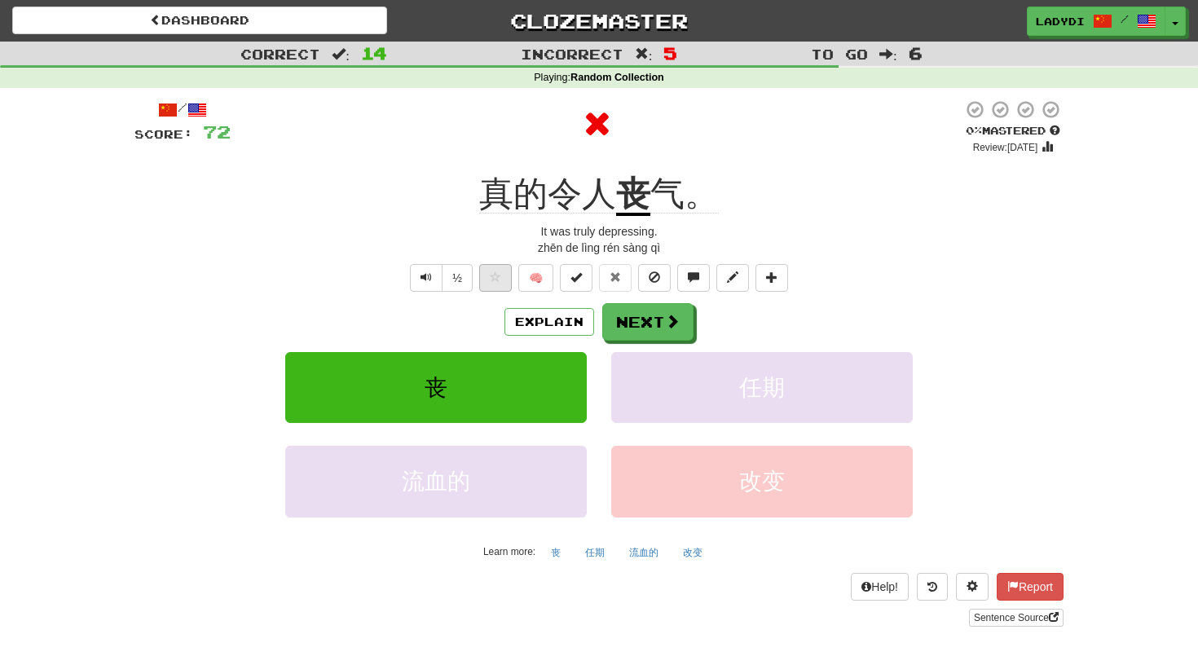
click at [491, 273] on span at bounding box center [495, 276] width 11 height 11
click at [637, 315] on button "Next" at bounding box center [648, 322] width 91 height 37
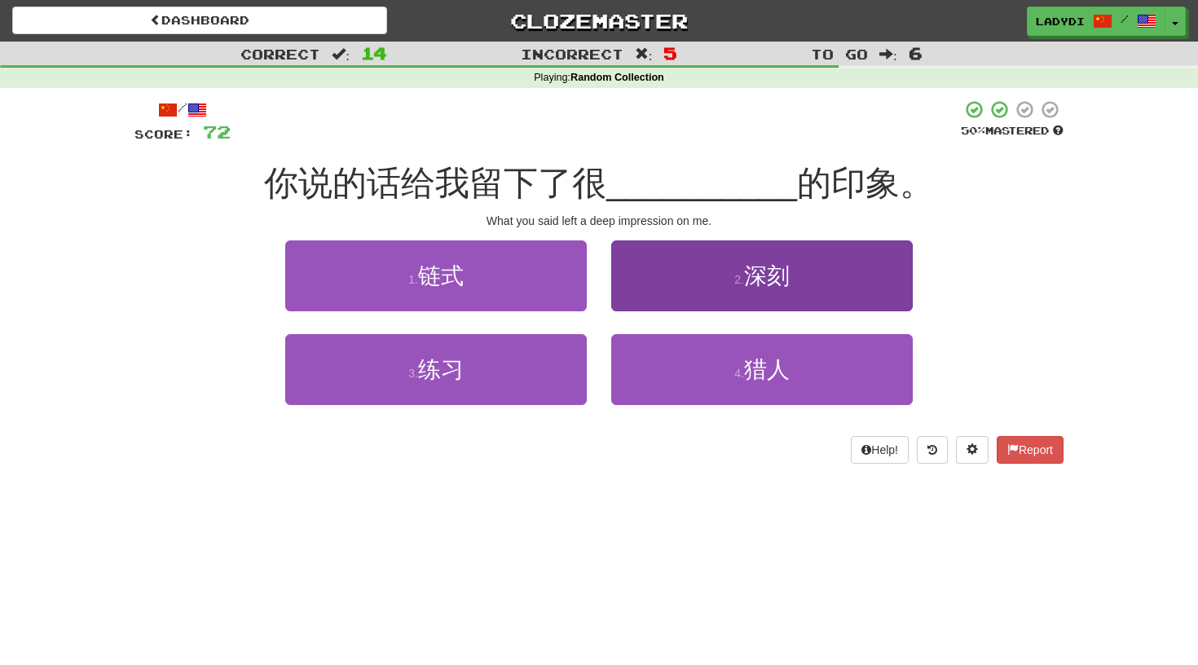
click at [673, 280] on button "2 . 深刻" at bounding box center [761, 275] width 301 height 71
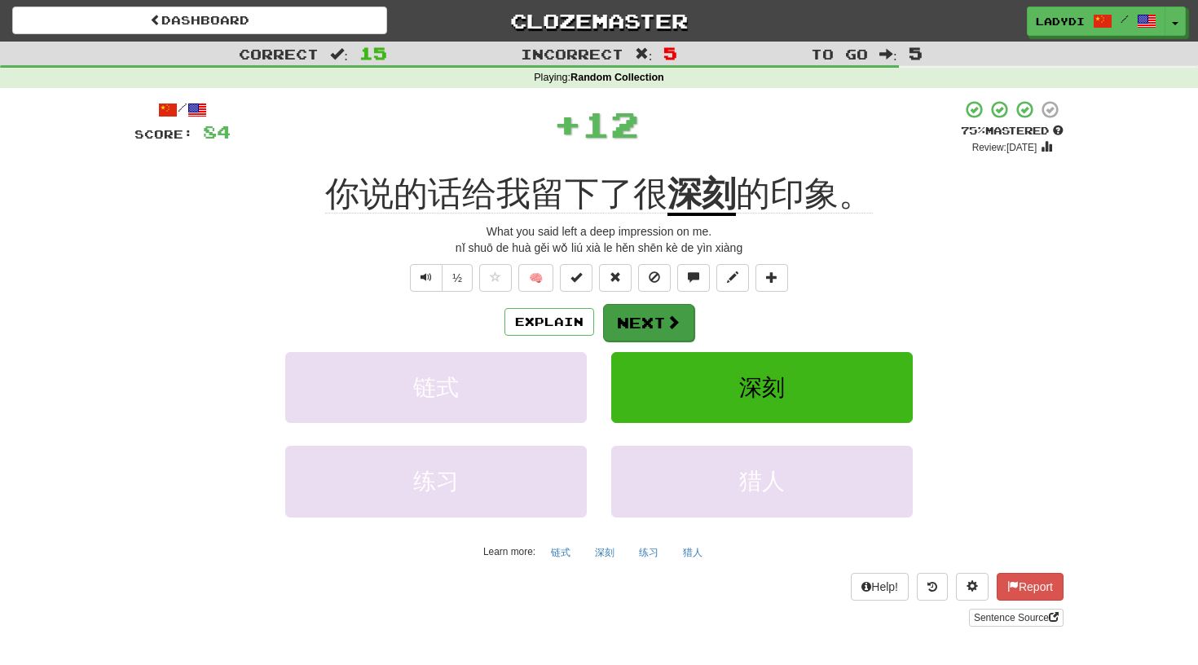
click at [633, 319] on button "Next" at bounding box center [648, 322] width 91 height 37
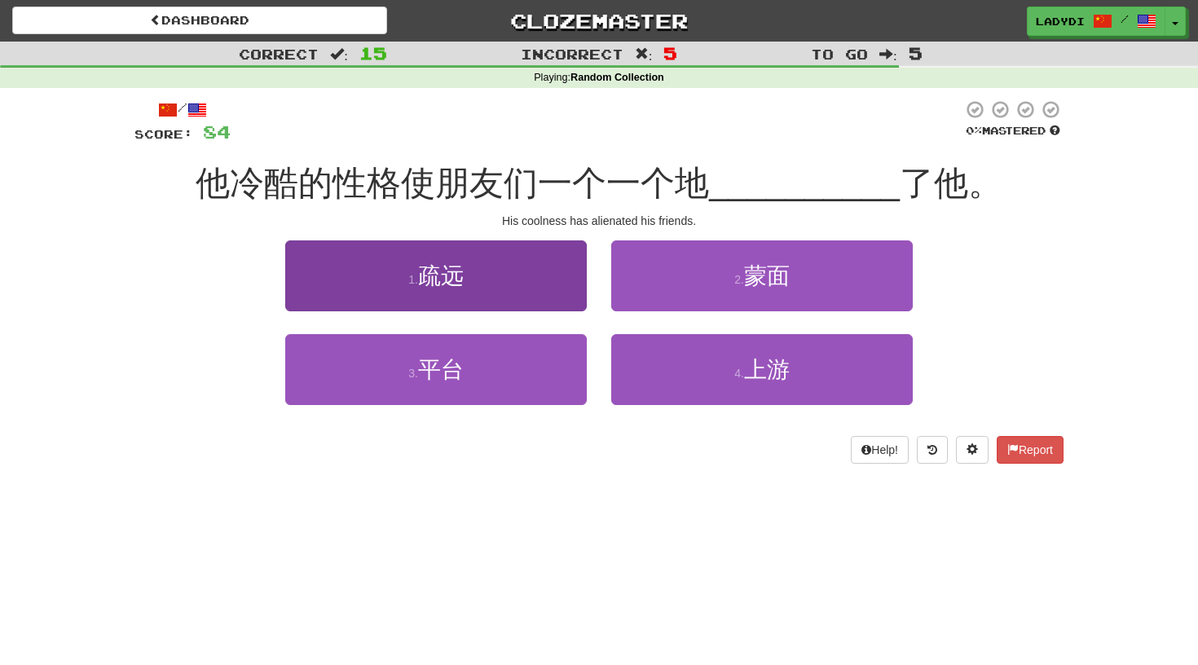
click at [561, 294] on button "1 . 疏远" at bounding box center [435, 275] width 301 height 71
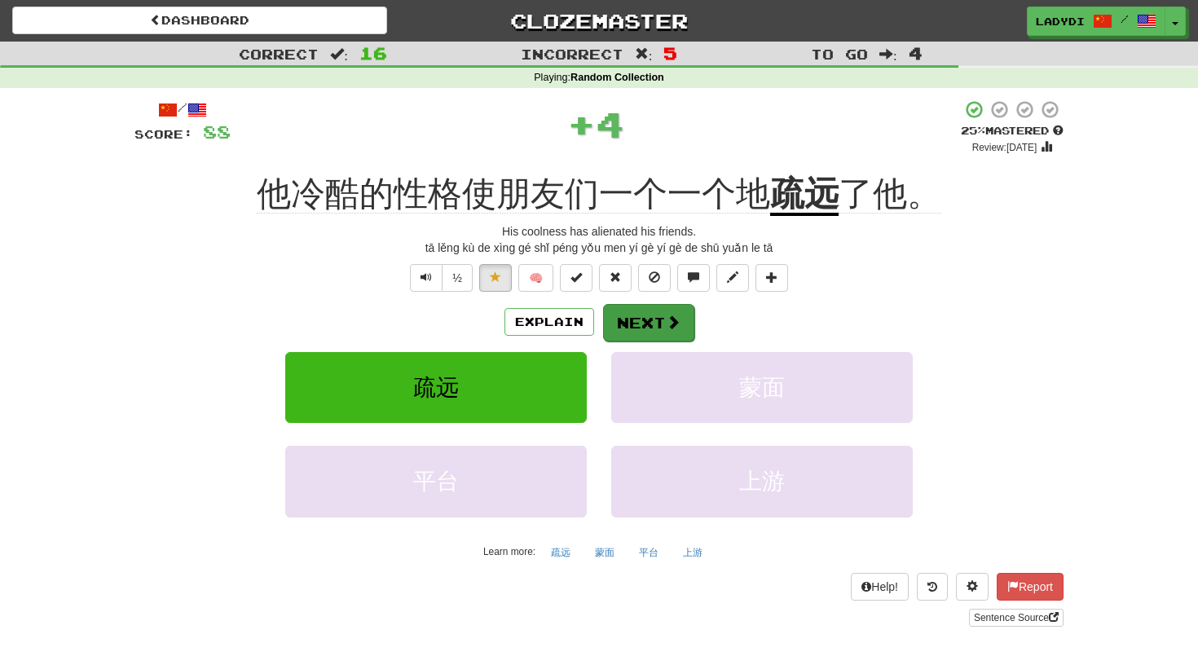
click at [662, 310] on button "Next" at bounding box center [648, 322] width 91 height 37
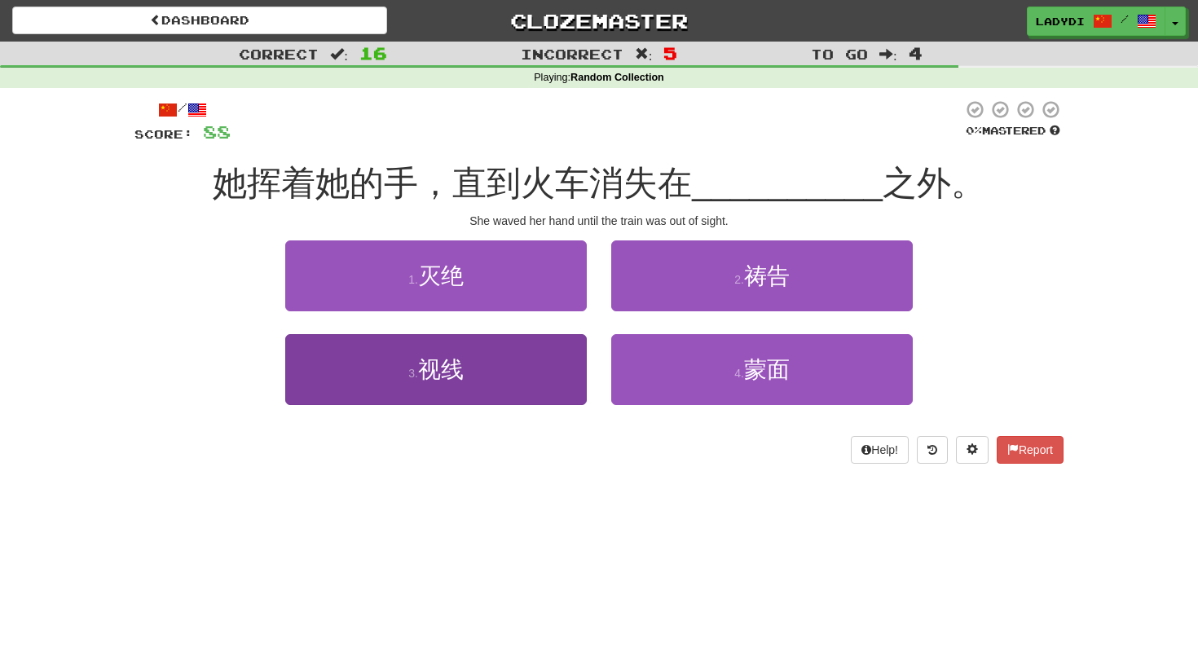
click at [526, 358] on button "3 . 视线" at bounding box center [435, 369] width 301 height 71
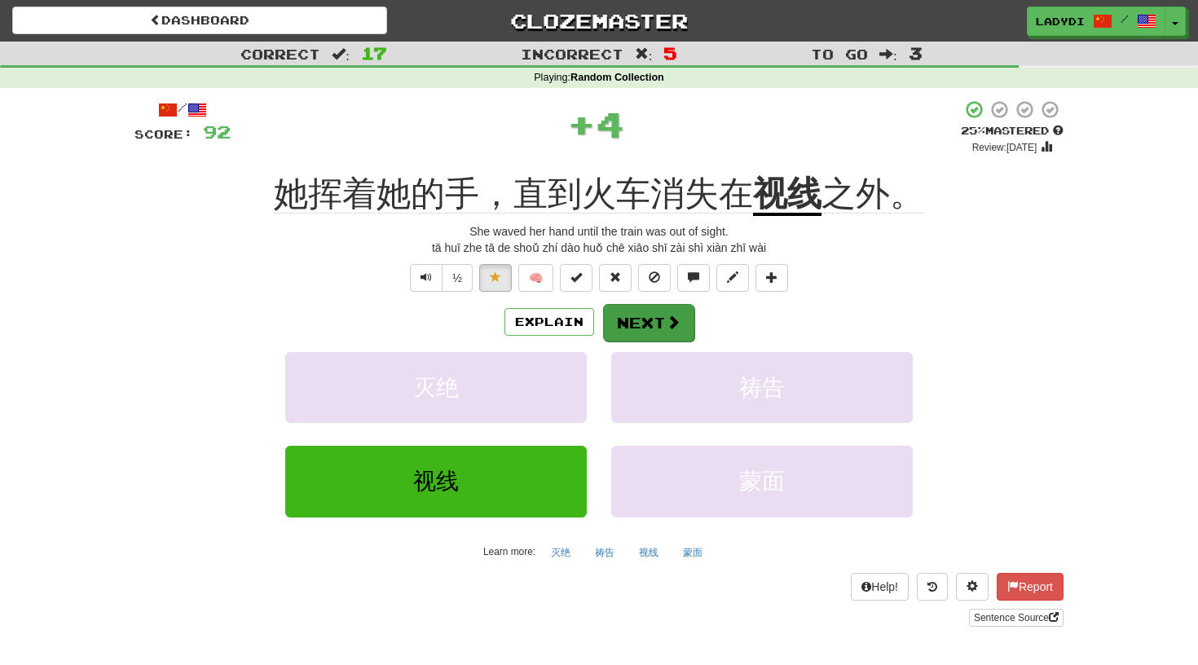
click at [620, 317] on button "Next" at bounding box center [648, 322] width 91 height 37
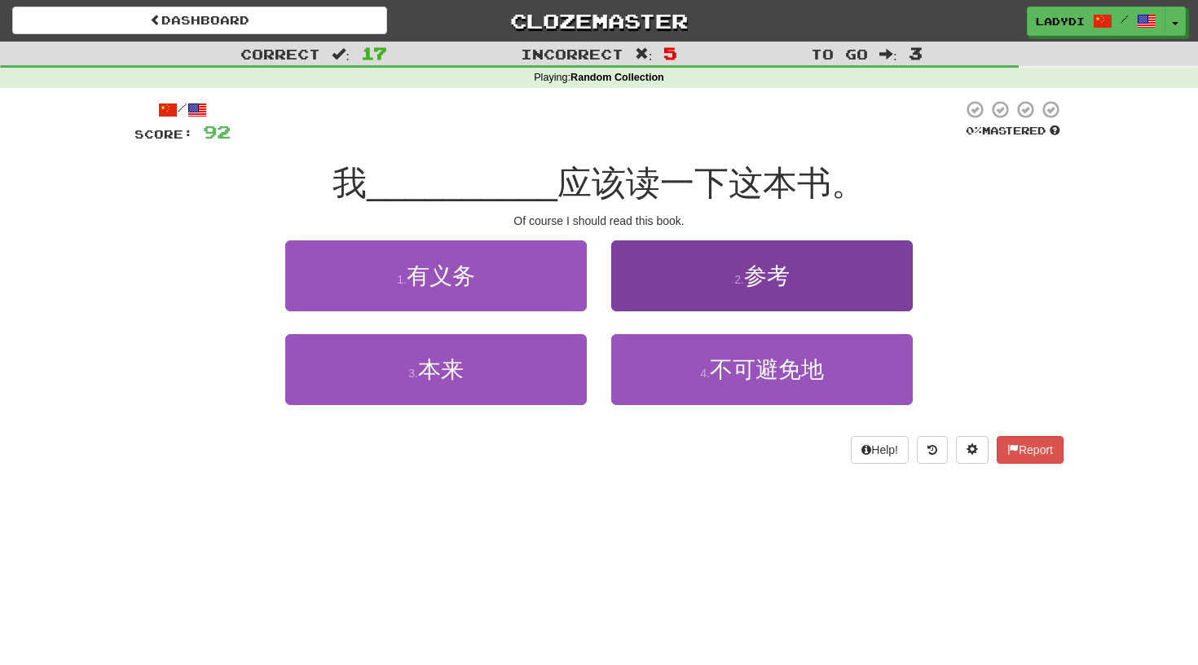
click at [662, 288] on button "2 . 参考" at bounding box center [761, 275] width 301 height 71
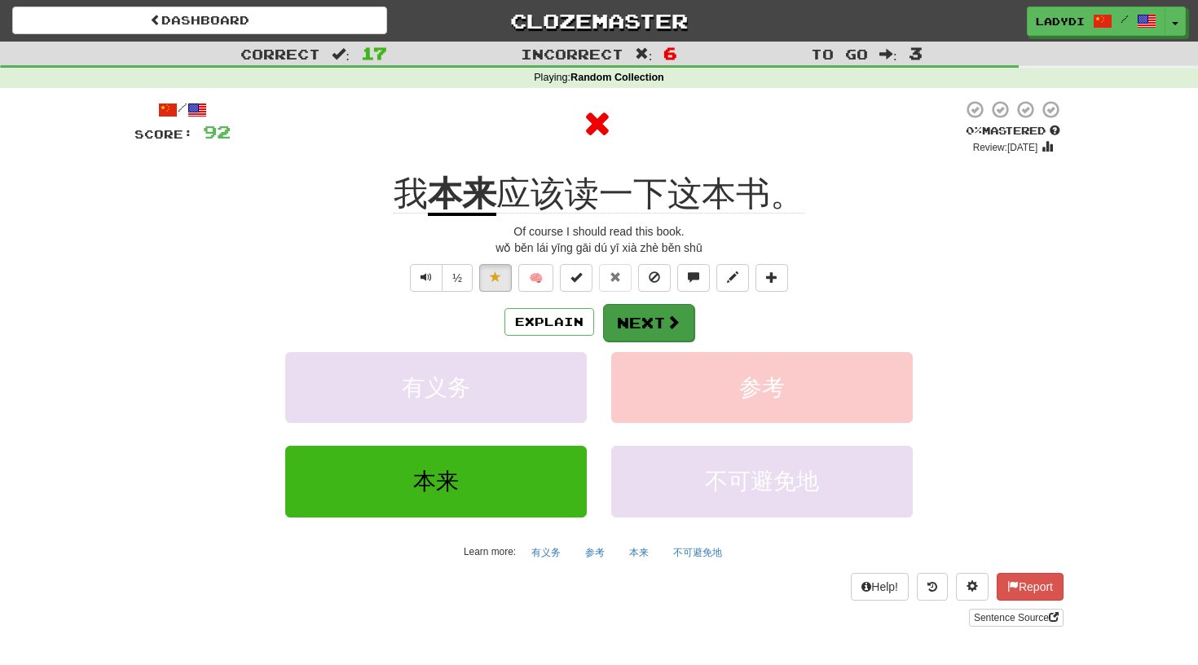
click at [623, 323] on button "Next" at bounding box center [648, 322] width 91 height 37
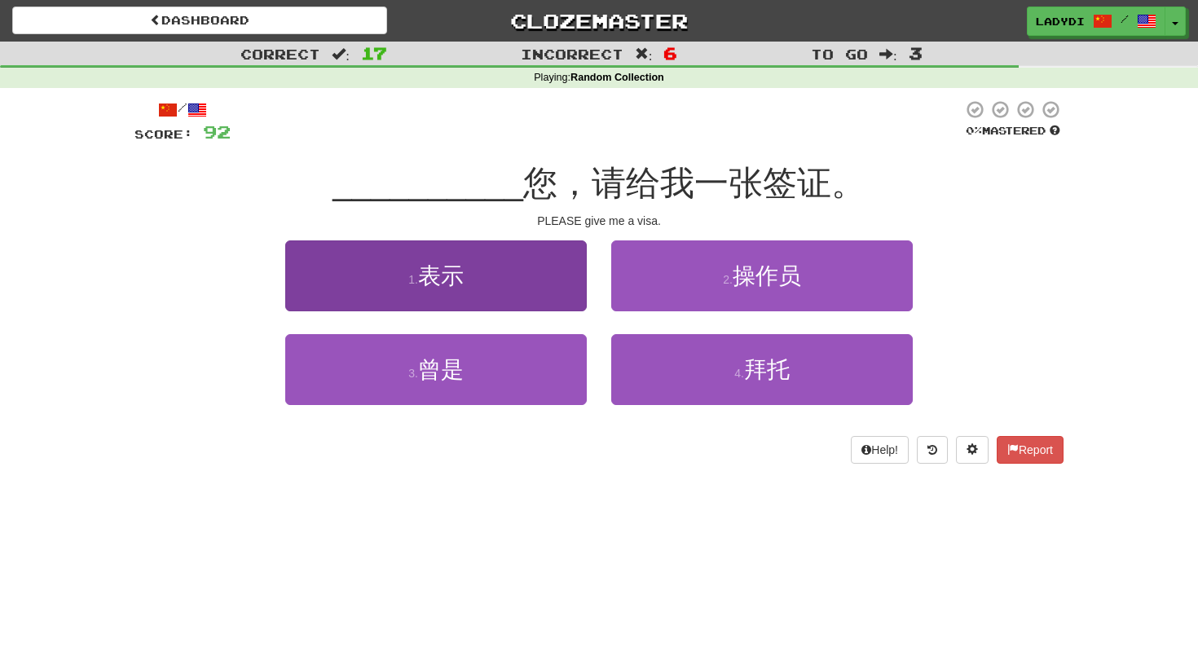
click at [517, 289] on button "1 . 表示" at bounding box center [435, 275] width 301 height 71
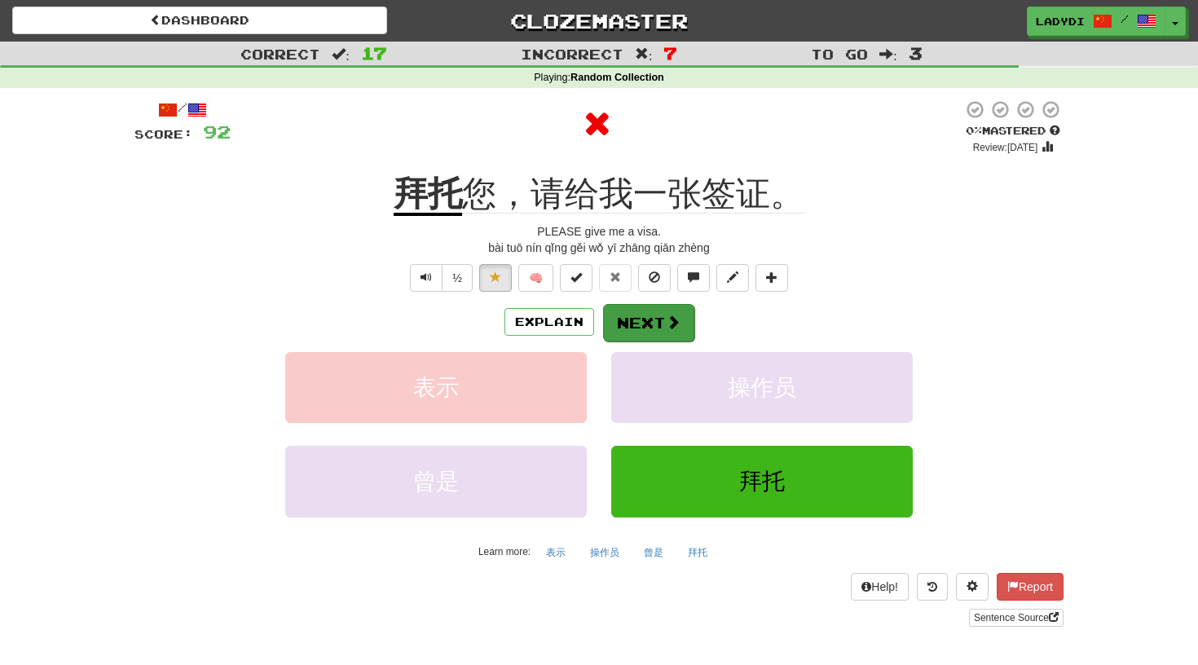
click at [640, 318] on button "Next" at bounding box center [648, 322] width 91 height 37
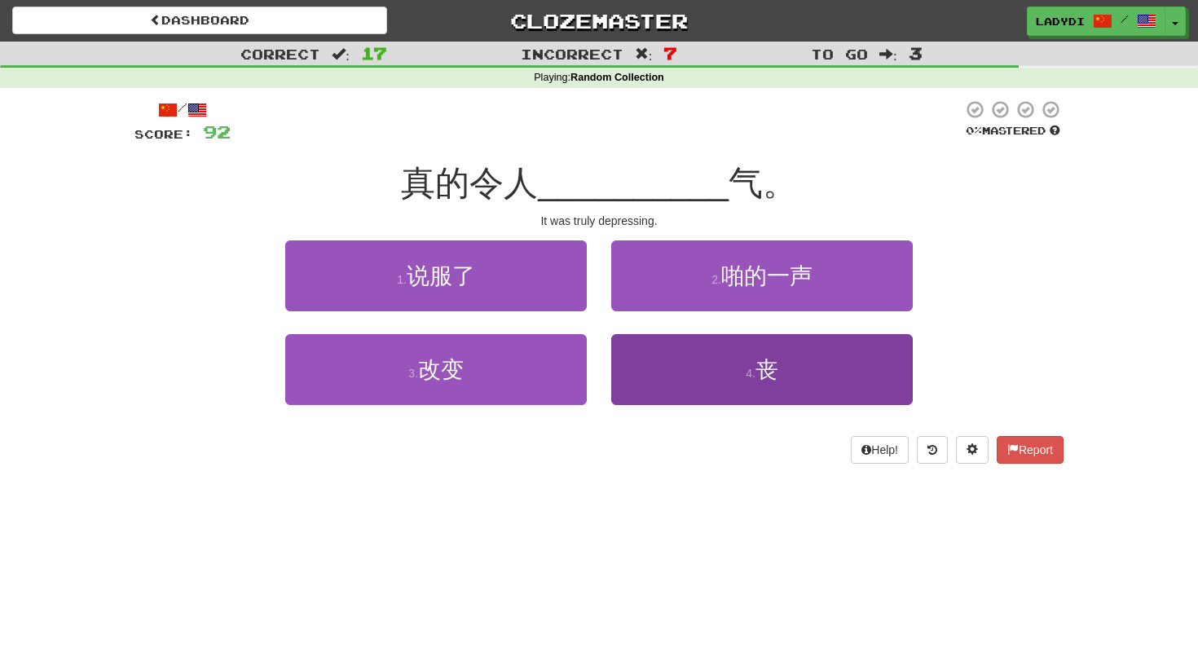
click at [649, 358] on button "4 . 丧" at bounding box center [761, 369] width 301 height 71
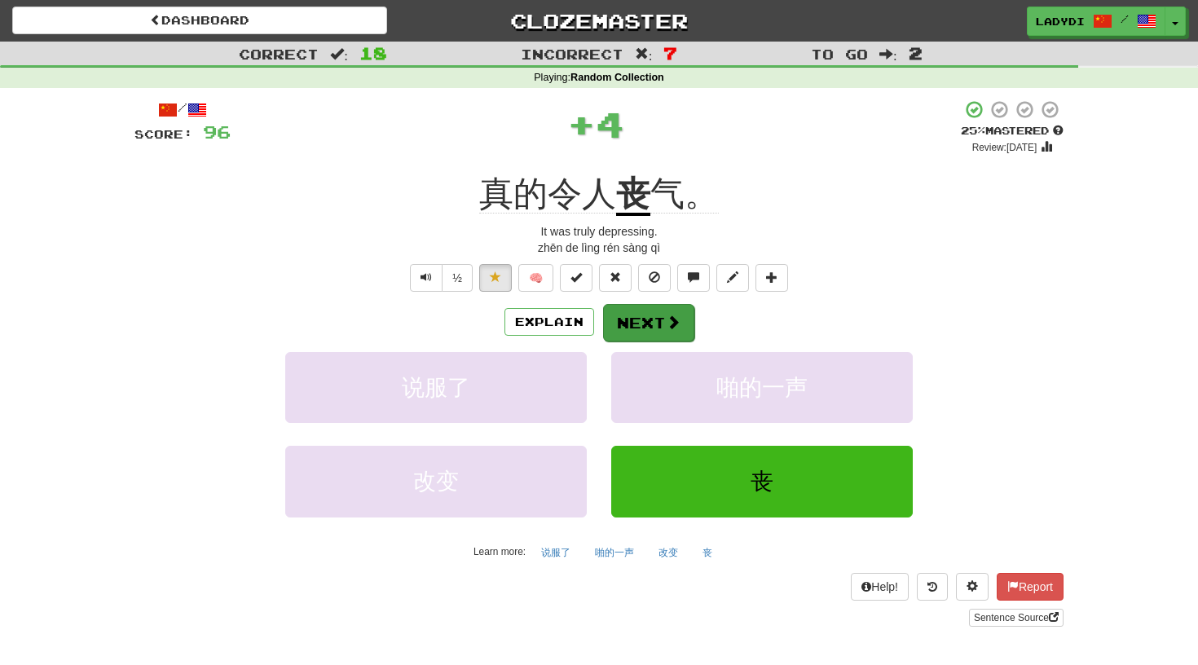
click at [634, 316] on button "Next" at bounding box center [648, 322] width 91 height 37
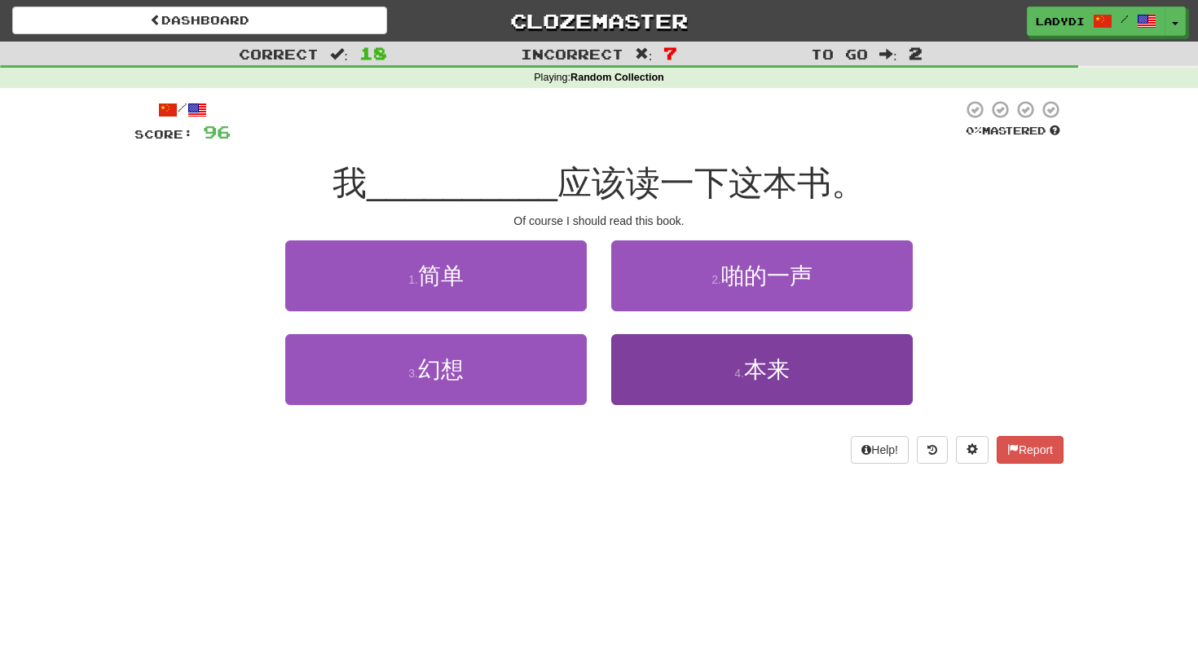
click at [674, 375] on button "4 . 本来" at bounding box center [761, 369] width 301 height 71
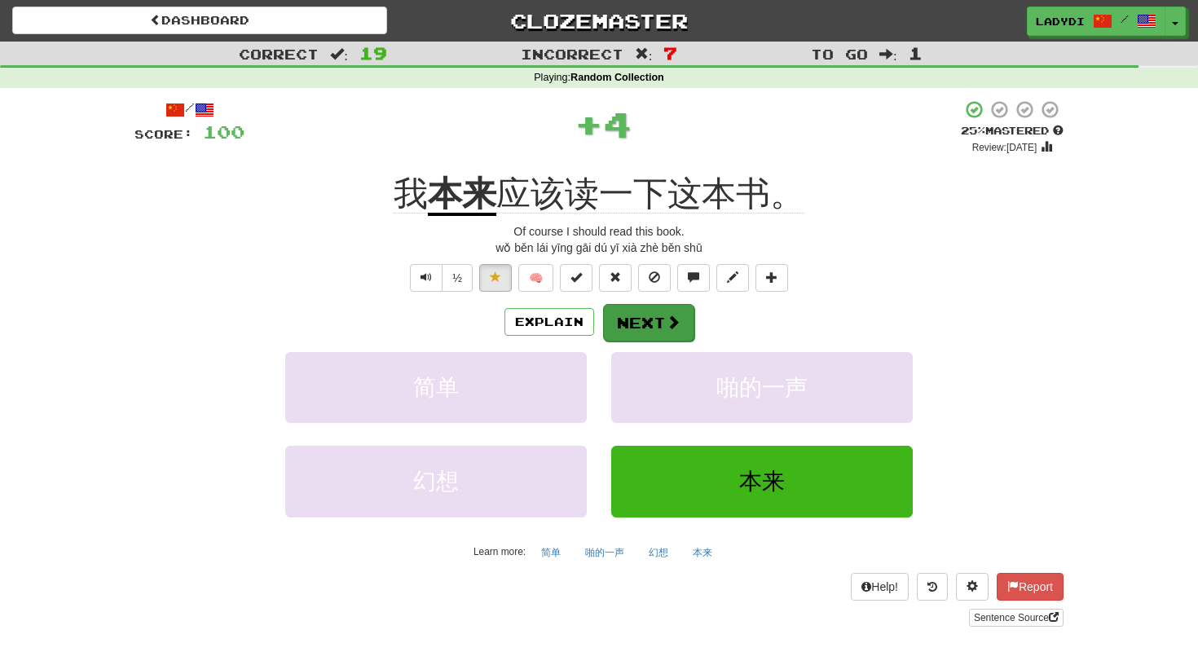
click at [648, 318] on button "Next" at bounding box center [648, 322] width 91 height 37
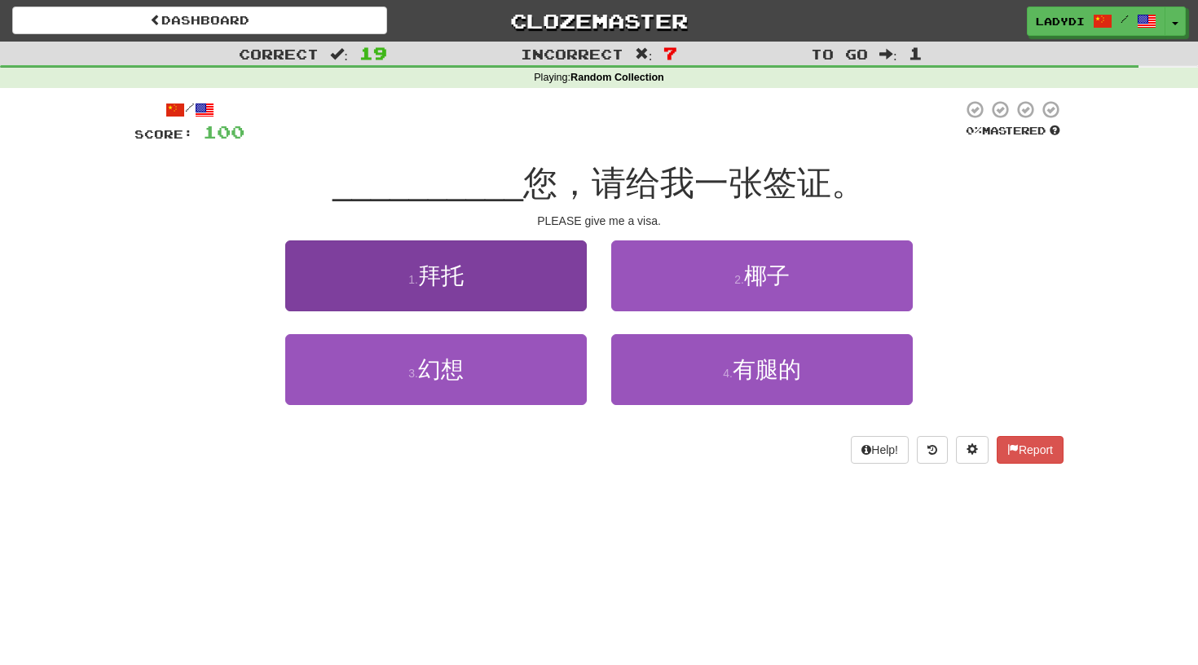
click at [540, 293] on button "1 . 拜托" at bounding box center [435, 275] width 301 height 71
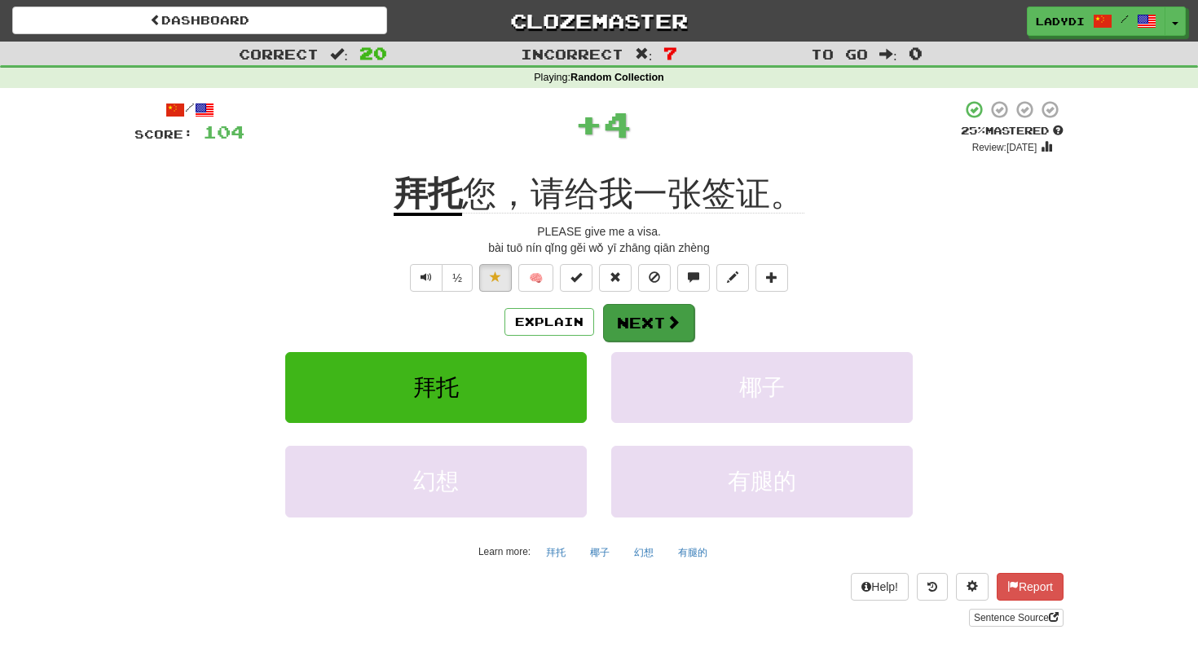
click at [644, 316] on button "Next" at bounding box center [648, 322] width 91 height 37
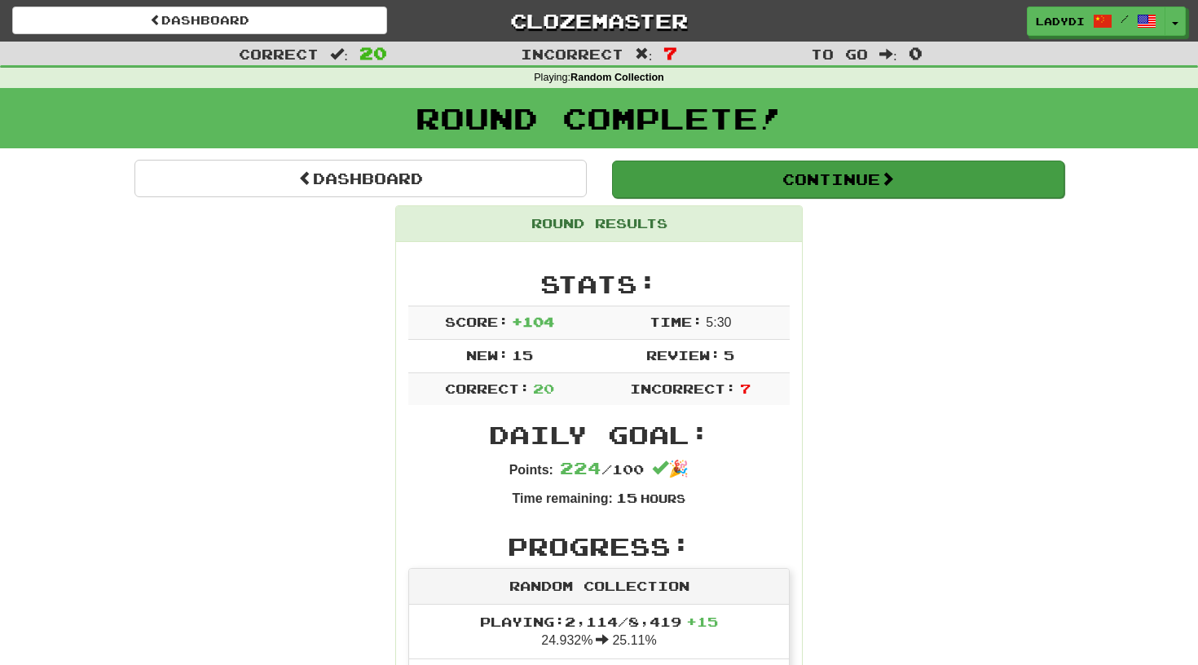
click at [824, 187] on button "Continue" at bounding box center [838, 179] width 452 height 37
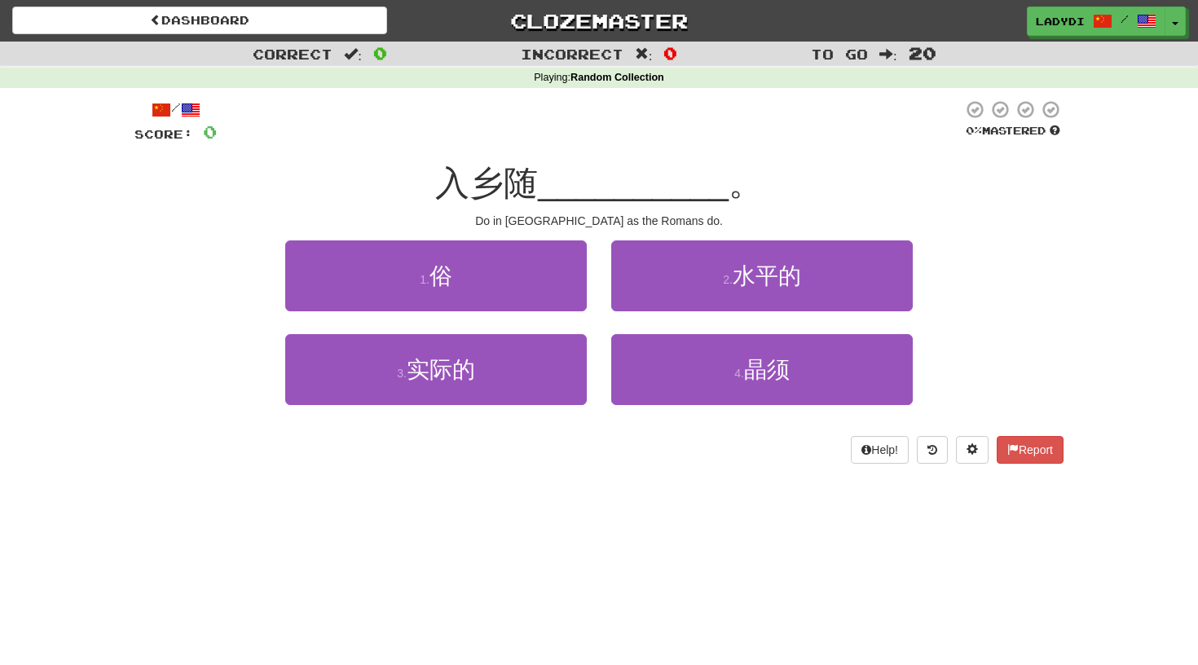
click at [777, 187] on div "入乡随 __________ 。" at bounding box center [598, 183] width 929 height 45
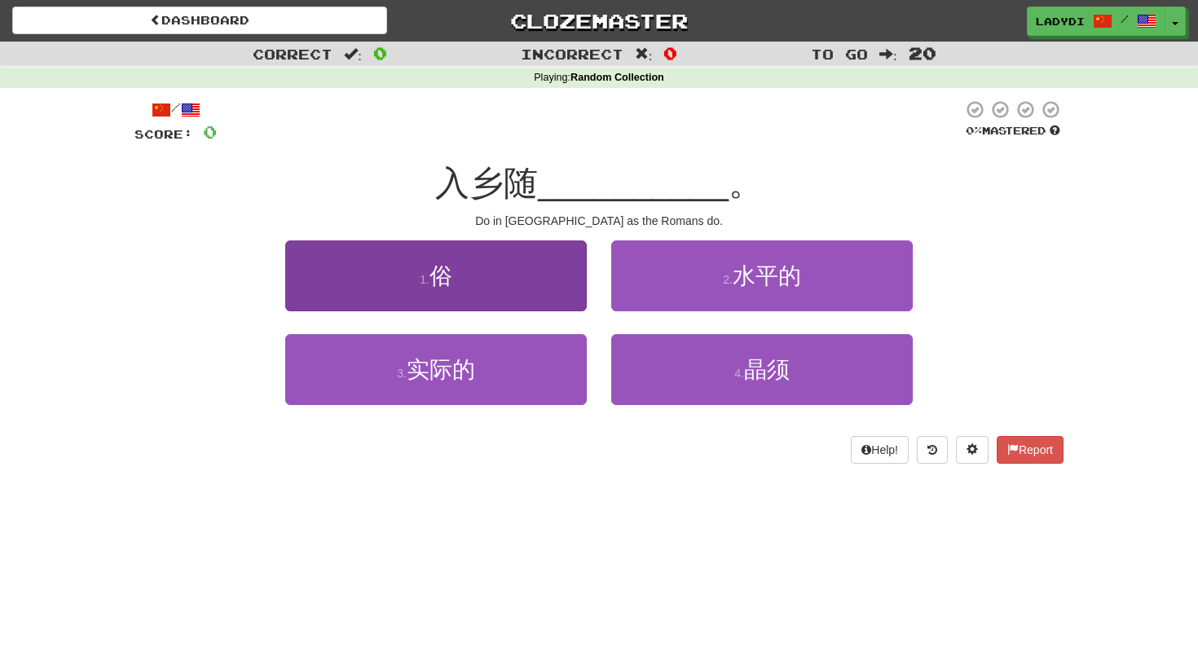
click at [565, 294] on button "1 . 俗" at bounding box center [435, 275] width 301 height 71
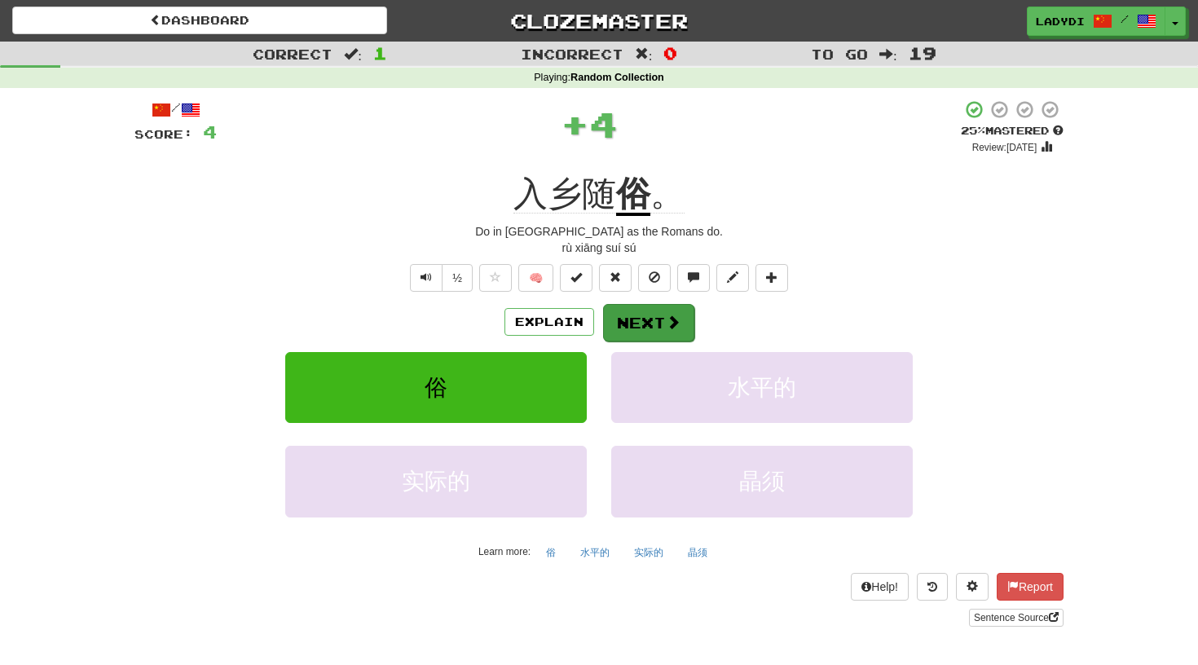
click at [635, 313] on button "Next" at bounding box center [648, 322] width 91 height 37
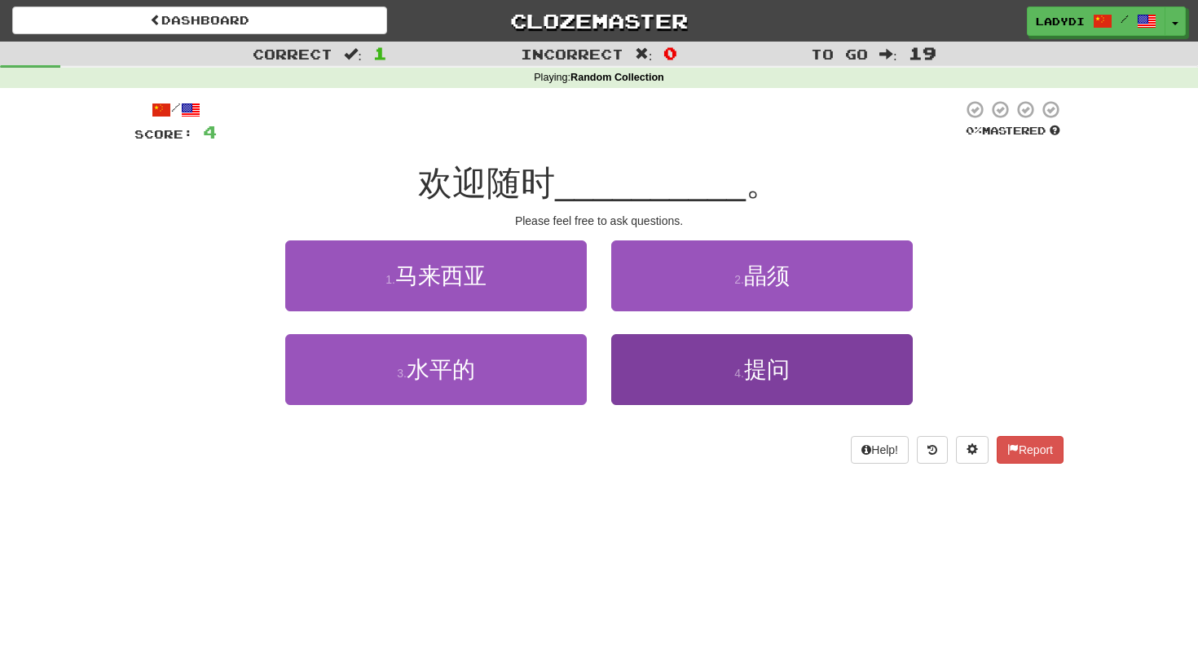
click at [646, 359] on button "4 . 提问" at bounding box center [761, 369] width 301 height 71
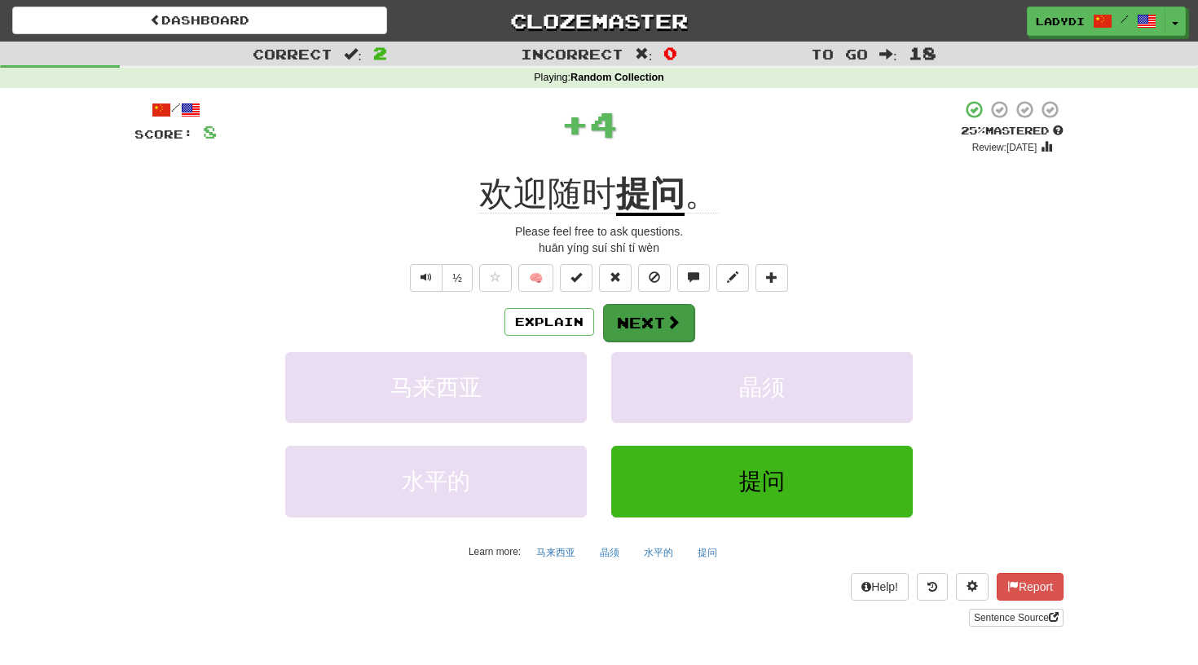
click at [649, 313] on button "Next" at bounding box center [648, 322] width 91 height 37
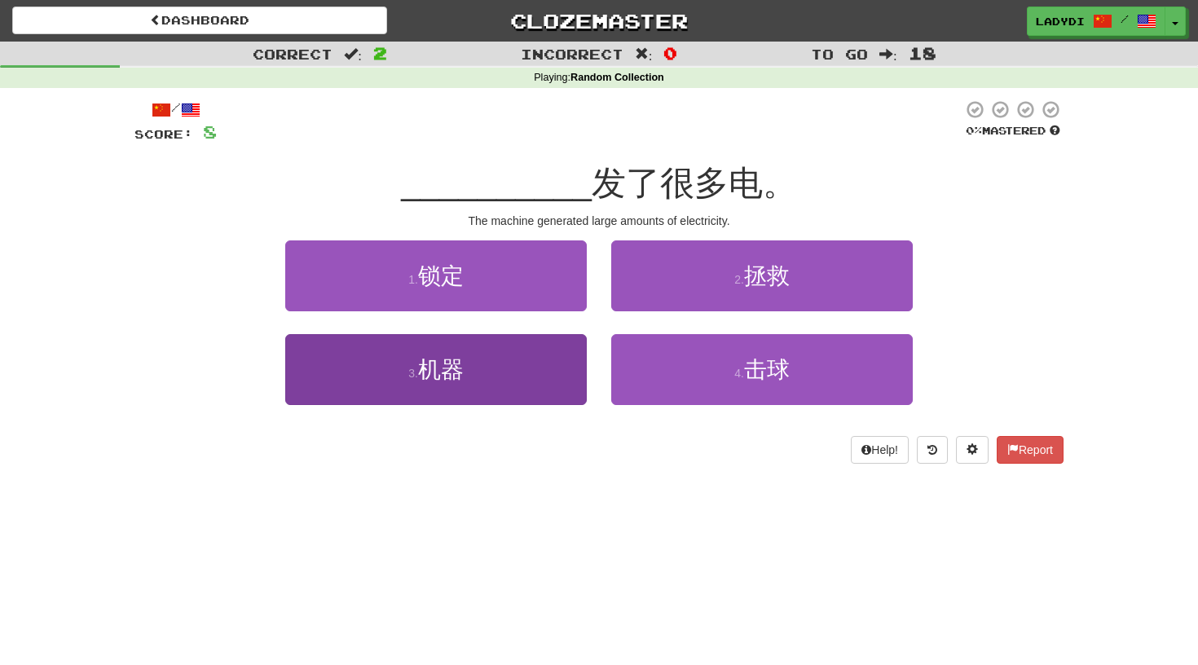
click at [547, 356] on button "3 . 机器" at bounding box center [435, 369] width 301 height 71
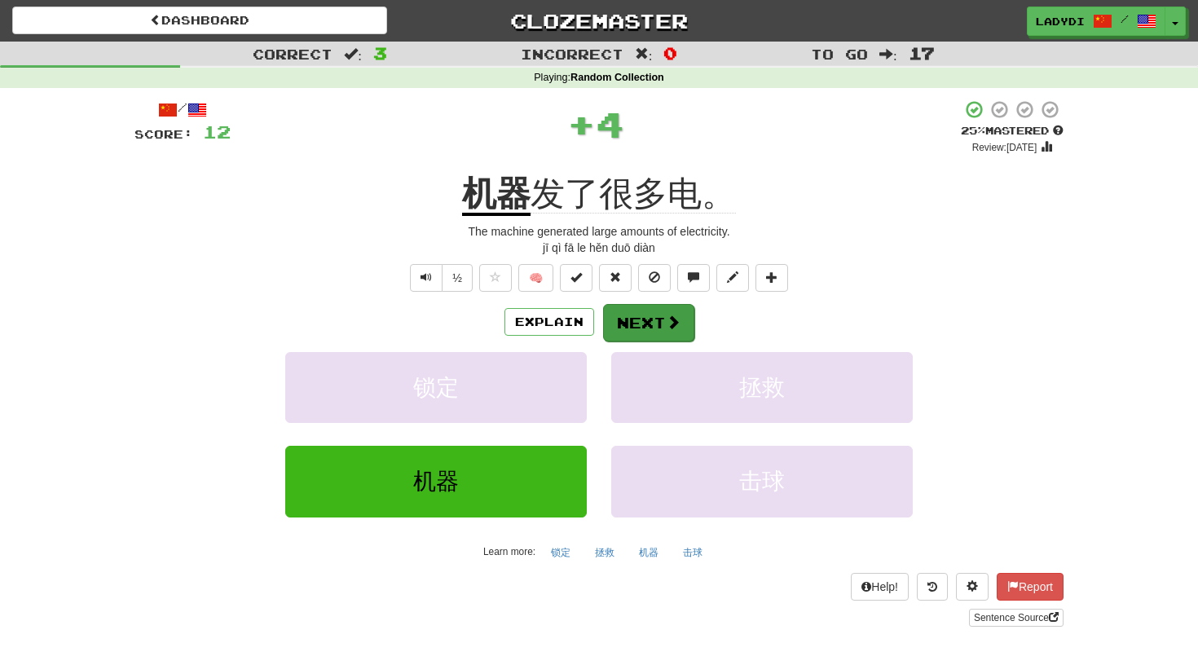
click at [649, 316] on button "Next" at bounding box center [648, 322] width 91 height 37
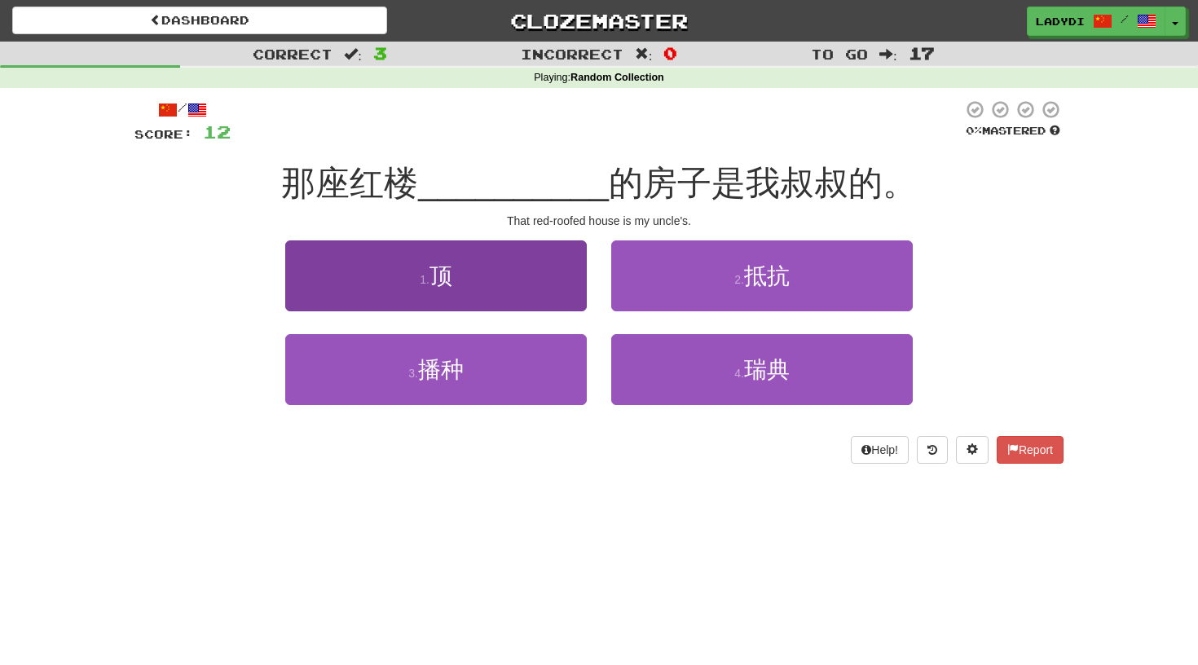
click at [549, 283] on button "1 . 顶" at bounding box center [435, 275] width 301 height 71
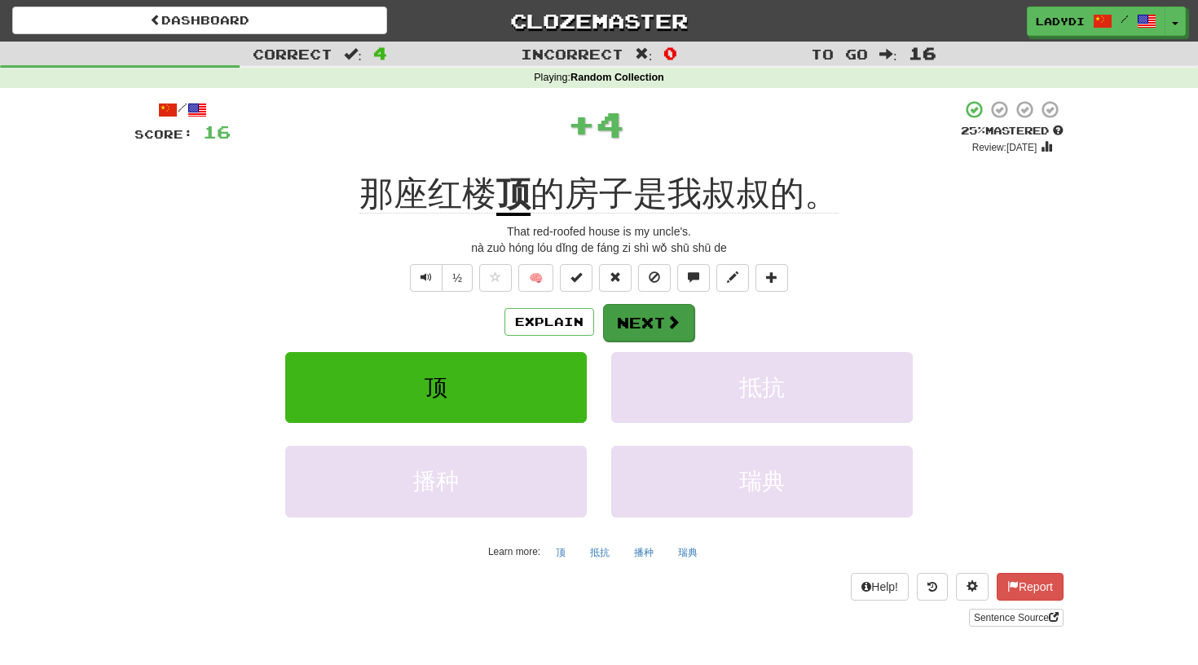
click at [660, 318] on button "Next" at bounding box center [648, 322] width 91 height 37
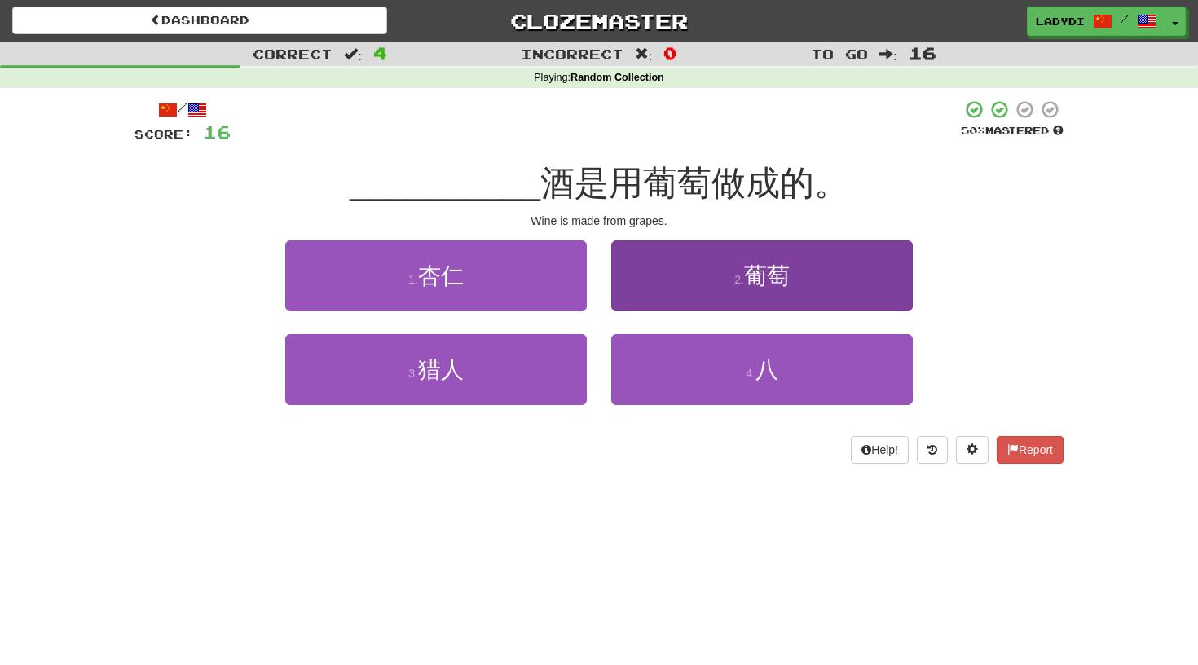
click at [666, 295] on button "2 . 葡萄" at bounding box center [761, 275] width 301 height 71
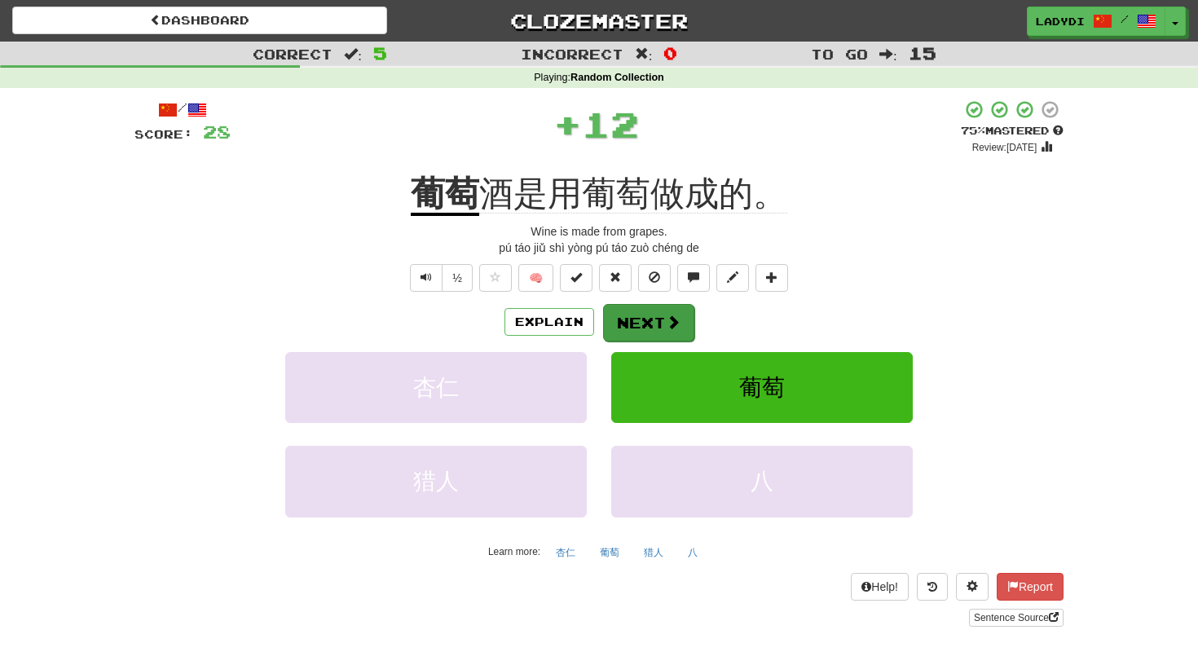
click at [647, 319] on button "Next" at bounding box center [648, 322] width 91 height 37
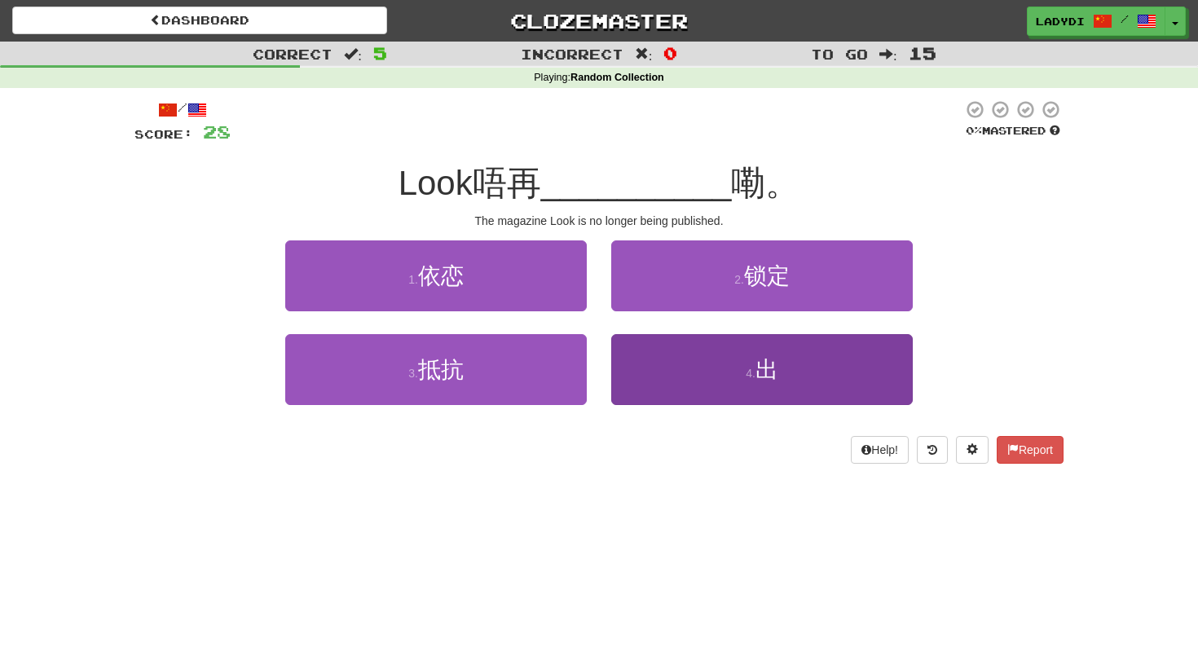
click at [662, 349] on button "4 . 出" at bounding box center [761, 369] width 301 height 71
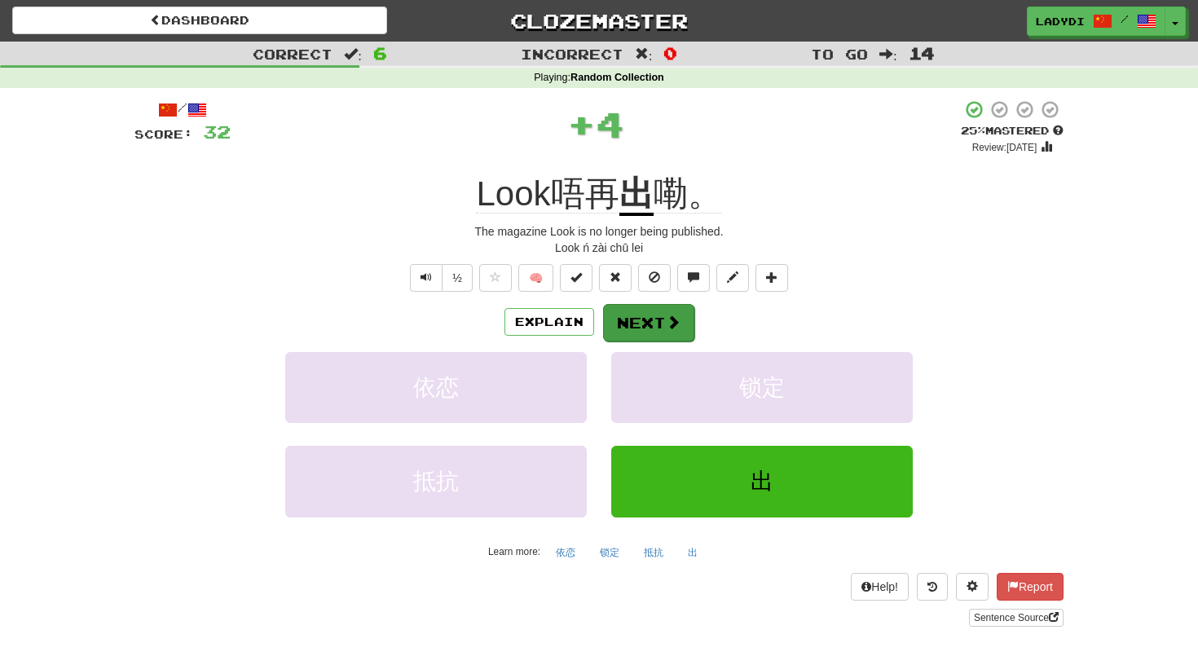
click at [649, 317] on button "Next" at bounding box center [648, 322] width 91 height 37
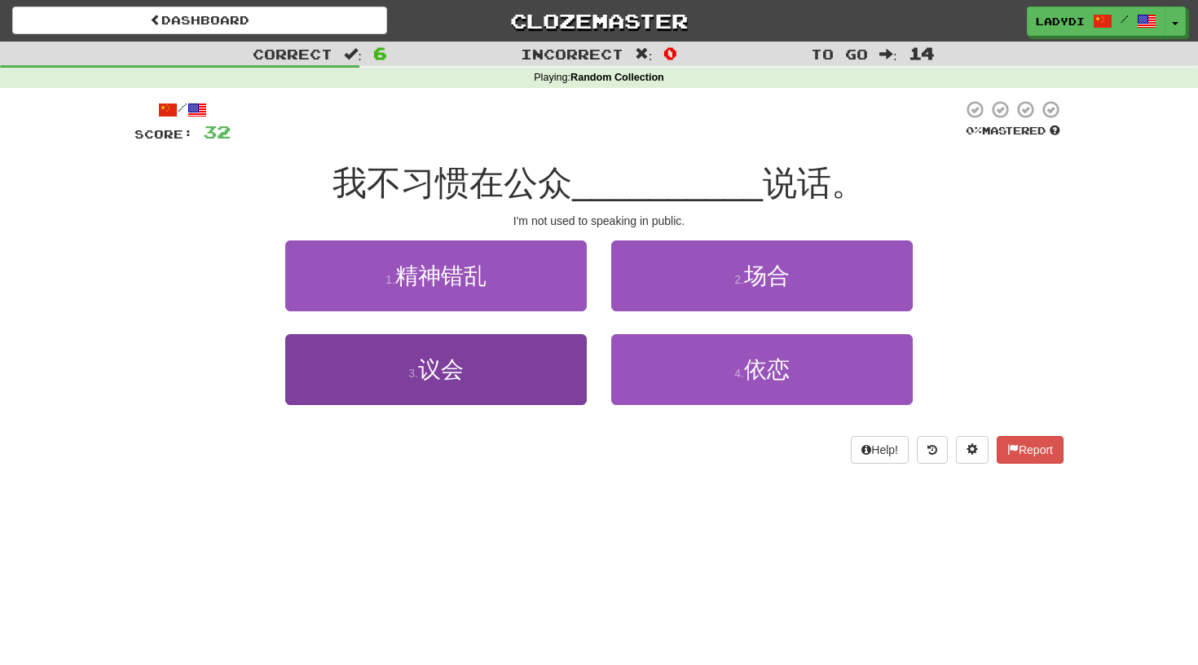
click at [539, 372] on button "3 . 议会" at bounding box center [435, 369] width 301 height 71
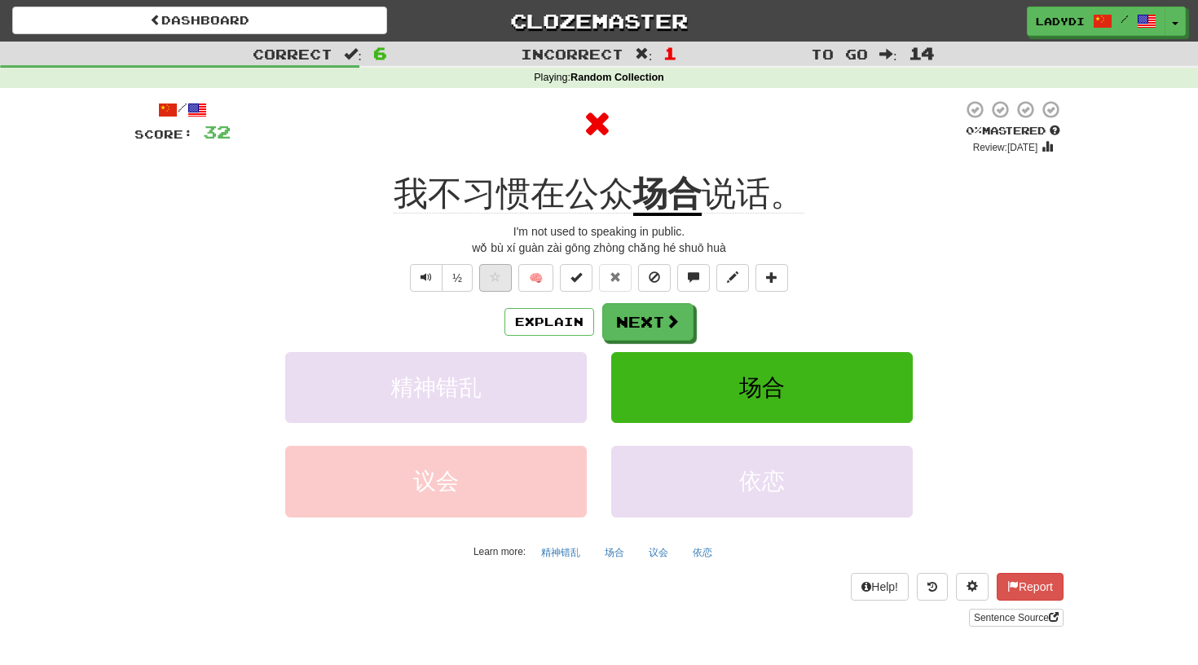
click at [495, 275] on span at bounding box center [495, 276] width 11 height 11
click at [653, 324] on button "Next" at bounding box center [648, 322] width 91 height 37
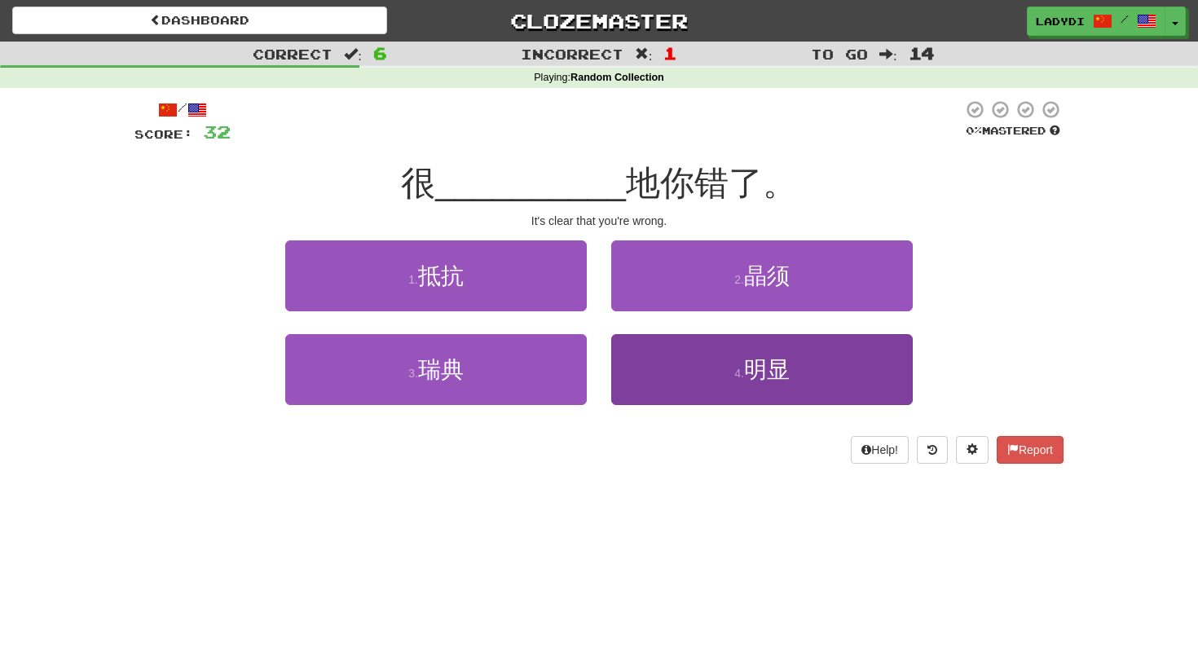
click at [672, 363] on button "4 . 明显" at bounding box center [761, 369] width 301 height 71
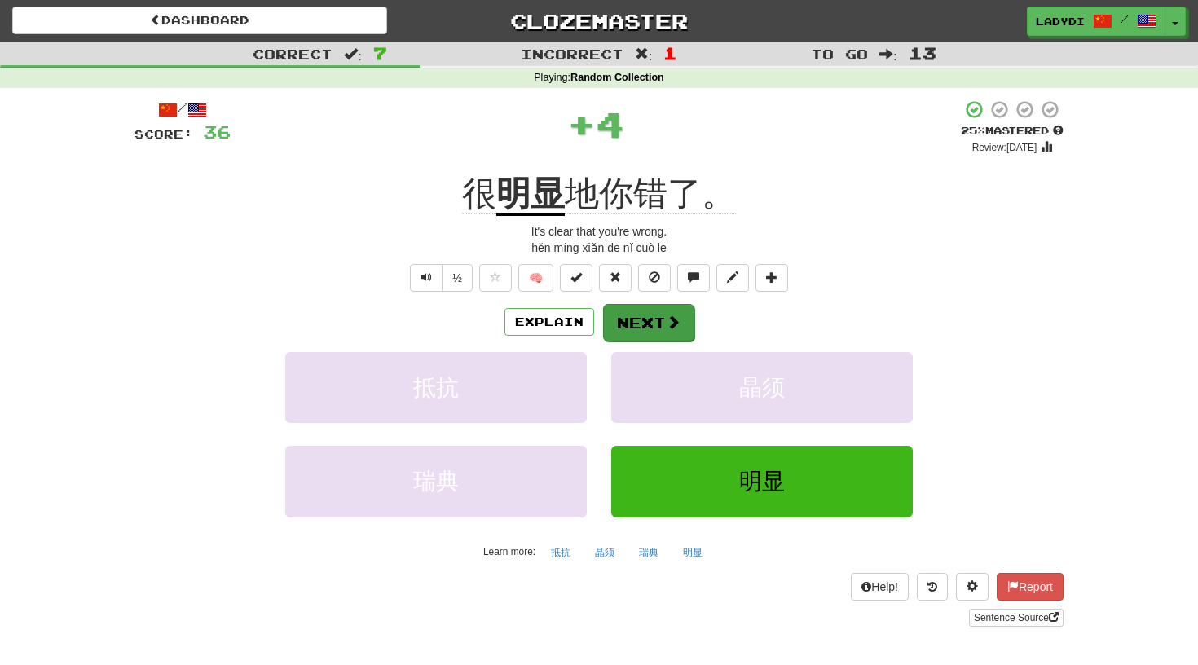
click at [652, 323] on button "Next" at bounding box center [648, 322] width 91 height 37
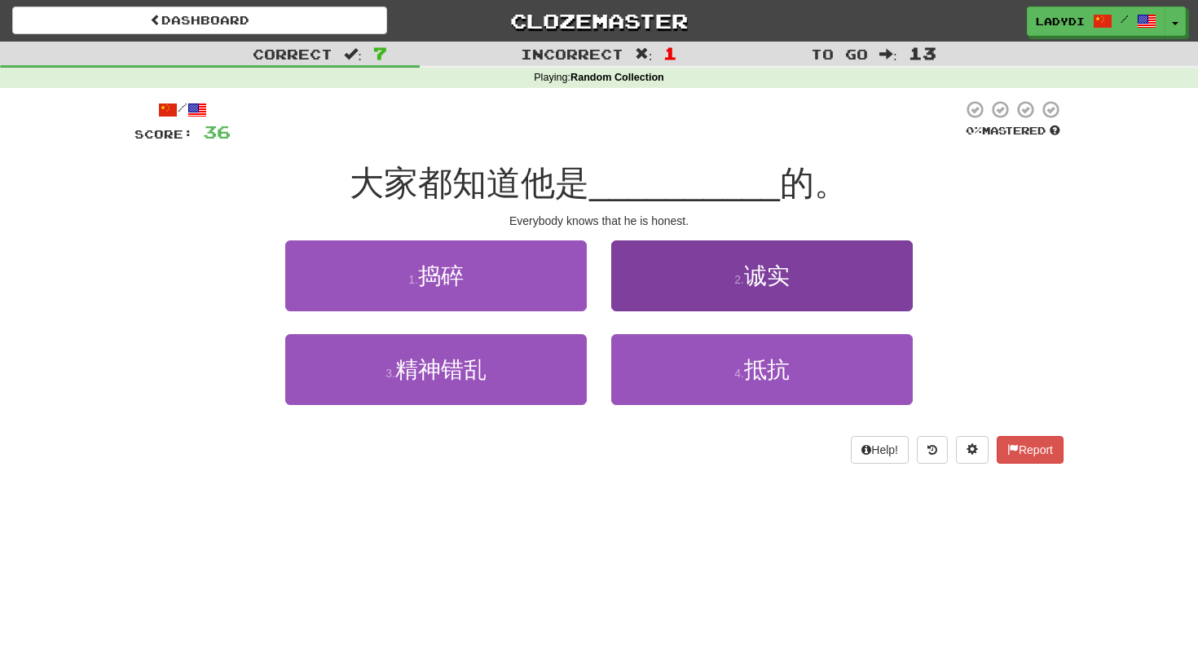
click at [663, 279] on button "2 . 诚实" at bounding box center [761, 275] width 301 height 71
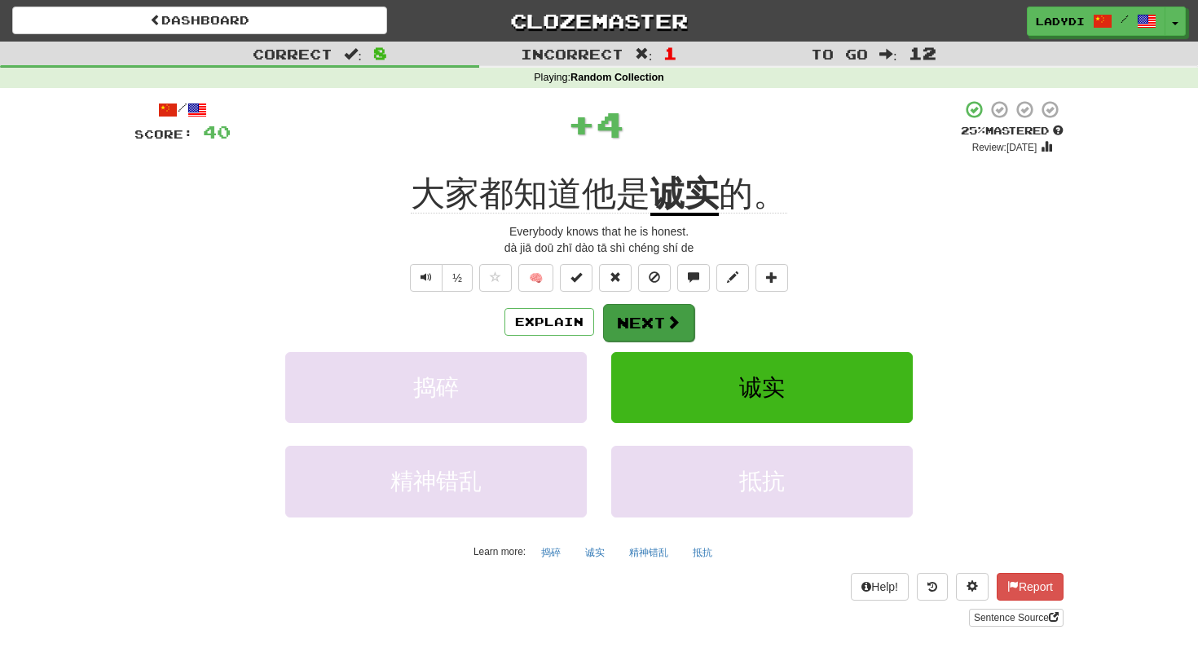
click at [653, 305] on button "Next" at bounding box center [648, 322] width 91 height 37
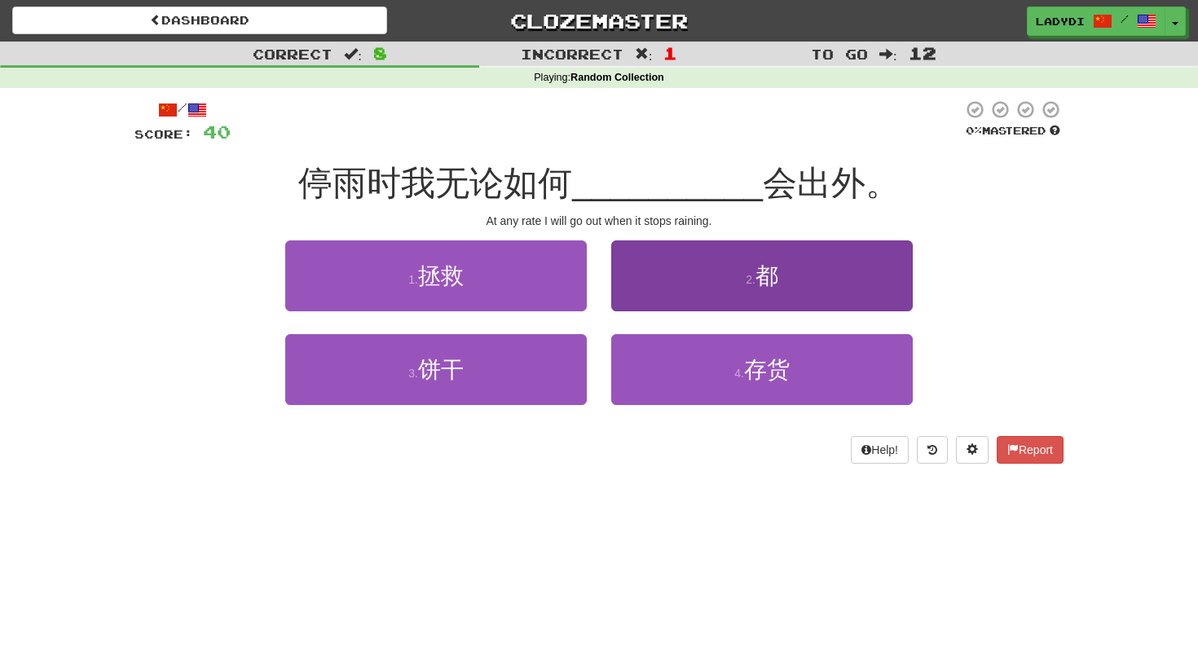
click at [652, 273] on button "2 . 都" at bounding box center [761, 275] width 301 height 71
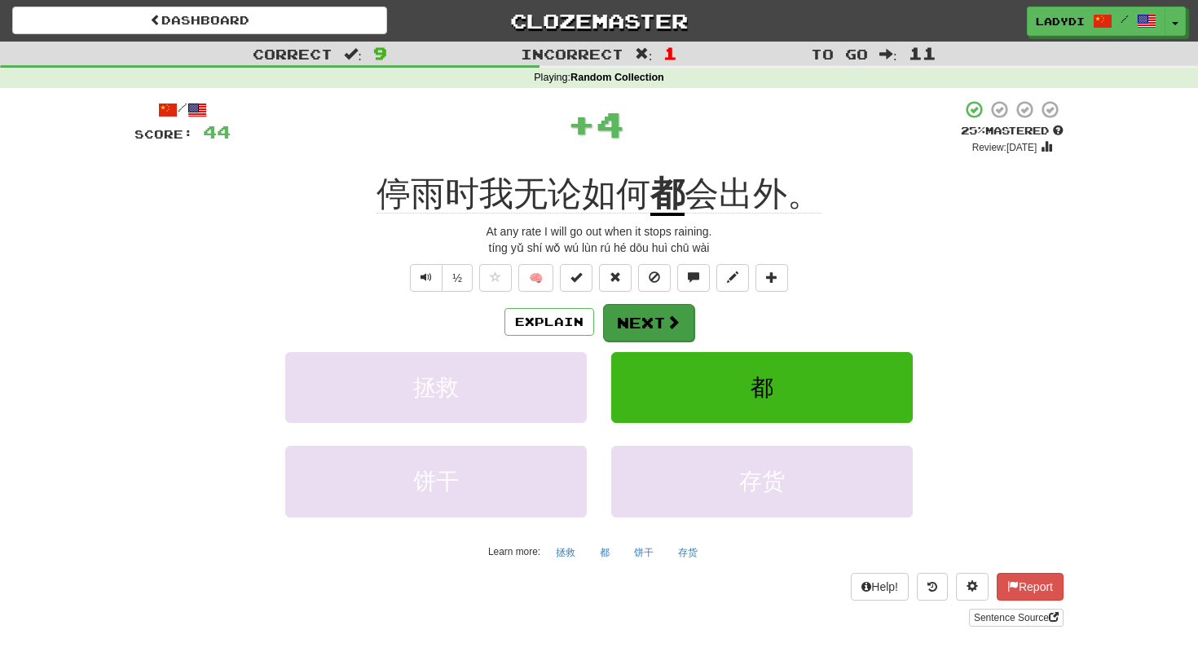
click at [636, 309] on button "Next" at bounding box center [648, 322] width 91 height 37
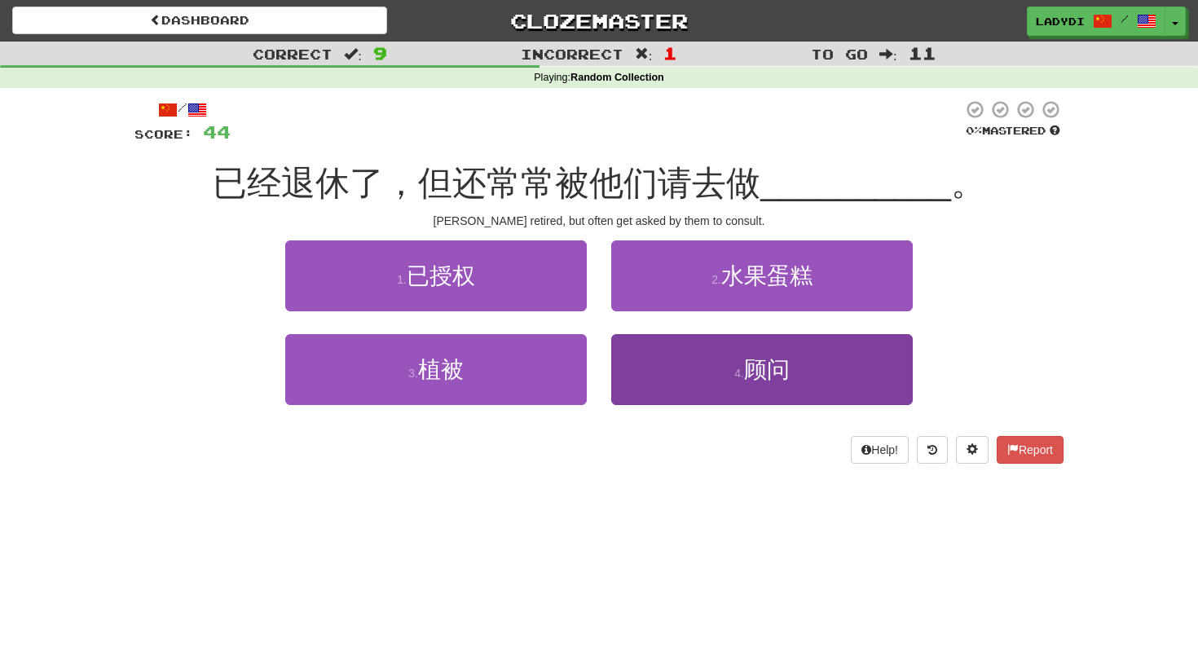
click at [654, 357] on button "4 . 顾问" at bounding box center [761, 369] width 301 height 71
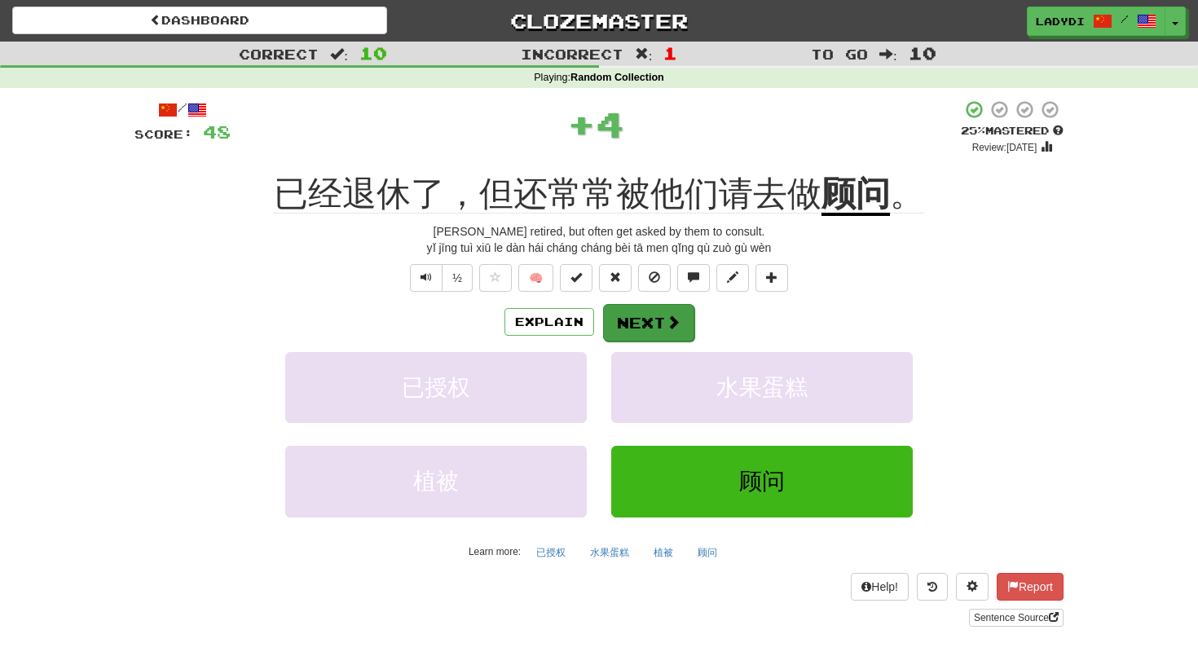
click at [640, 321] on button "Next" at bounding box center [648, 322] width 91 height 37
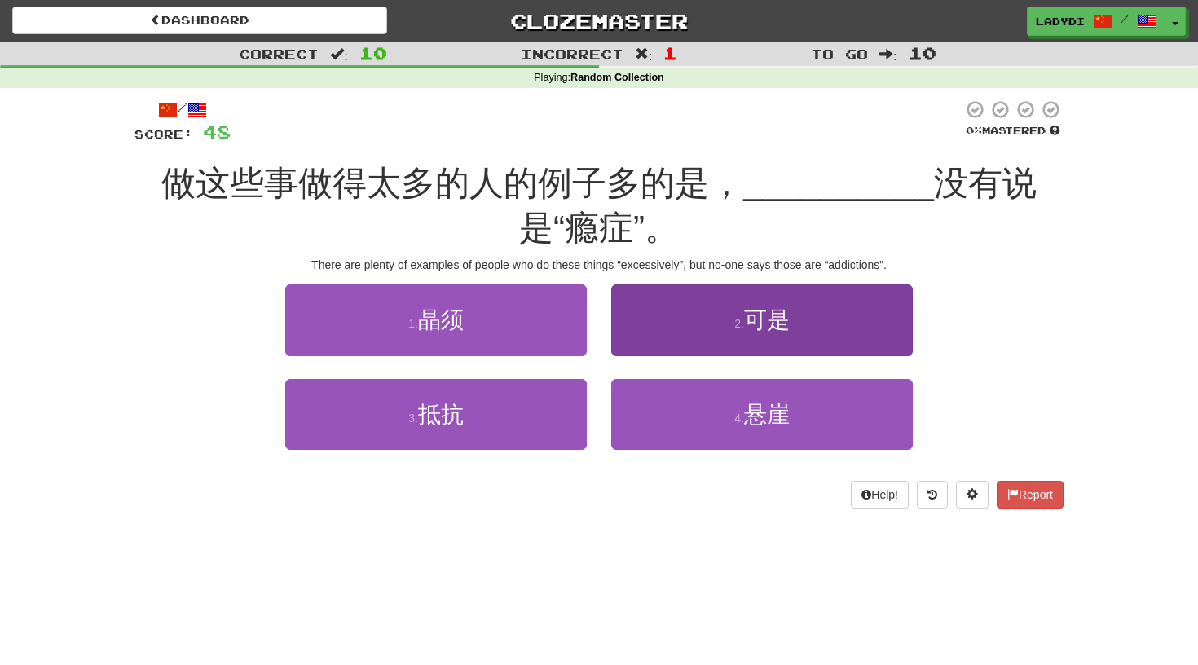
click at [640, 324] on button "2 . 可是" at bounding box center [761, 319] width 301 height 71
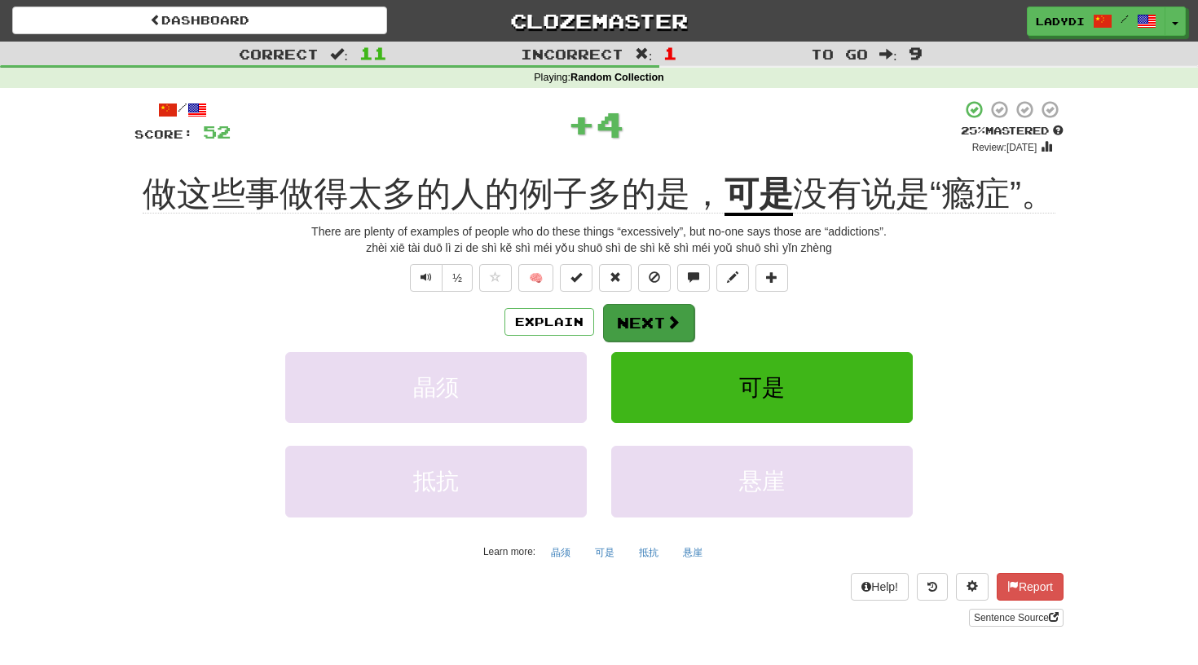
click at [639, 318] on button "Next" at bounding box center [648, 322] width 91 height 37
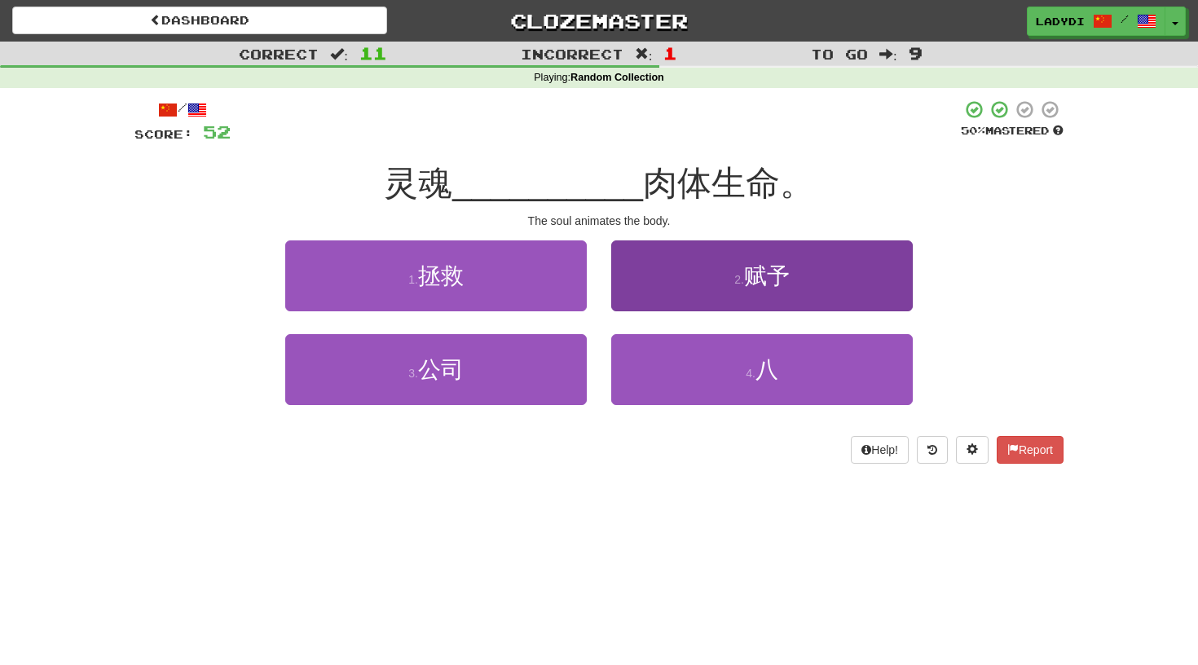
click at [648, 276] on button "2 . 赋予" at bounding box center [761, 275] width 301 height 71
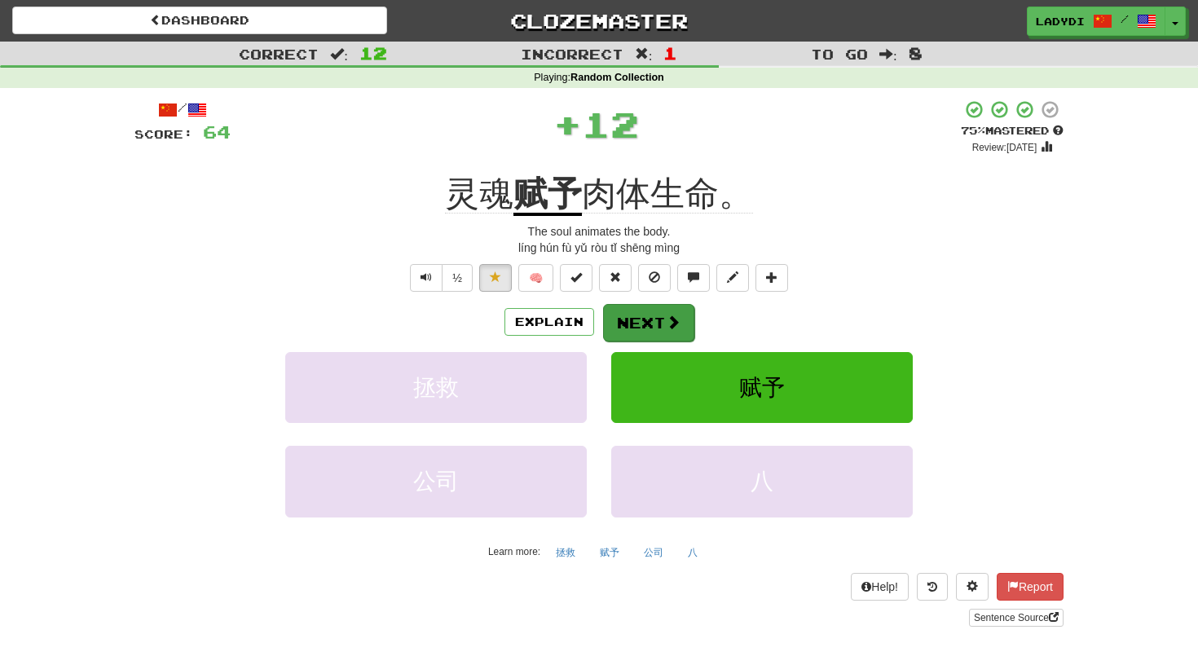
click at [627, 314] on button "Next" at bounding box center [648, 322] width 91 height 37
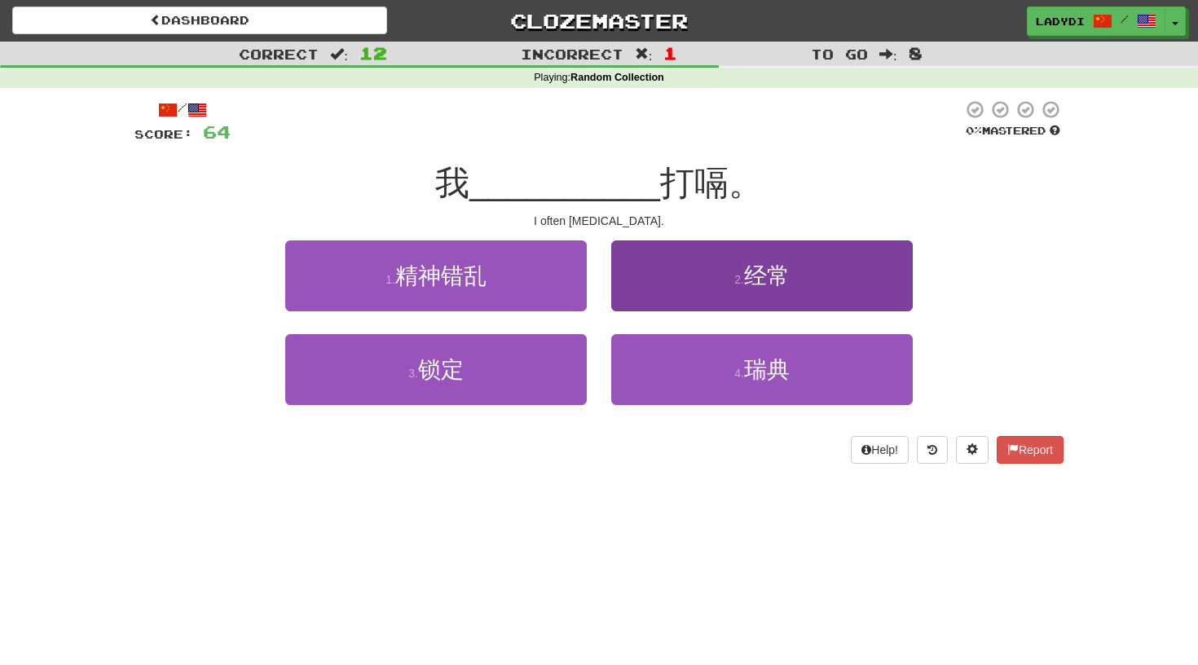
click at [701, 266] on button "2 . 经常" at bounding box center [761, 275] width 301 height 71
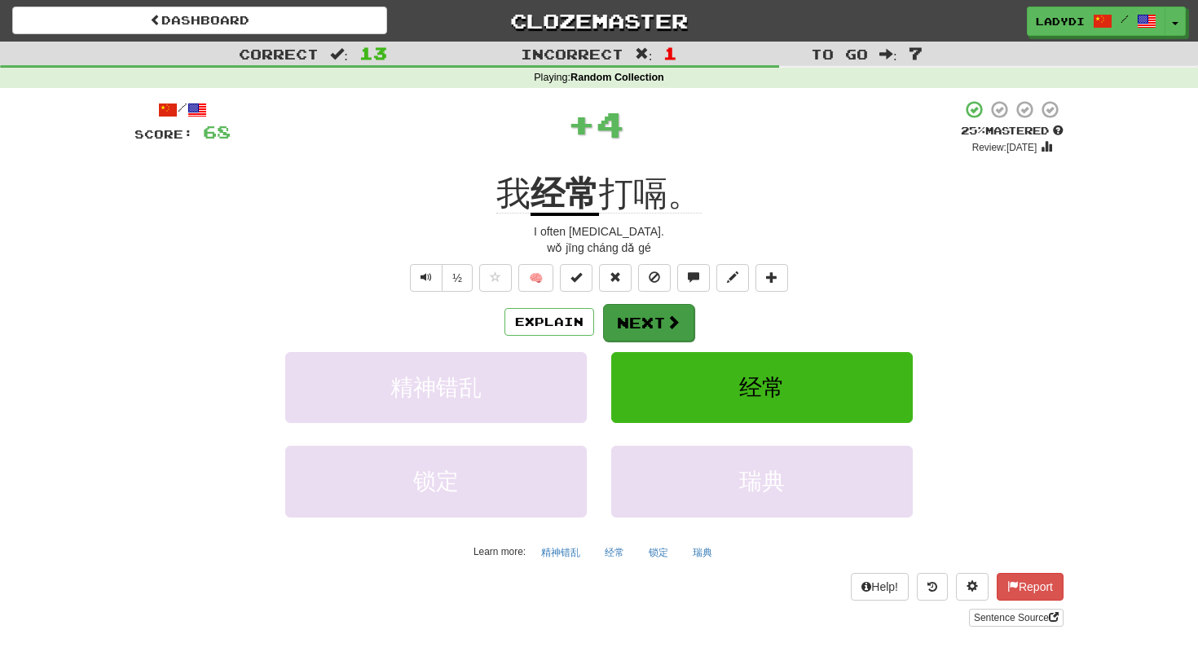
click at [637, 310] on button "Next" at bounding box center [648, 322] width 91 height 37
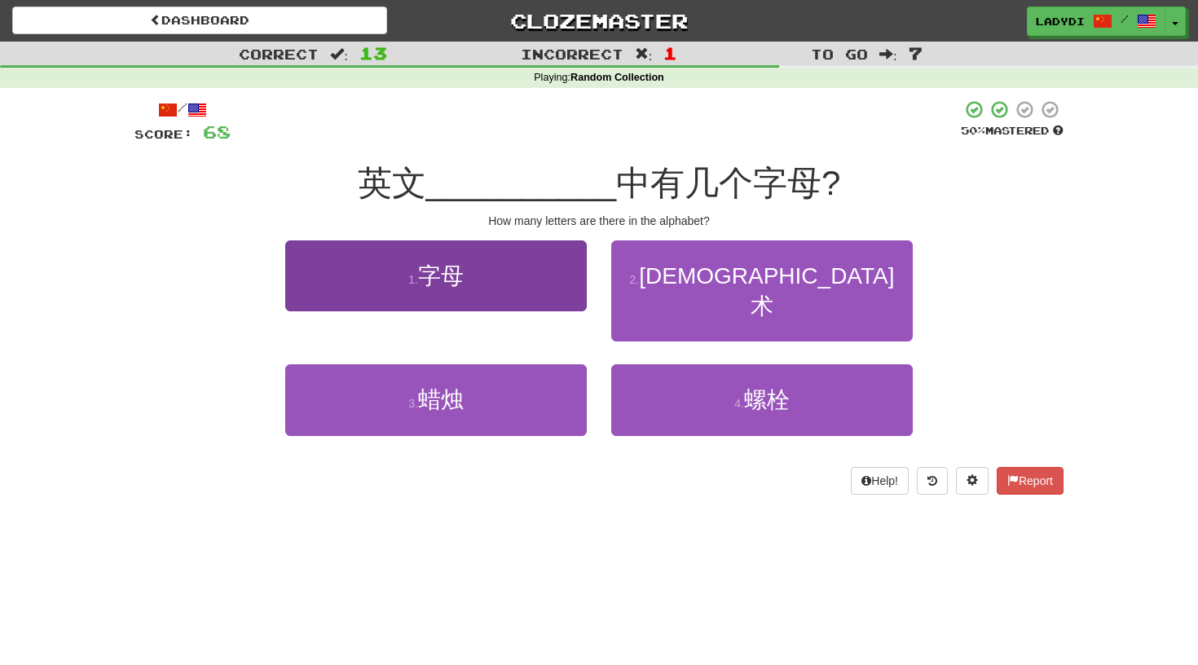
click at [552, 275] on button "1 . 字母" at bounding box center [435, 275] width 301 height 71
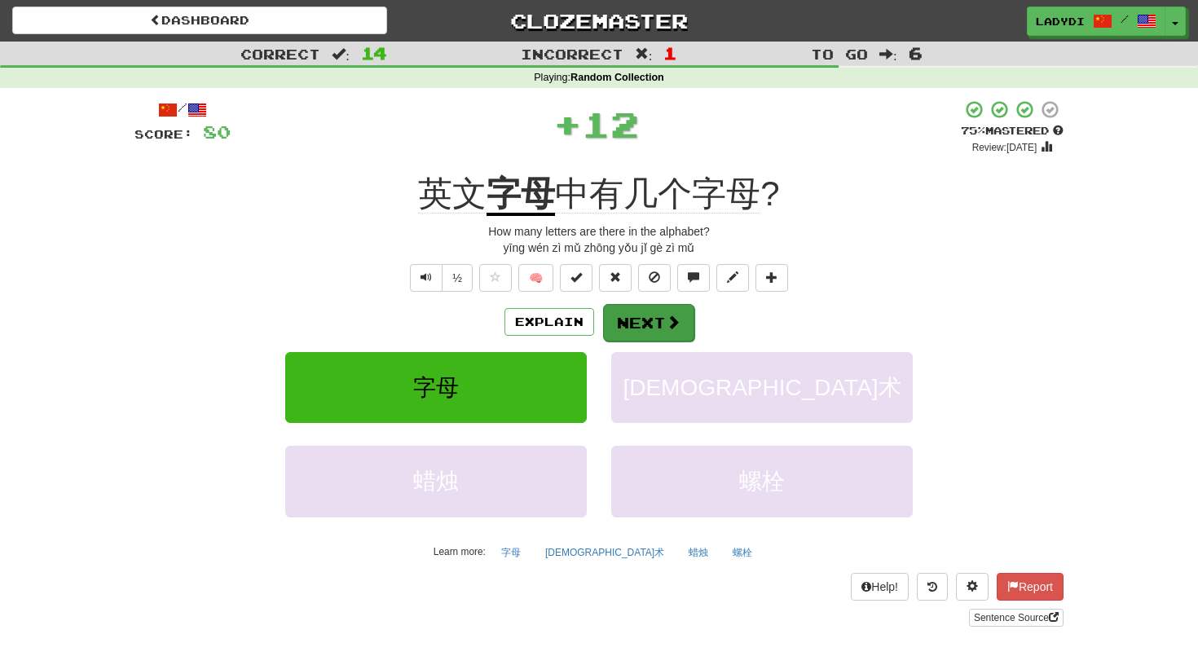
click at [645, 310] on button "Next" at bounding box center [648, 322] width 91 height 37
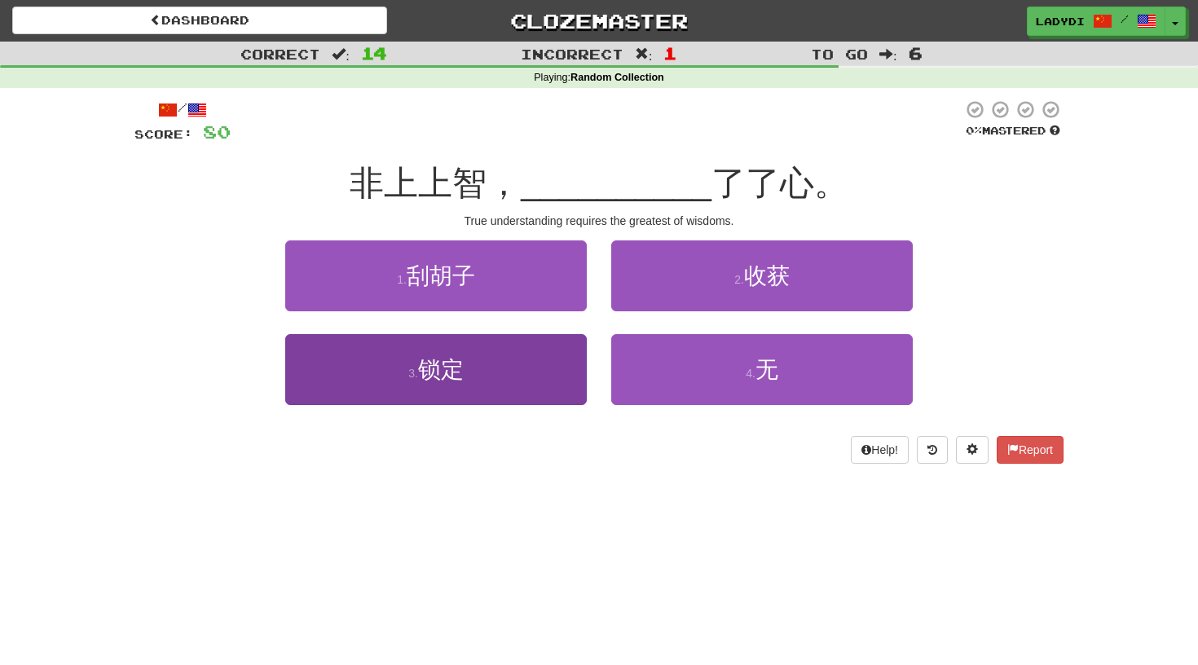
click at [521, 361] on button "3 . 锁定" at bounding box center [435, 369] width 301 height 71
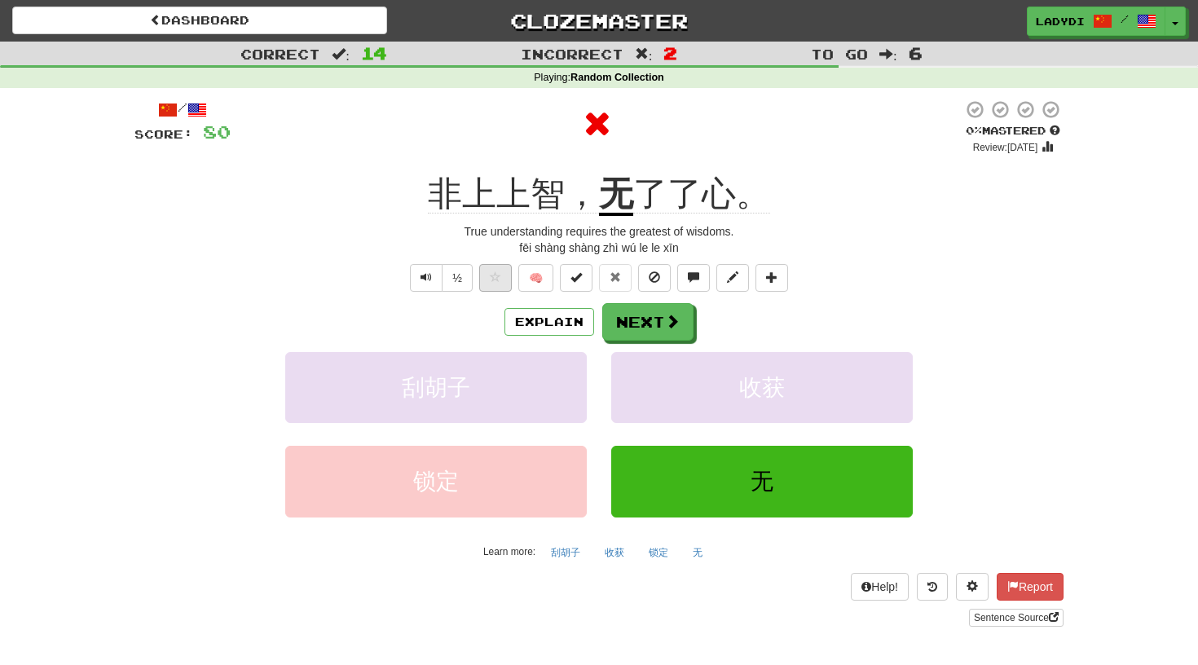
click at [493, 281] on span at bounding box center [495, 276] width 11 height 11
click at [655, 316] on button "Next" at bounding box center [648, 322] width 91 height 37
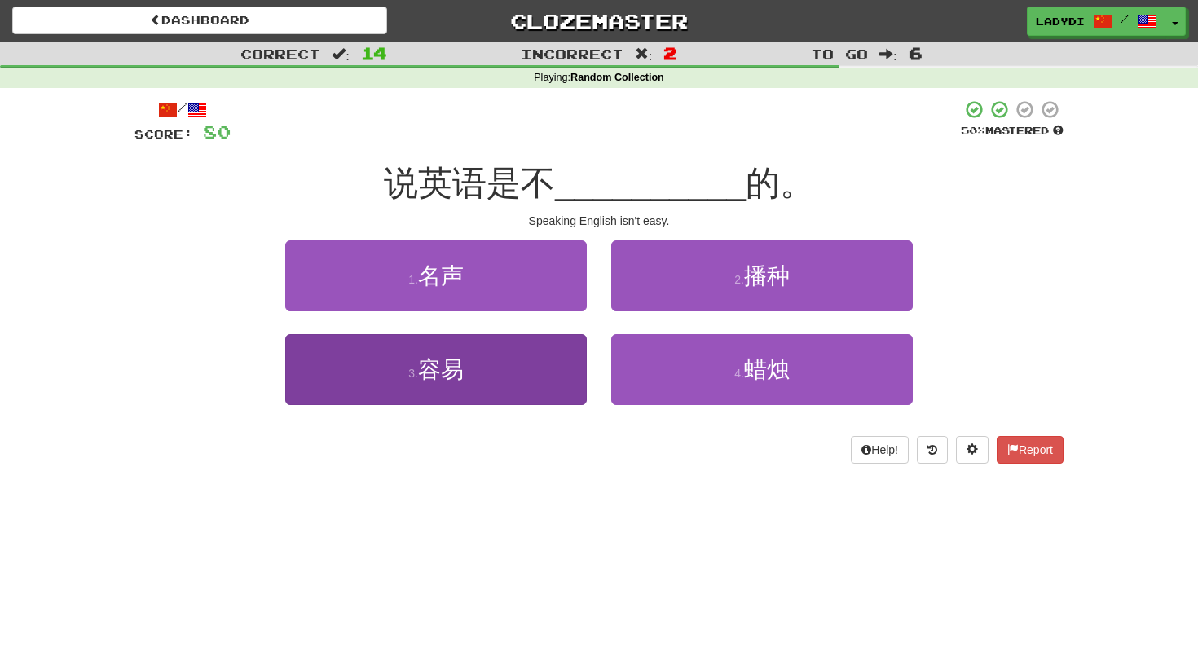
click at [537, 367] on button "3 . 容易" at bounding box center [435, 369] width 301 height 71
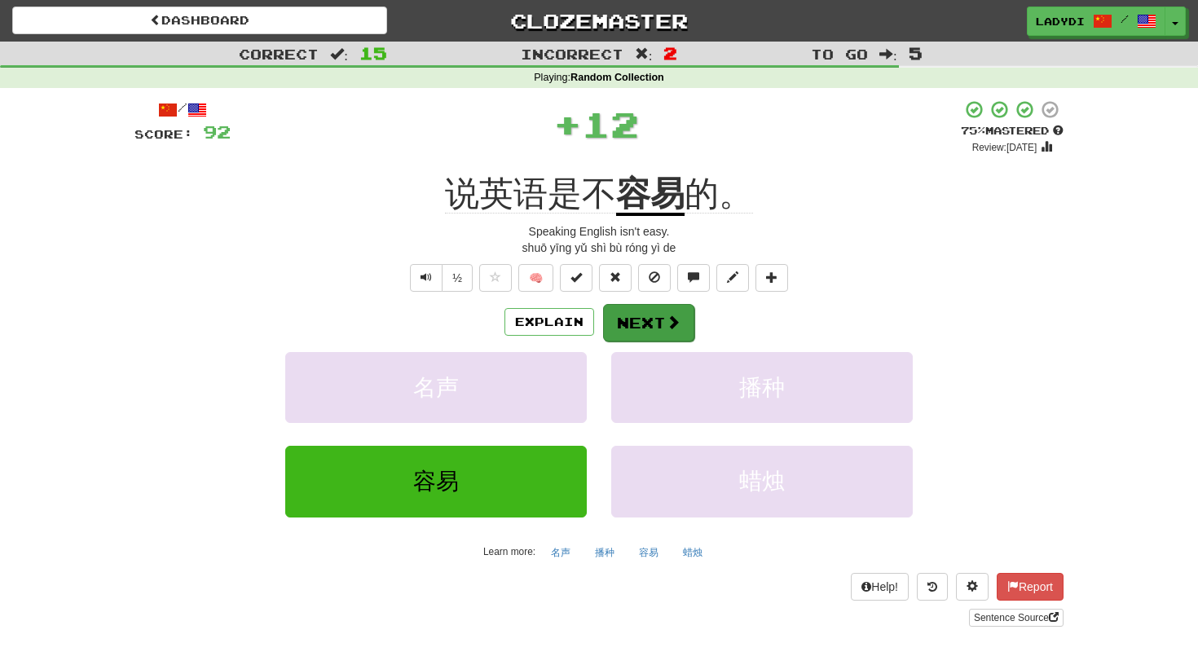
click at [653, 323] on button "Next" at bounding box center [648, 322] width 91 height 37
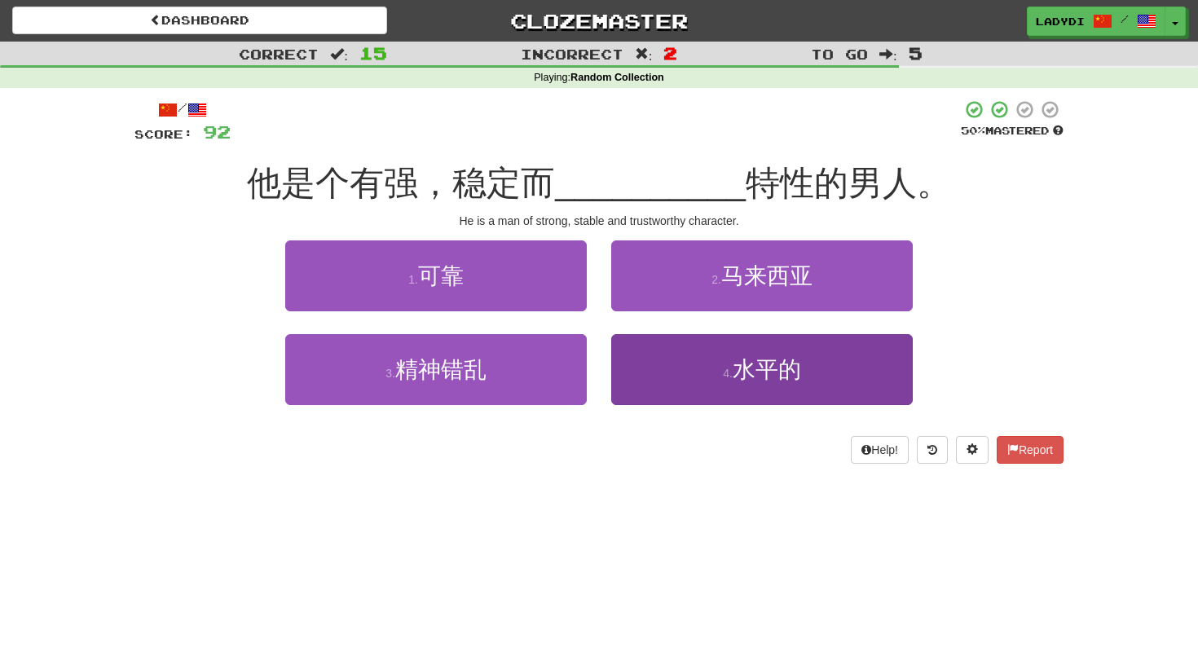
click at [640, 376] on button "4 . 水平的" at bounding box center [761, 369] width 301 height 71
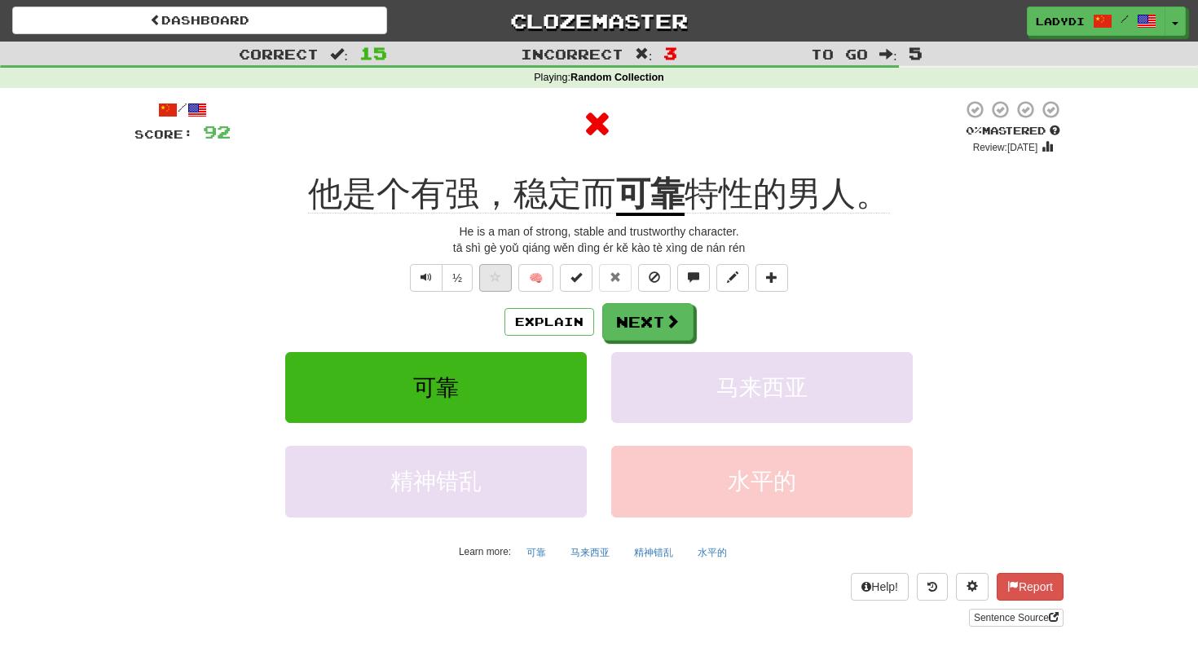
click at [498, 271] on span at bounding box center [495, 276] width 11 height 11
click at [642, 311] on button "Next" at bounding box center [648, 322] width 91 height 37
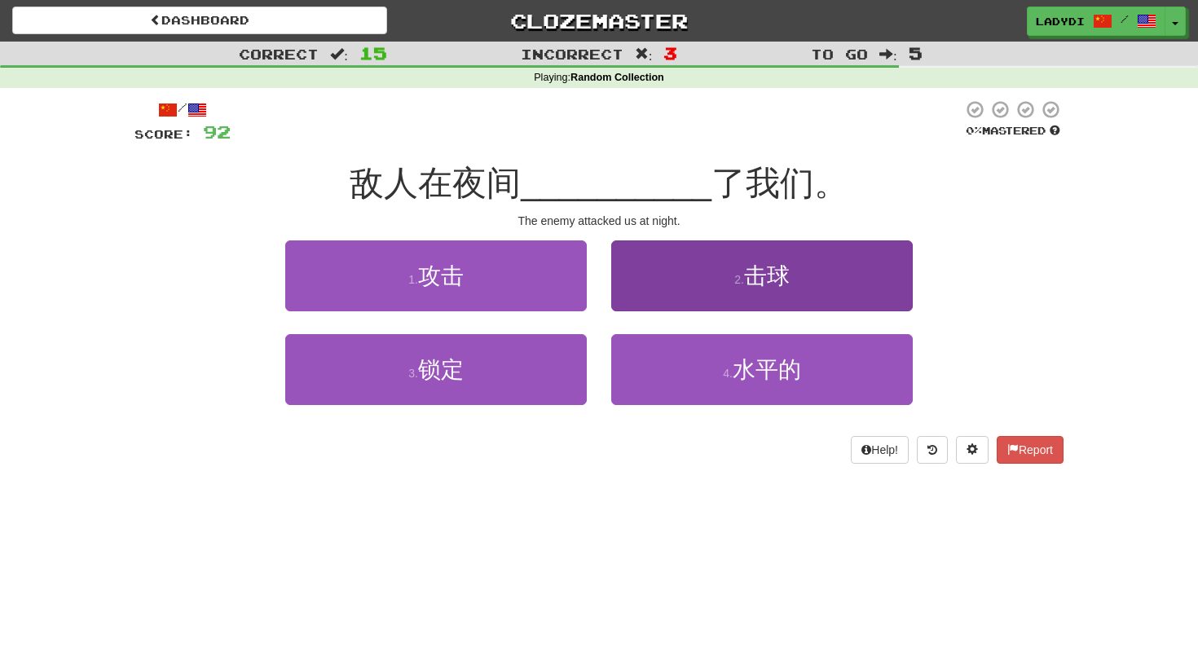
click at [672, 279] on button "2 . 击球" at bounding box center [761, 275] width 301 height 71
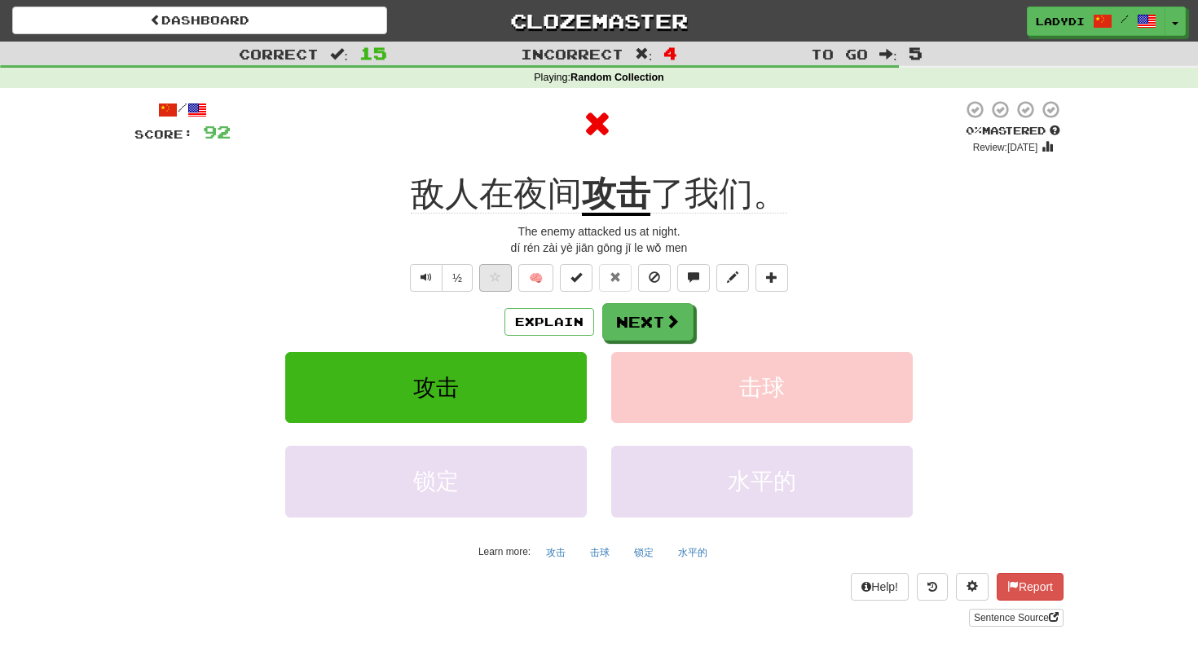
click at [495, 274] on span at bounding box center [495, 276] width 11 height 11
click at [649, 314] on button "Next" at bounding box center [648, 322] width 91 height 37
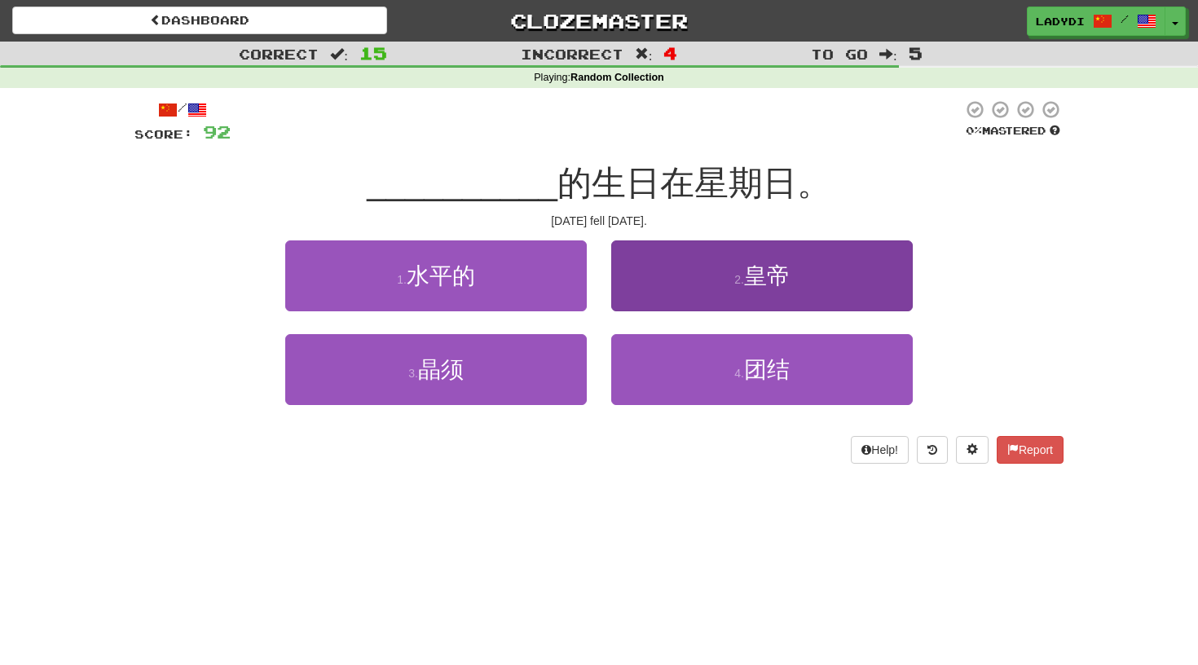
click at [670, 269] on button "2 . 皇帝" at bounding box center [761, 275] width 301 height 71
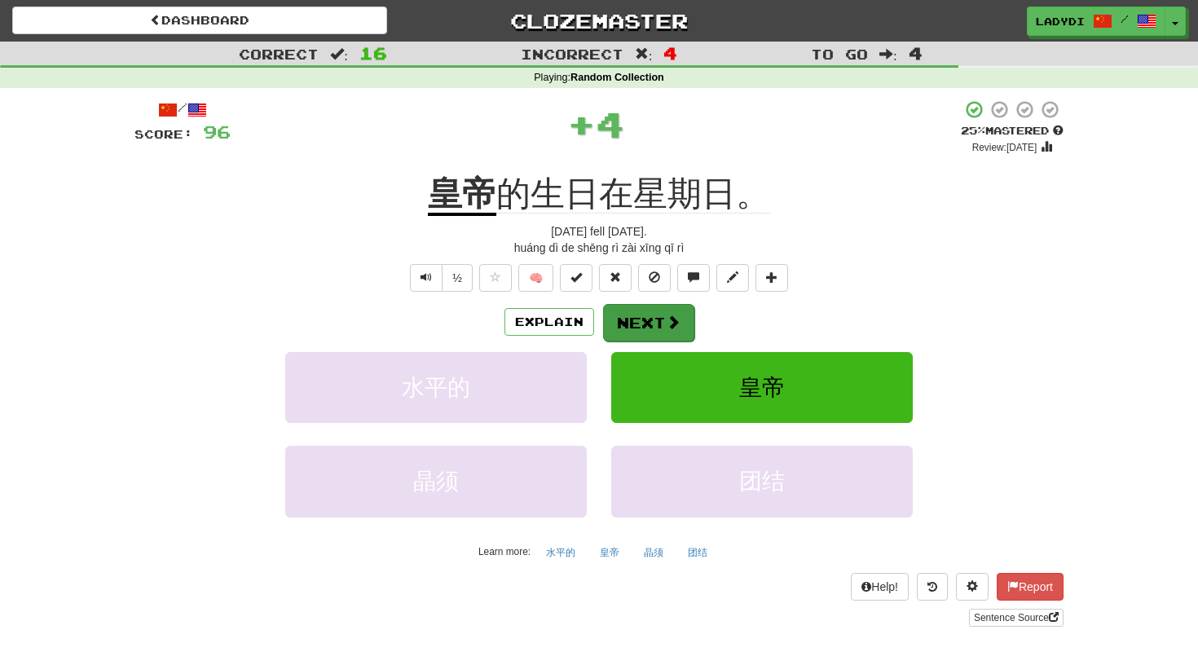
click at [636, 312] on button "Next" at bounding box center [648, 322] width 91 height 37
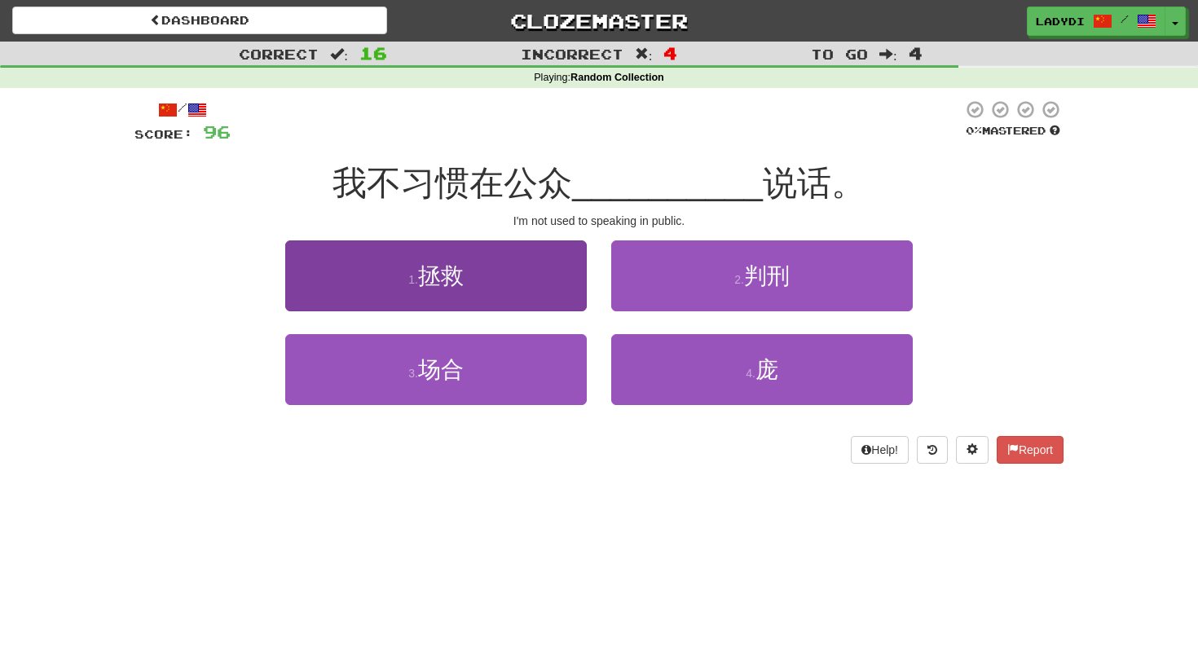
click at [533, 288] on button "1 . 拯救" at bounding box center [435, 275] width 301 height 71
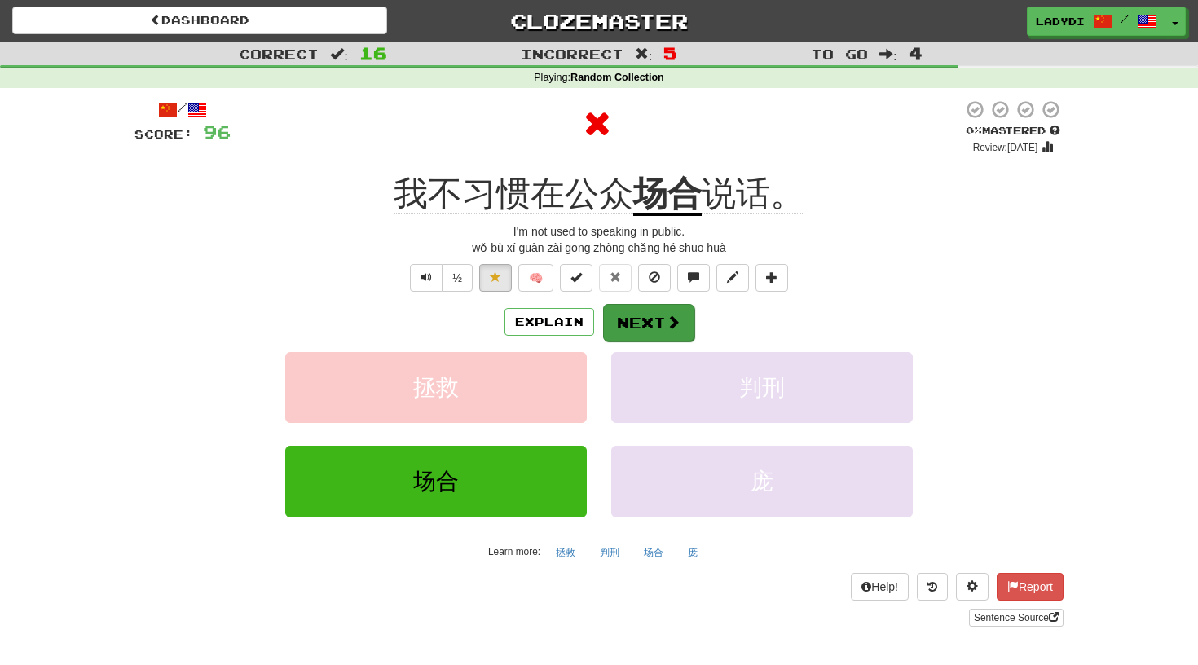
click at [639, 319] on button "Next" at bounding box center [648, 322] width 91 height 37
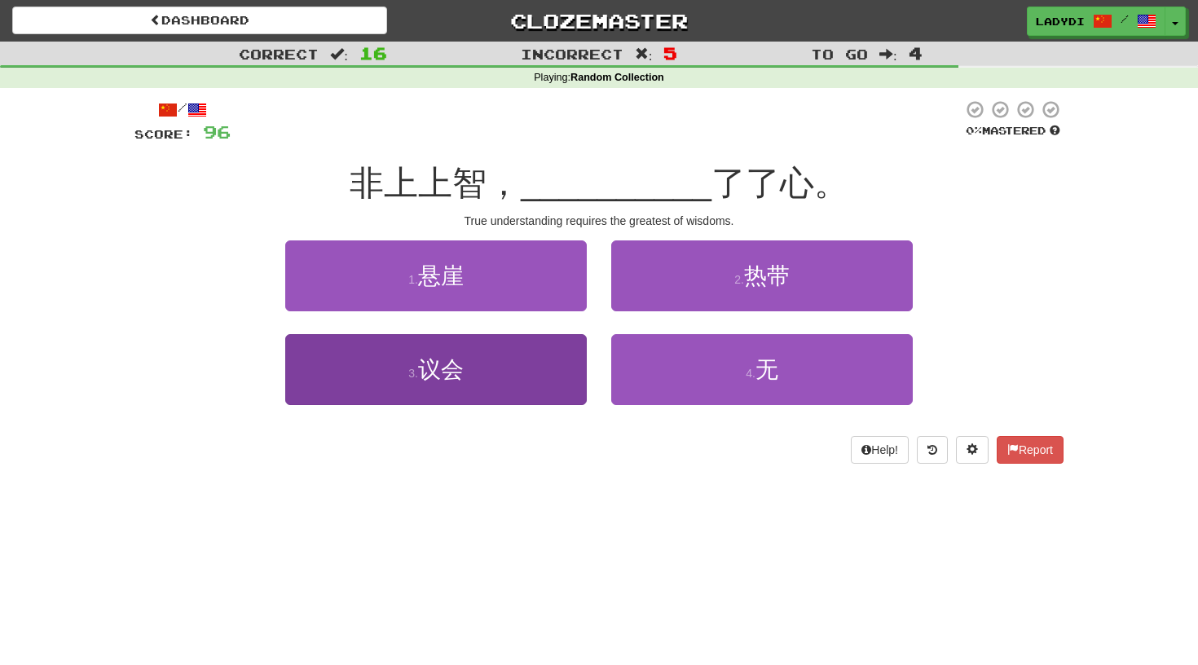
click at [559, 356] on button "3 . 议会" at bounding box center [435, 369] width 301 height 71
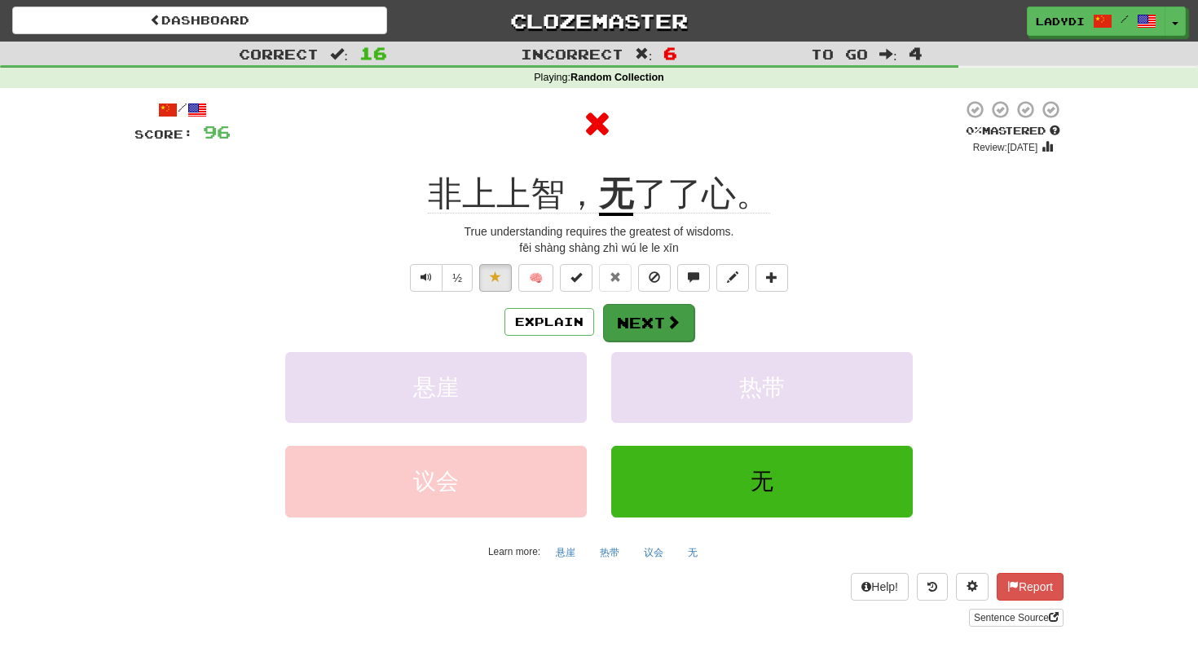
click at [634, 310] on button "Next" at bounding box center [648, 322] width 91 height 37
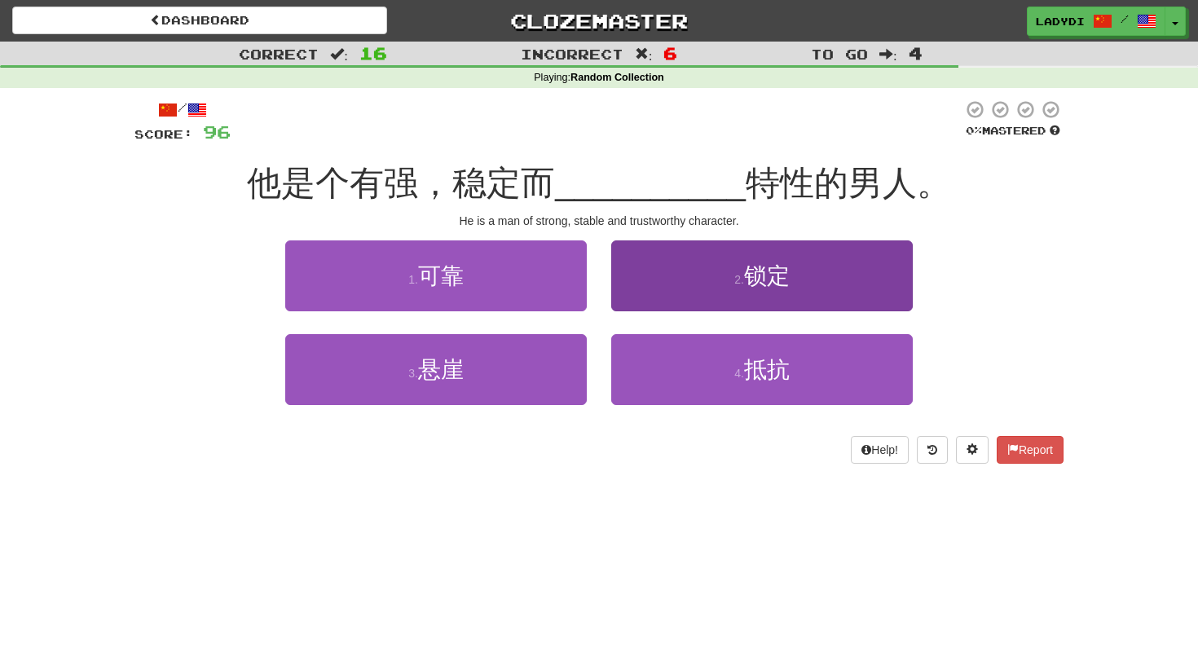
click at [667, 284] on button "2 . 锁定" at bounding box center [761, 275] width 301 height 71
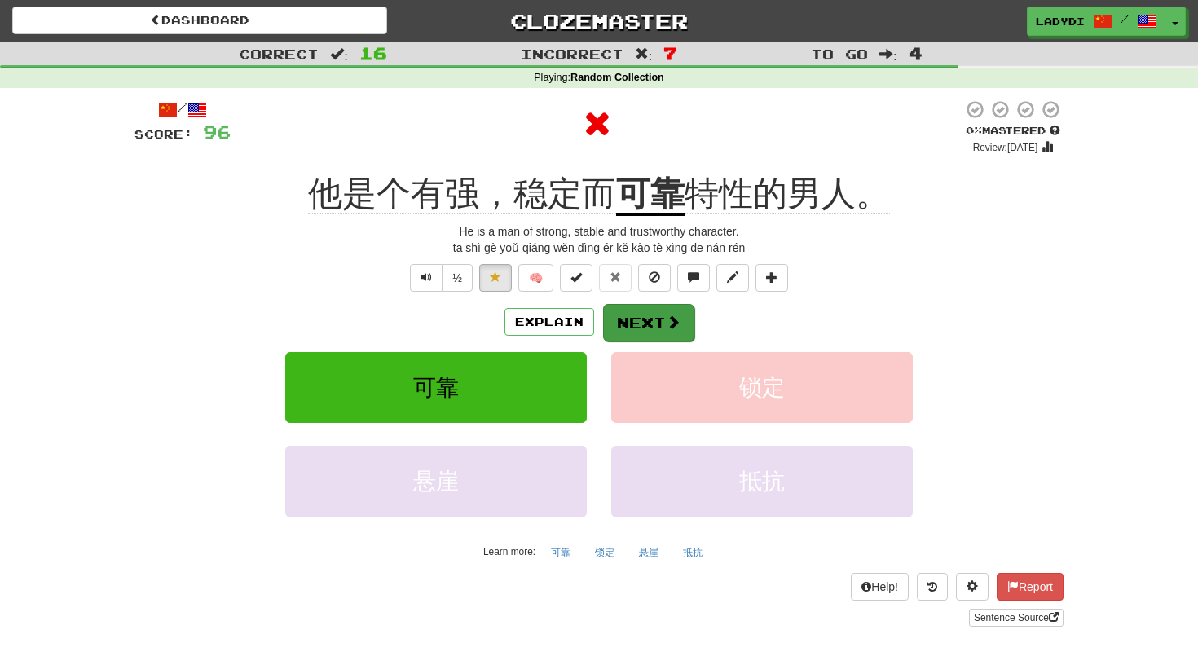
click at [644, 316] on button "Next" at bounding box center [648, 322] width 91 height 37
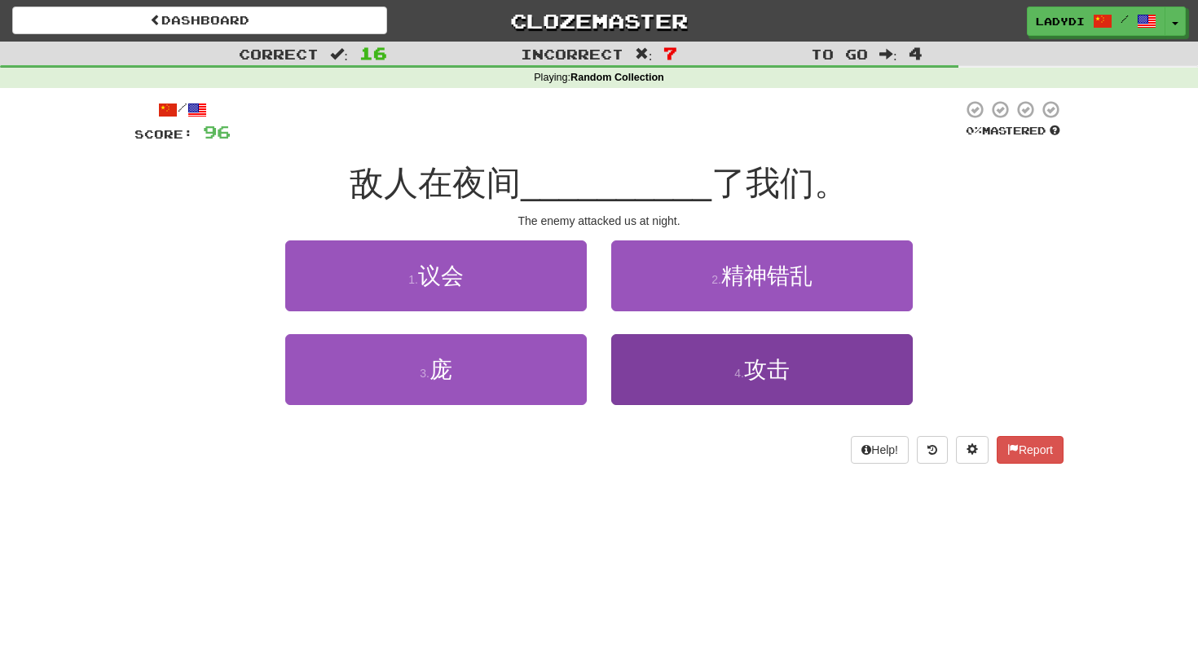
click at [624, 371] on button "4 . 攻击" at bounding box center [761, 369] width 301 height 71
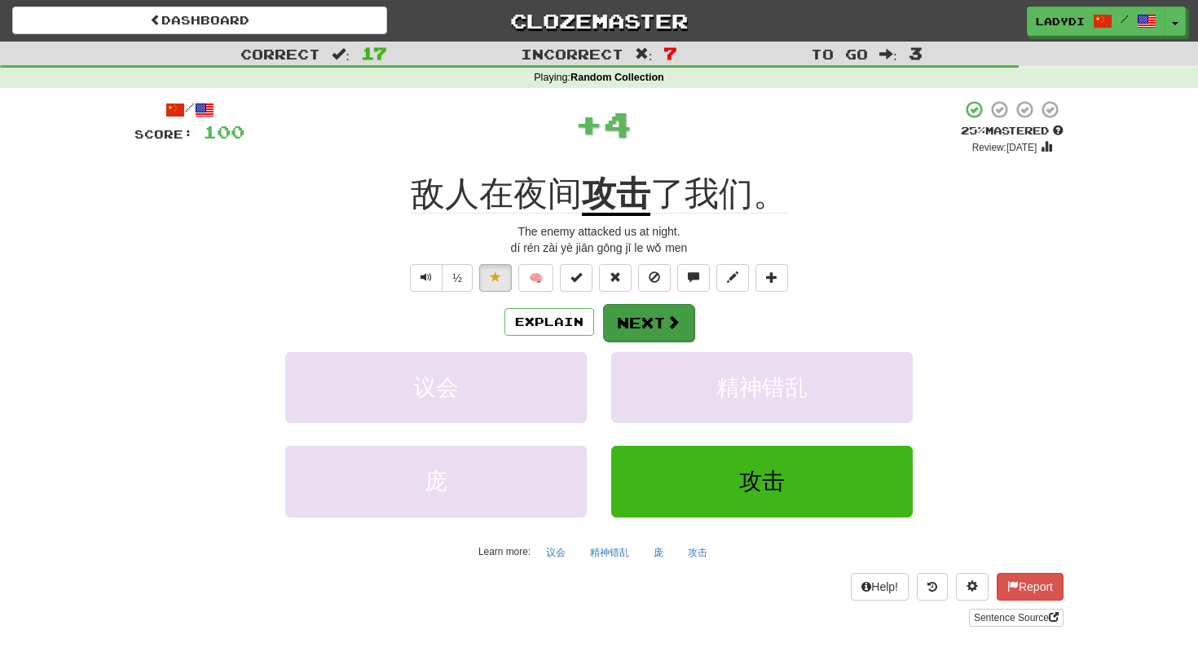
click at [644, 308] on button "Next" at bounding box center [648, 322] width 91 height 37
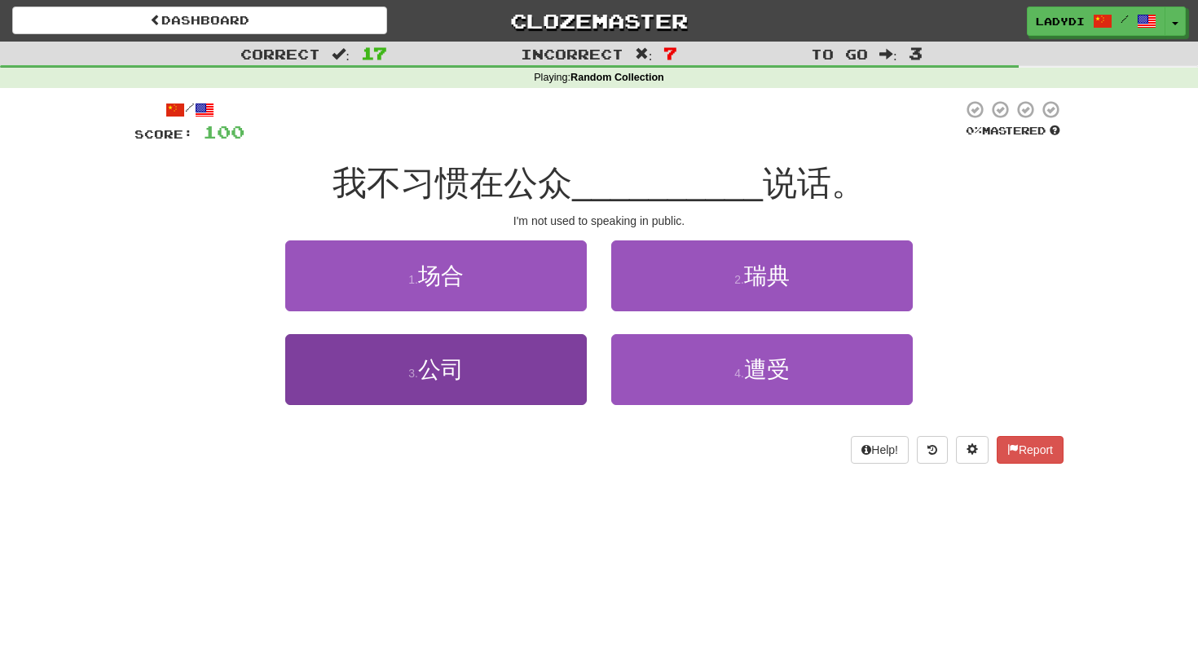
click at [530, 371] on button "3 . 公司" at bounding box center [435, 369] width 301 height 71
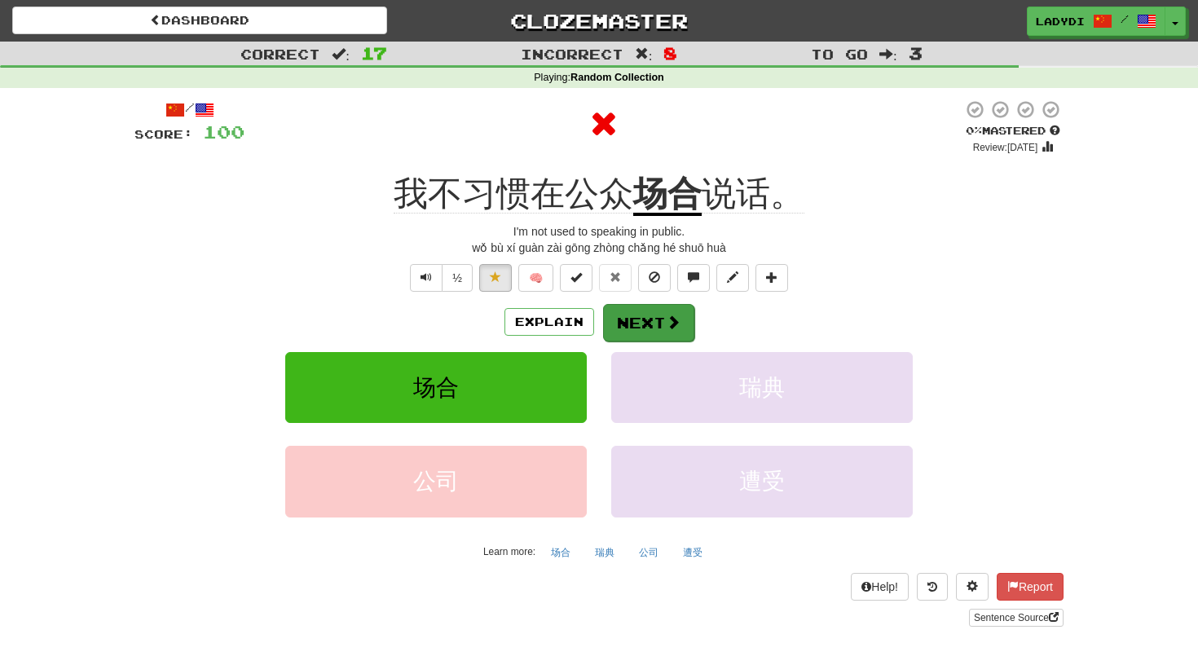
click at [639, 315] on button "Next" at bounding box center [648, 322] width 91 height 37
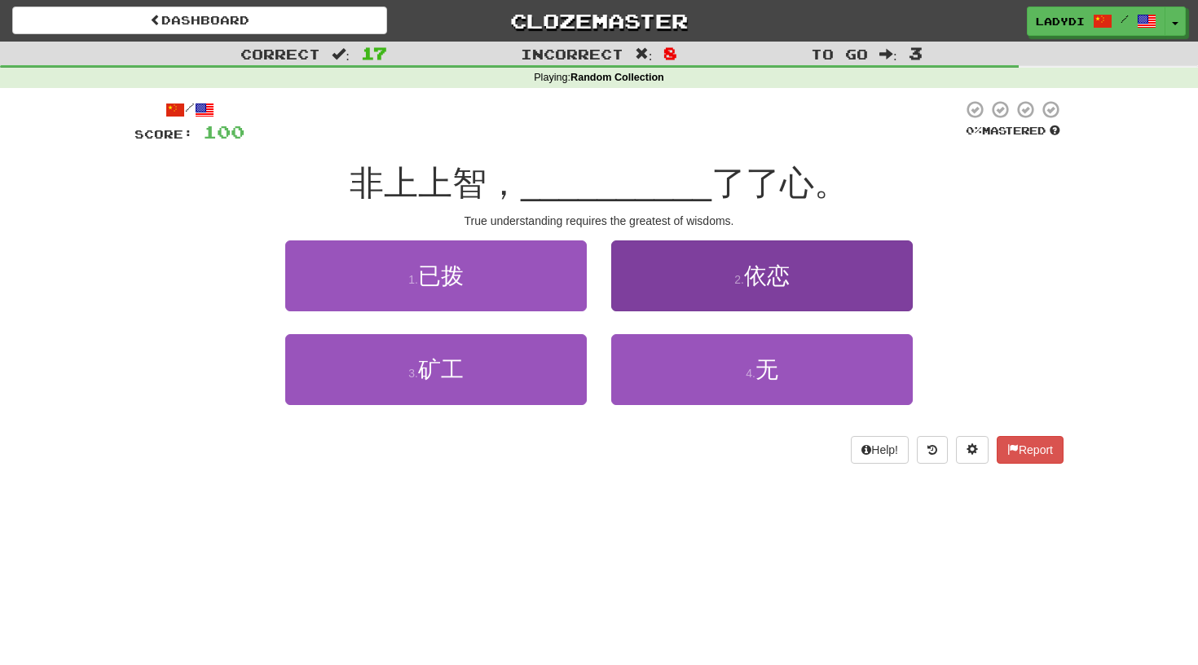
click at [659, 281] on button "2 . 依恋" at bounding box center [761, 275] width 301 height 71
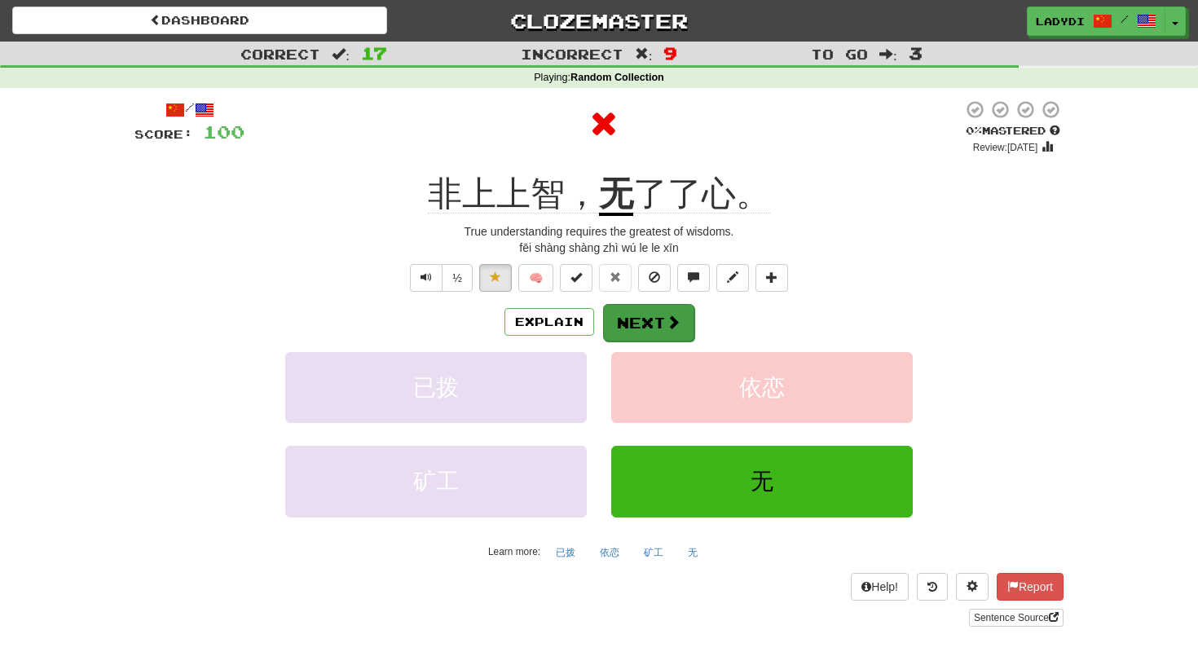
click at [627, 318] on button "Next" at bounding box center [648, 322] width 91 height 37
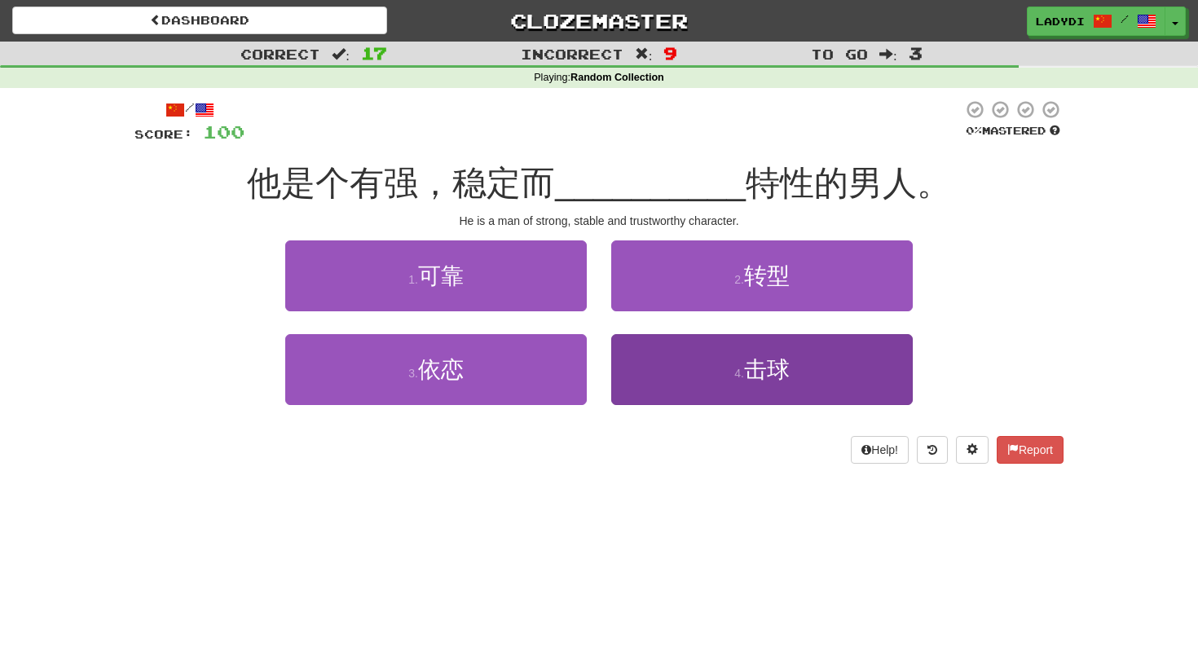
click at [662, 351] on button "4 . 击球" at bounding box center [761, 369] width 301 height 71
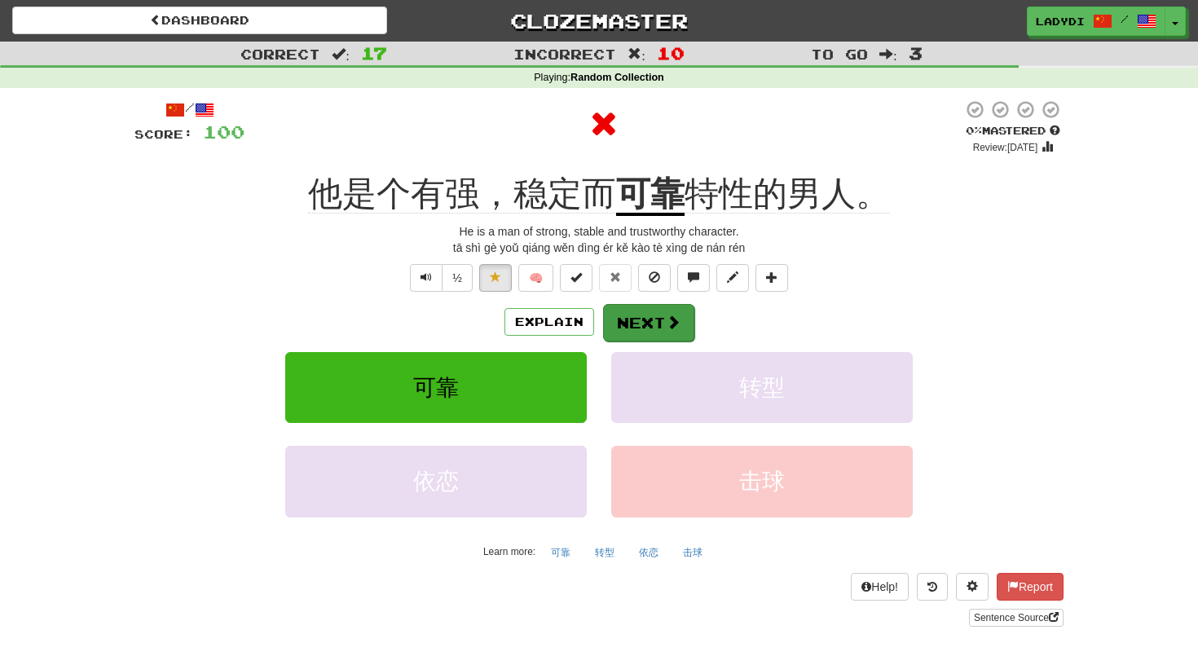
click at [650, 317] on button "Next" at bounding box center [648, 322] width 91 height 37
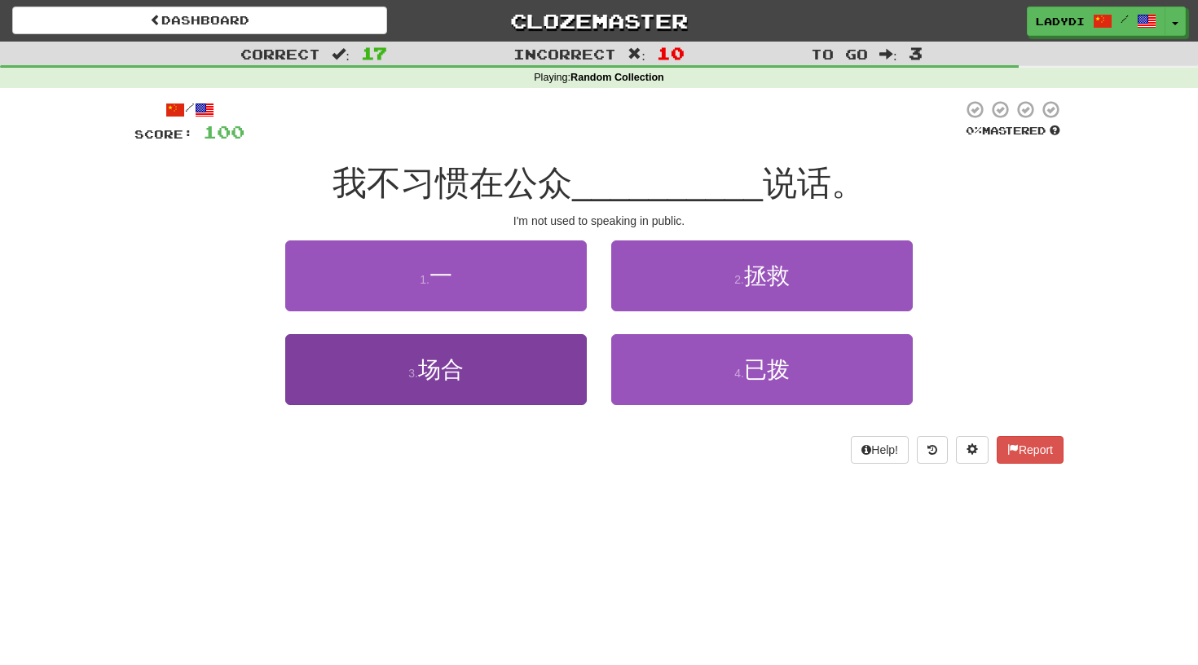
click at [551, 374] on button "3 . 场合" at bounding box center [435, 369] width 301 height 71
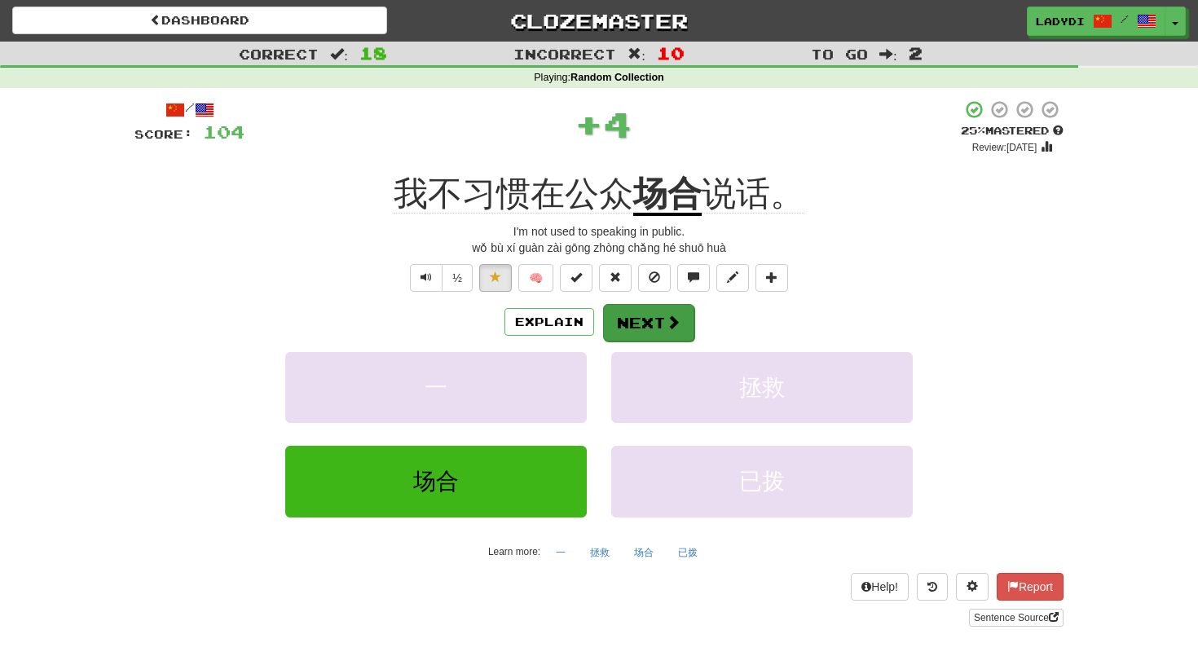
click at [636, 315] on button "Next" at bounding box center [648, 322] width 91 height 37
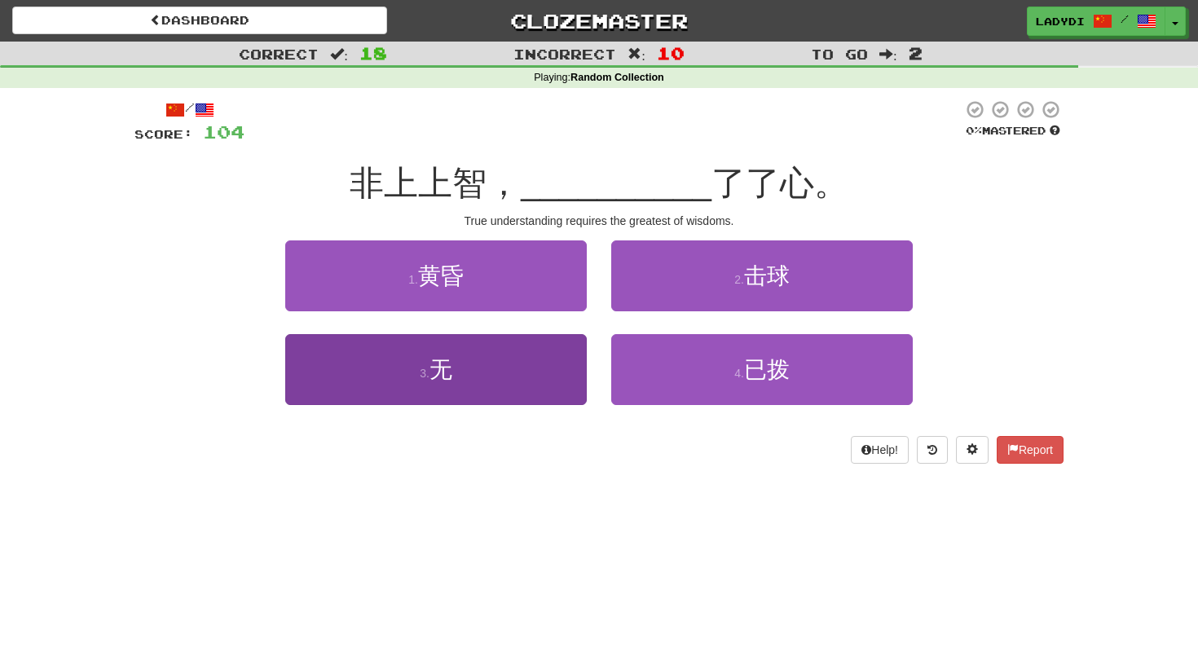
click at [554, 372] on button "3 . 无" at bounding box center [435, 369] width 301 height 71
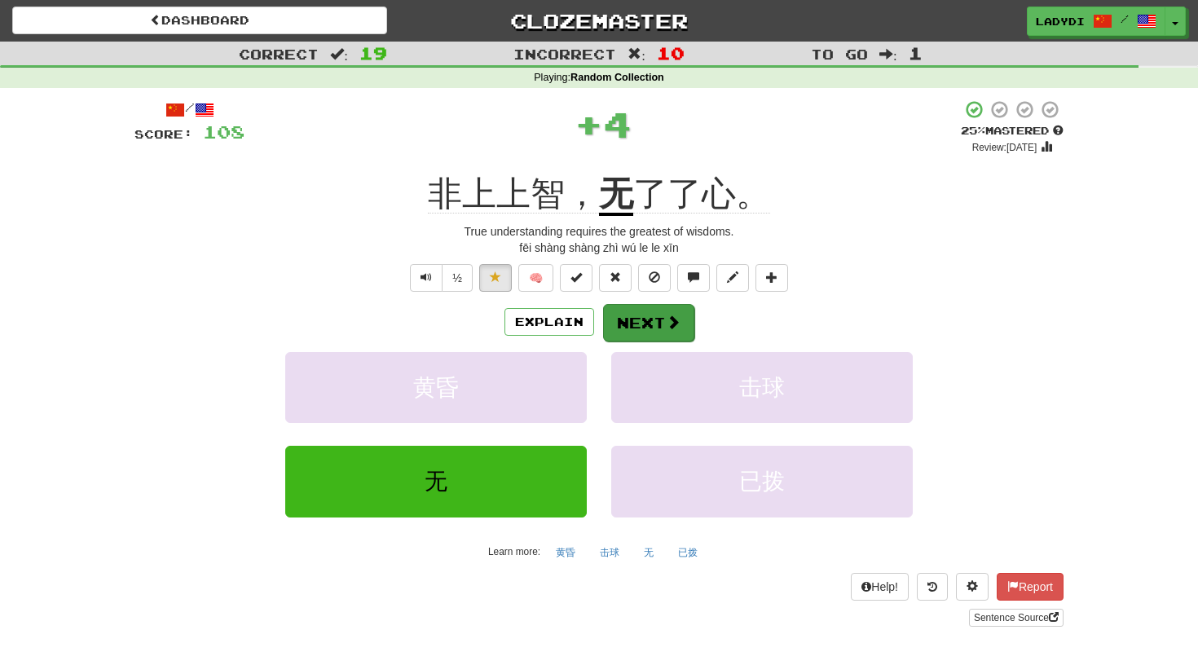
click at [632, 324] on button "Next" at bounding box center [648, 322] width 91 height 37
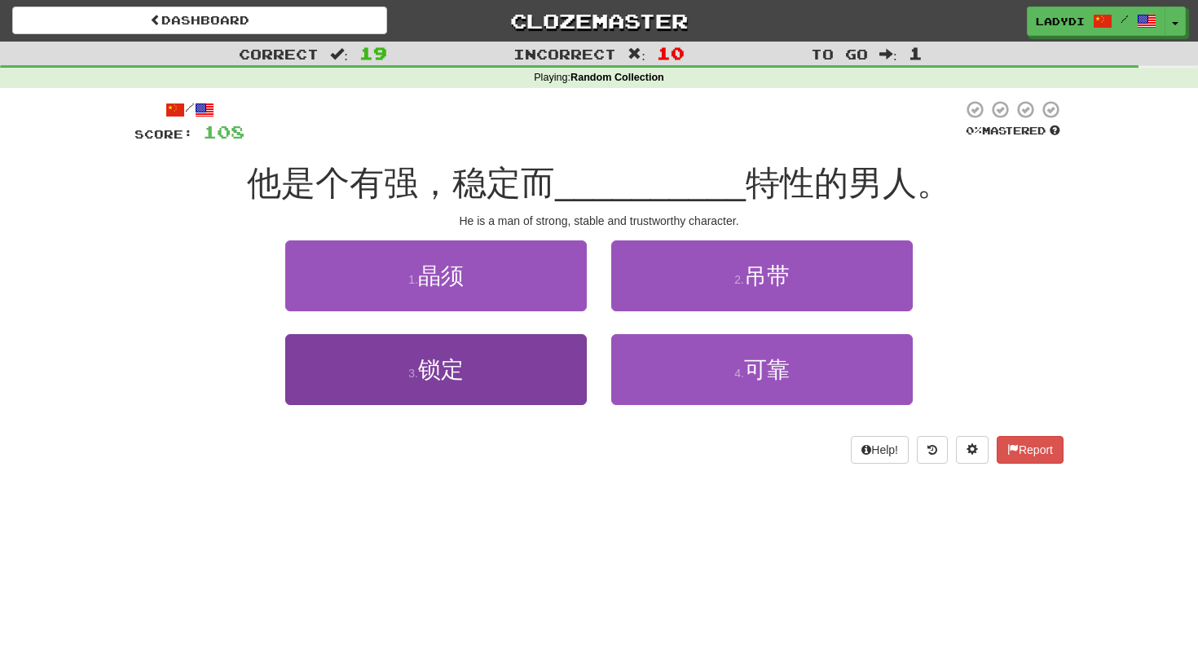
click at [557, 357] on button "3 . 锁定" at bounding box center [435, 369] width 301 height 71
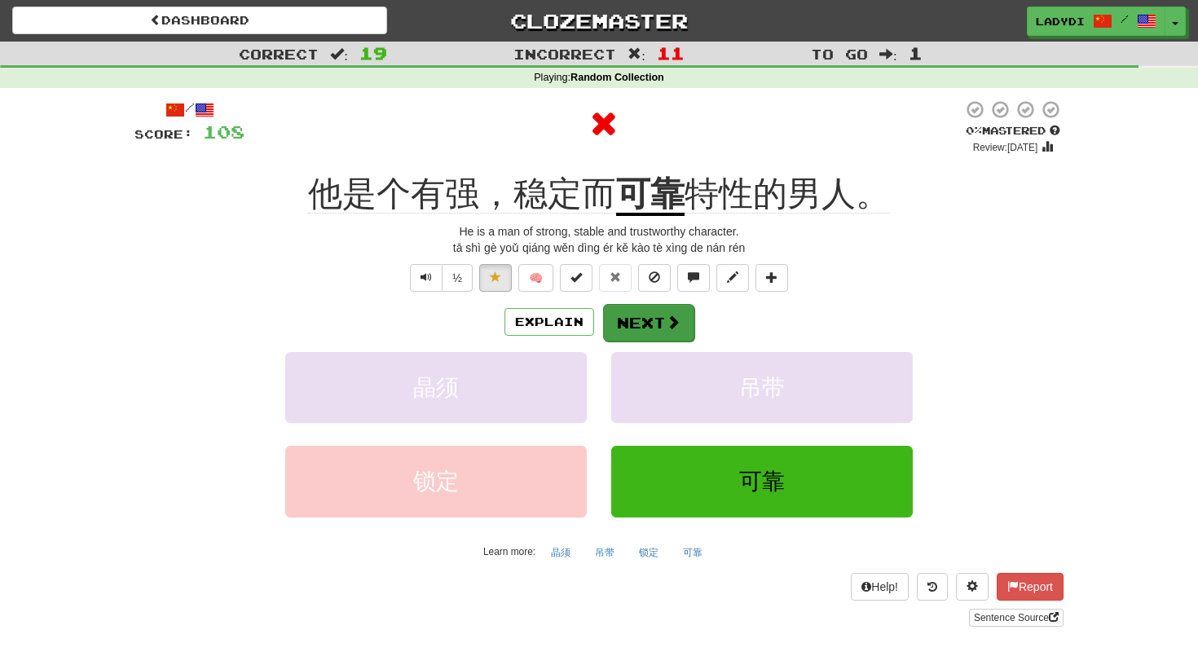
click at [631, 315] on button "Next" at bounding box center [648, 322] width 91 height 37
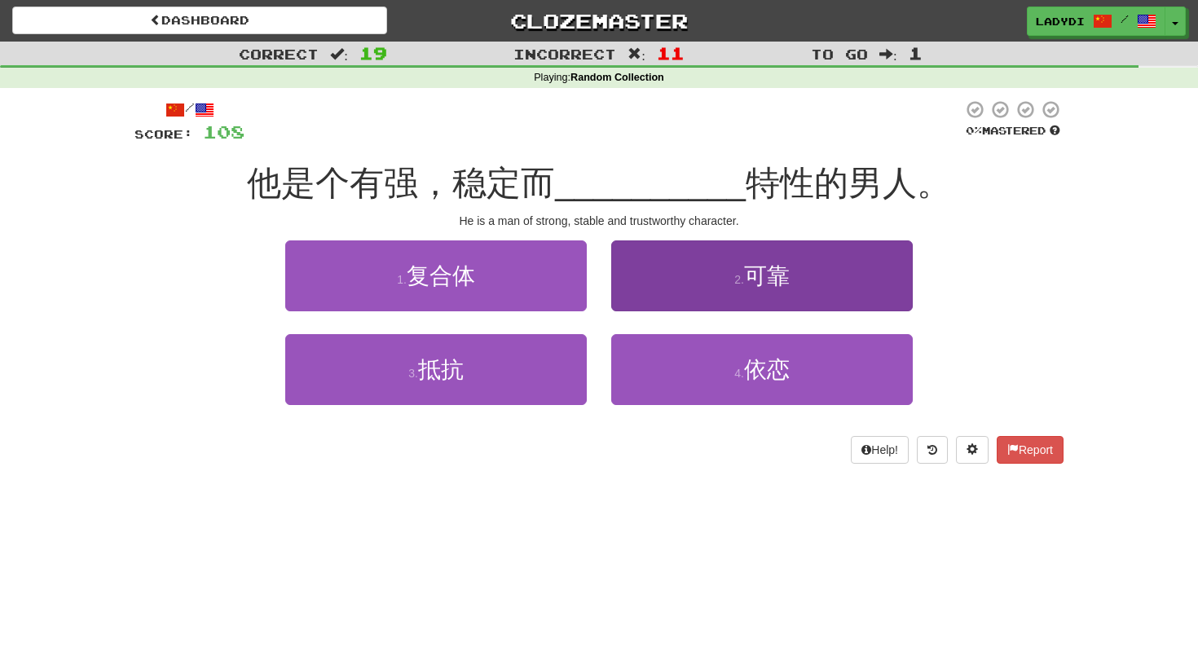
click at [667, 280] on button "2 . 可靠" at bounding box center [761, 275] width 301 height 71
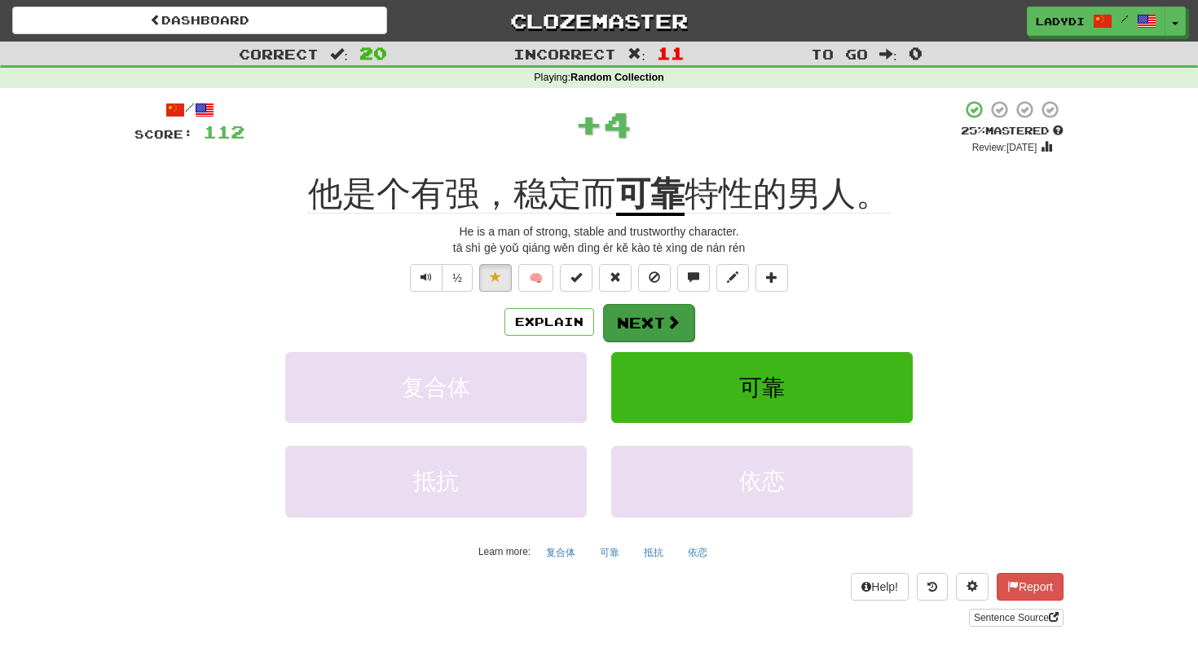
click at [641, 320] on button "Next" at bounding box center [648, 322] width 91 height 37
